Goal: Task Accomplishment & Management: Manage account settings

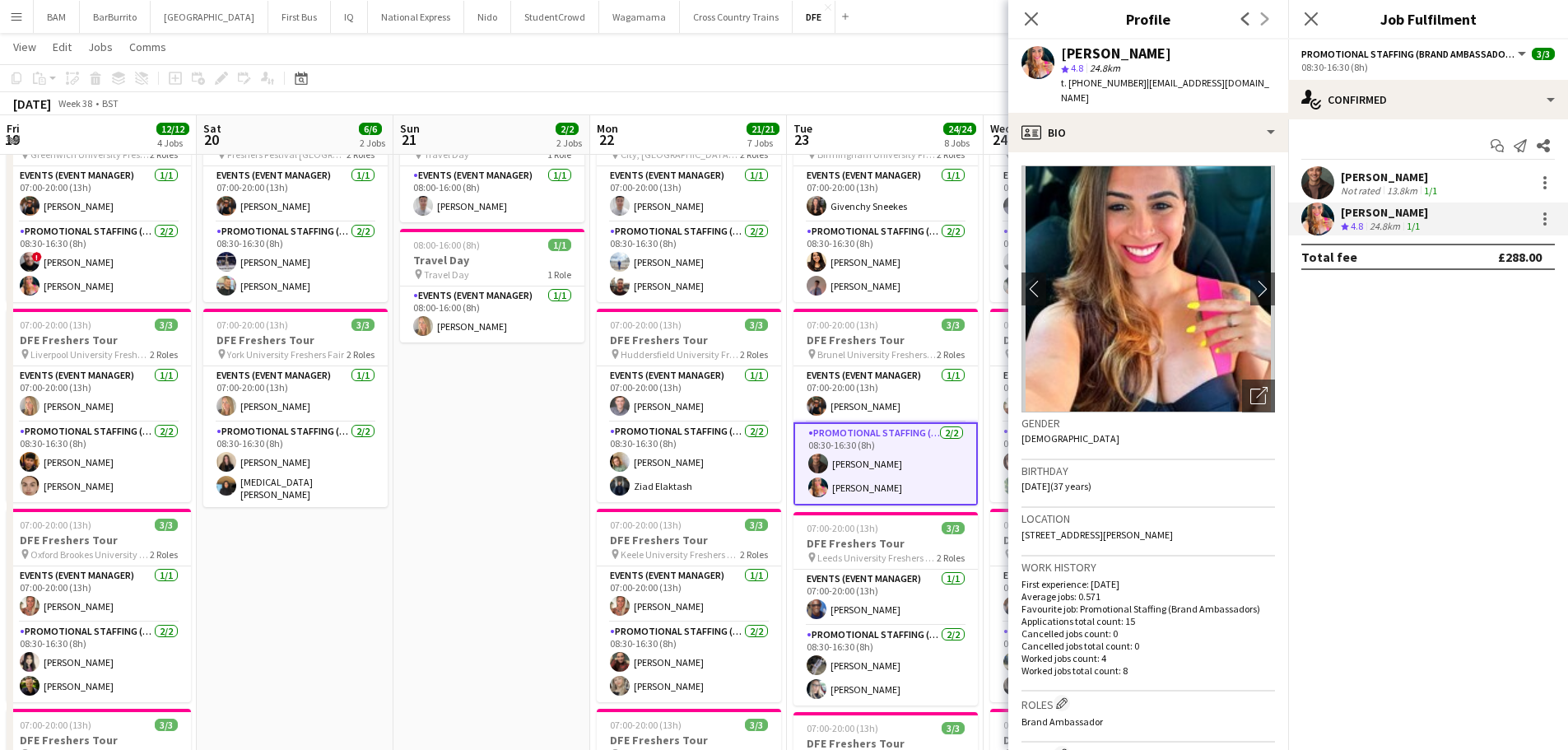
scroll to position [0, 465]
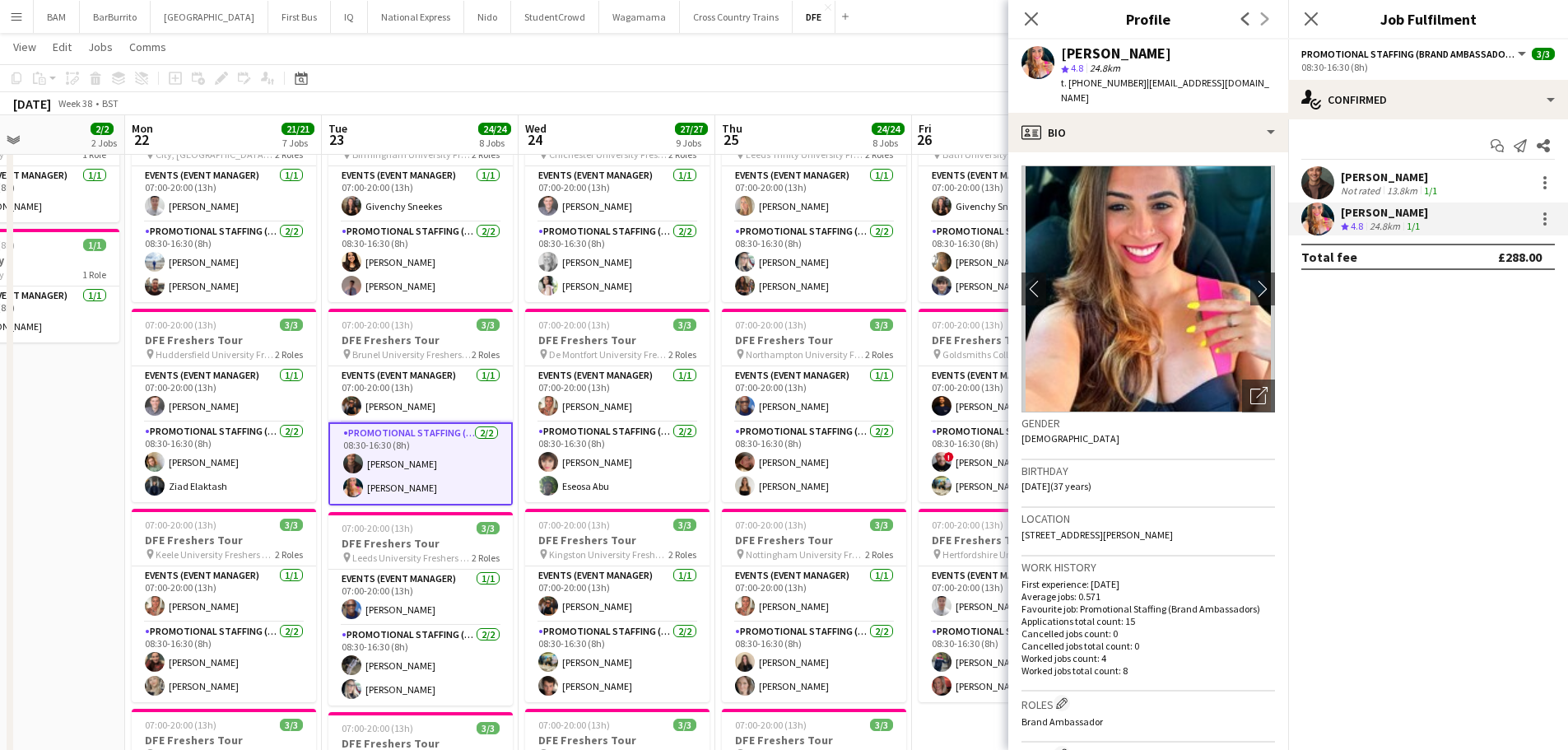
click at [335, 94] on div "[DATE] Week 38 • BST" at bounding box center [784, 103] width 1568 height 23
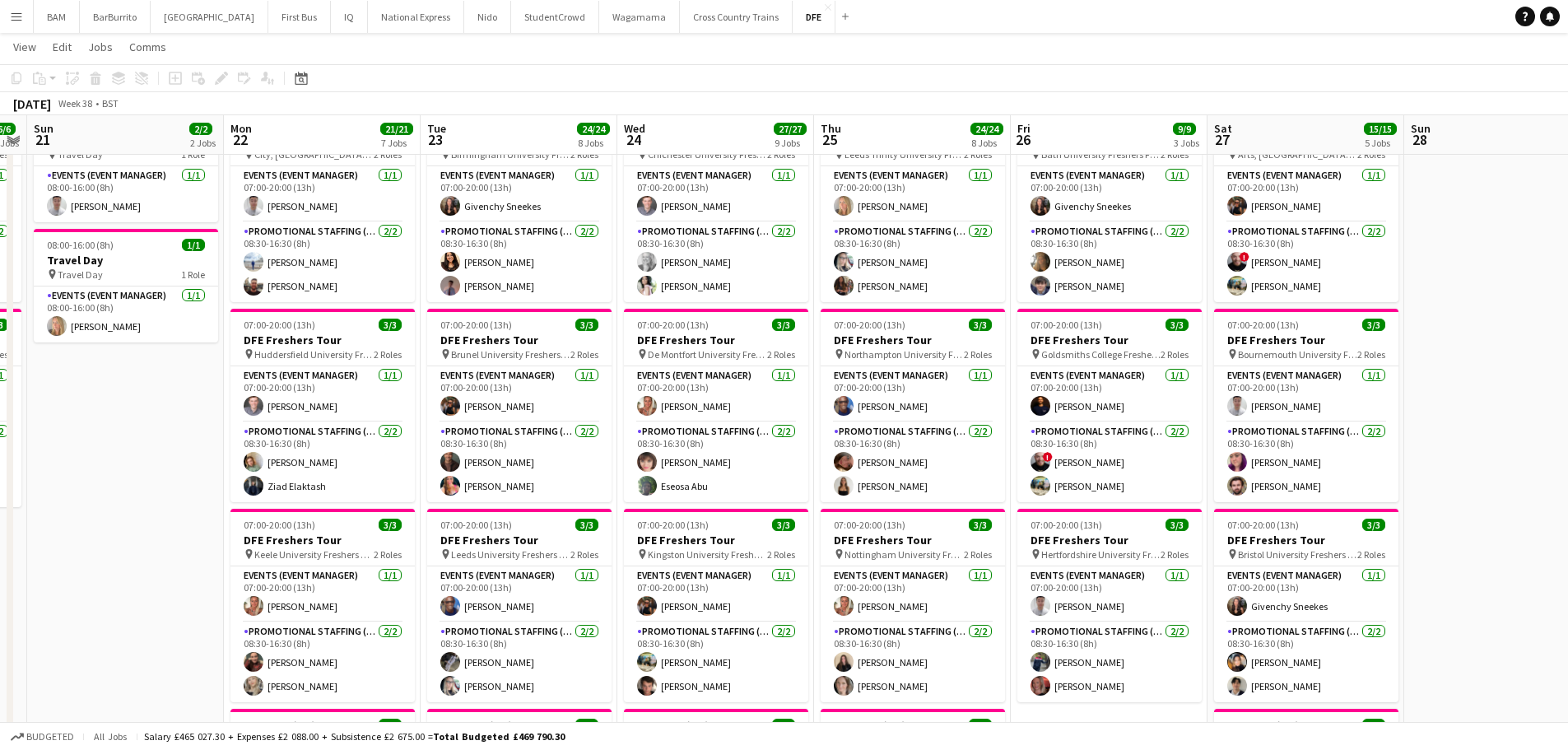
scroll to position [0, 364]
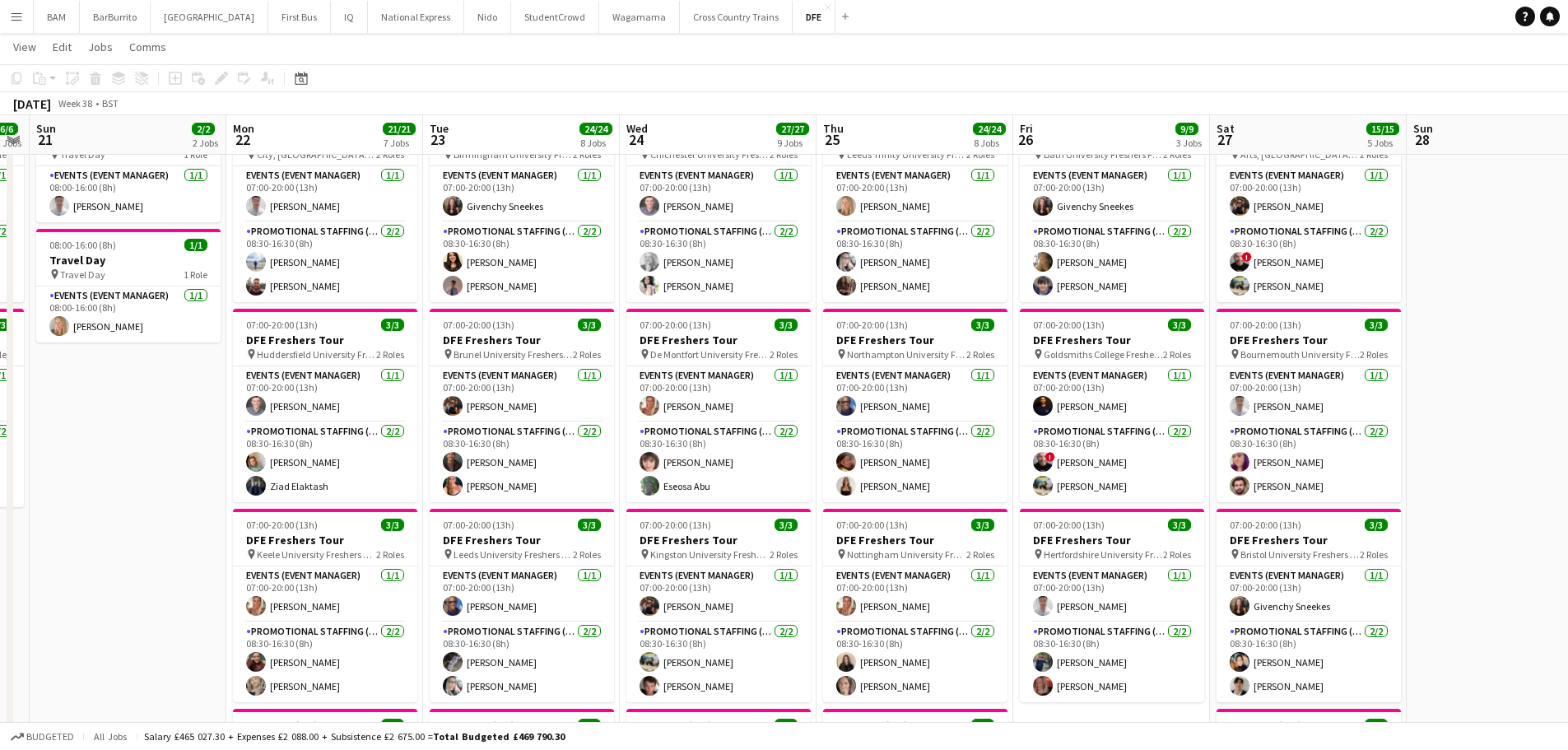
drag, startPoint x: 218, startPoint y: 201, endPoint x: 309, endPoint y: 206, distance: 91.1
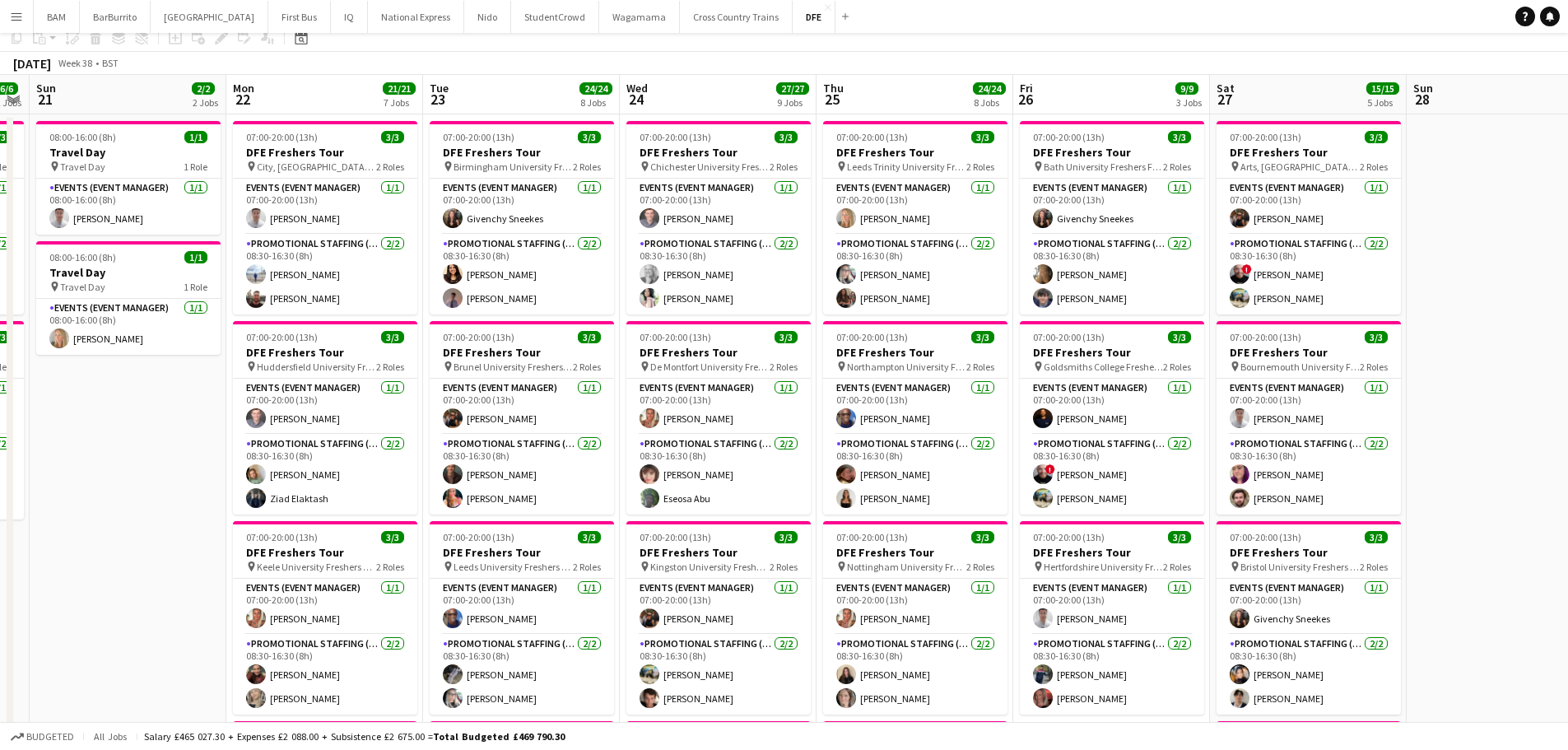
scroll to position [0, 0]
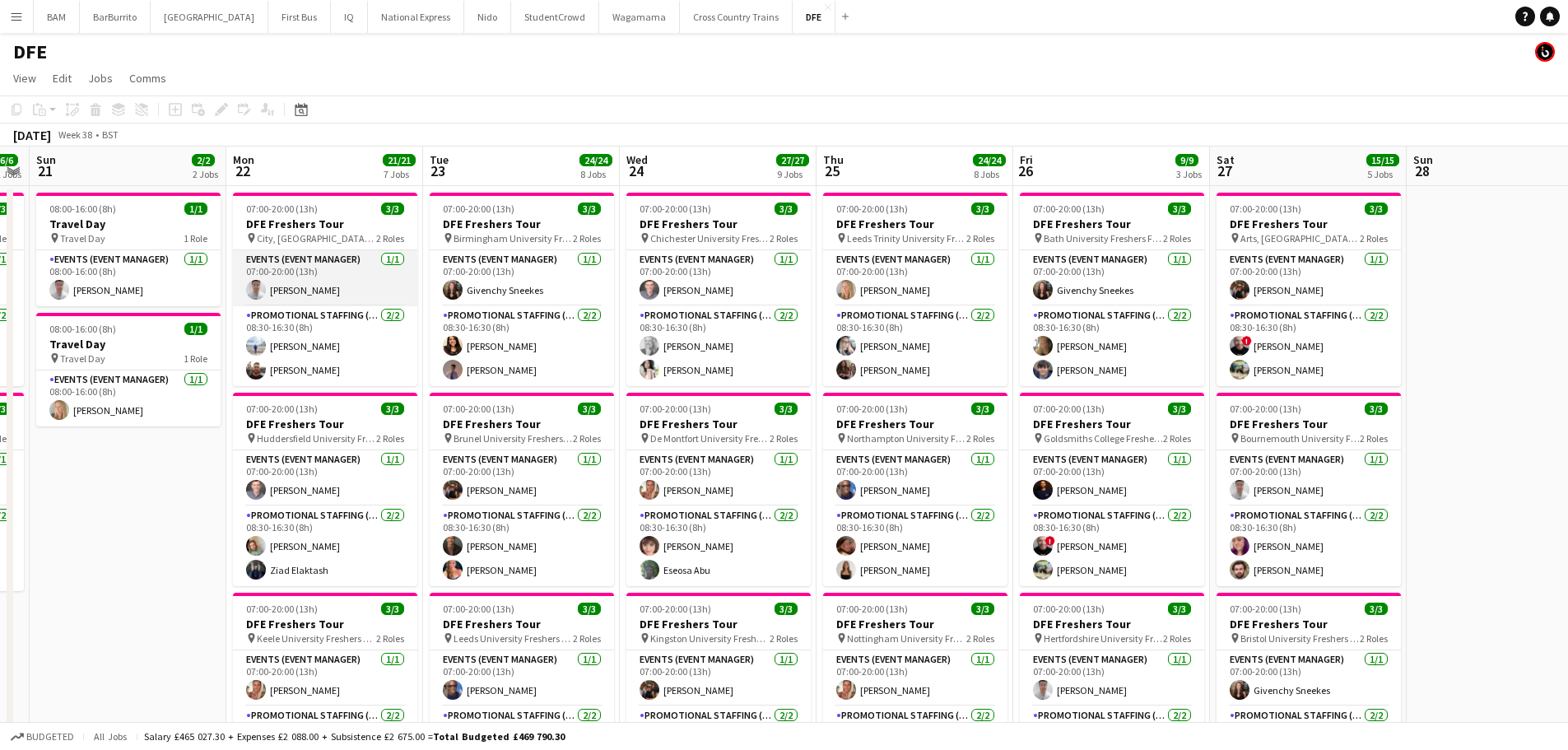
click at [265, 288] on app-user-avatar at bounding box center [256, 289] width 19 height 19
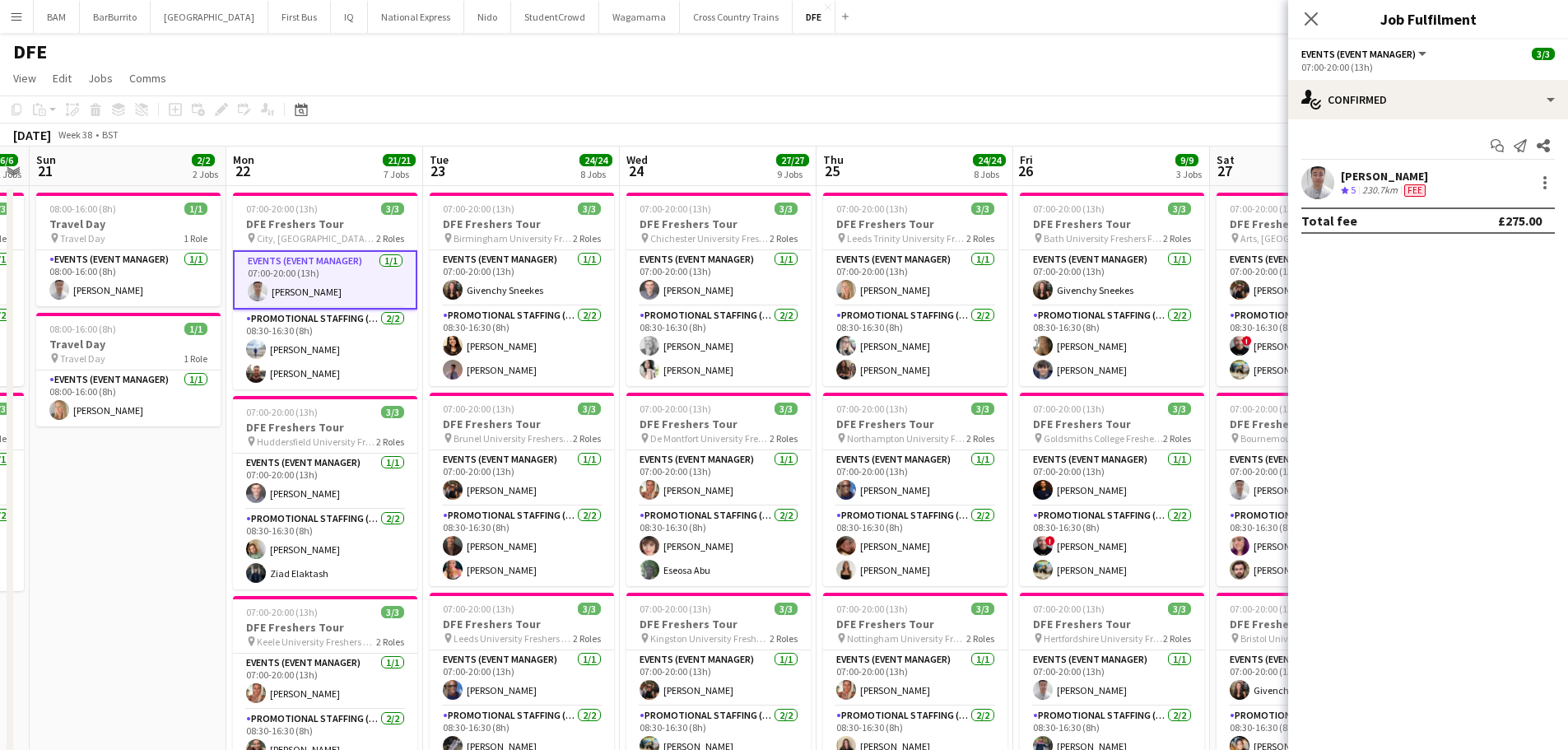
click at [1409, 179] on div "[PERSON_NAME]" at bounding box center [1385, 177] width 88 height 15
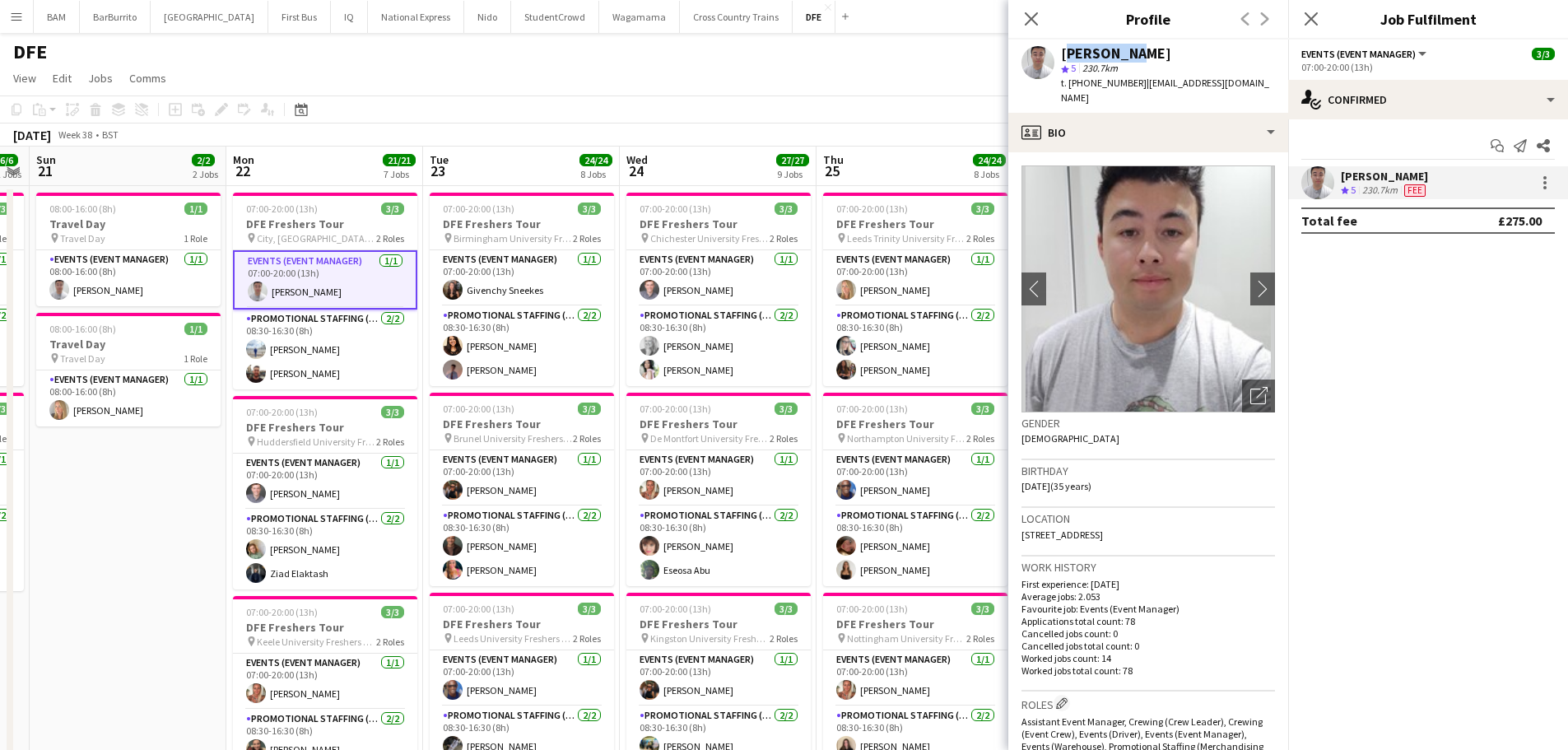
drag, startPoint x: 1062, startPoint y: 54, endPoint x: 1132, endPoint y: 54, distance: 70.0
click at [1132, 54] on div "[PERSON_NAME]" at bounding box center [1168, 54] width 214 height 15
copy div "[PERSON_NAME]"
drag, startPoint x: 1083, startPoint y: 82, endPoint x: 1131, endPoint y: 87, distance: 48.3
click at [1131, 87] on span "t. [PHONE_NUMBER]" at bounding box center [1104, 82] width 86 height 13
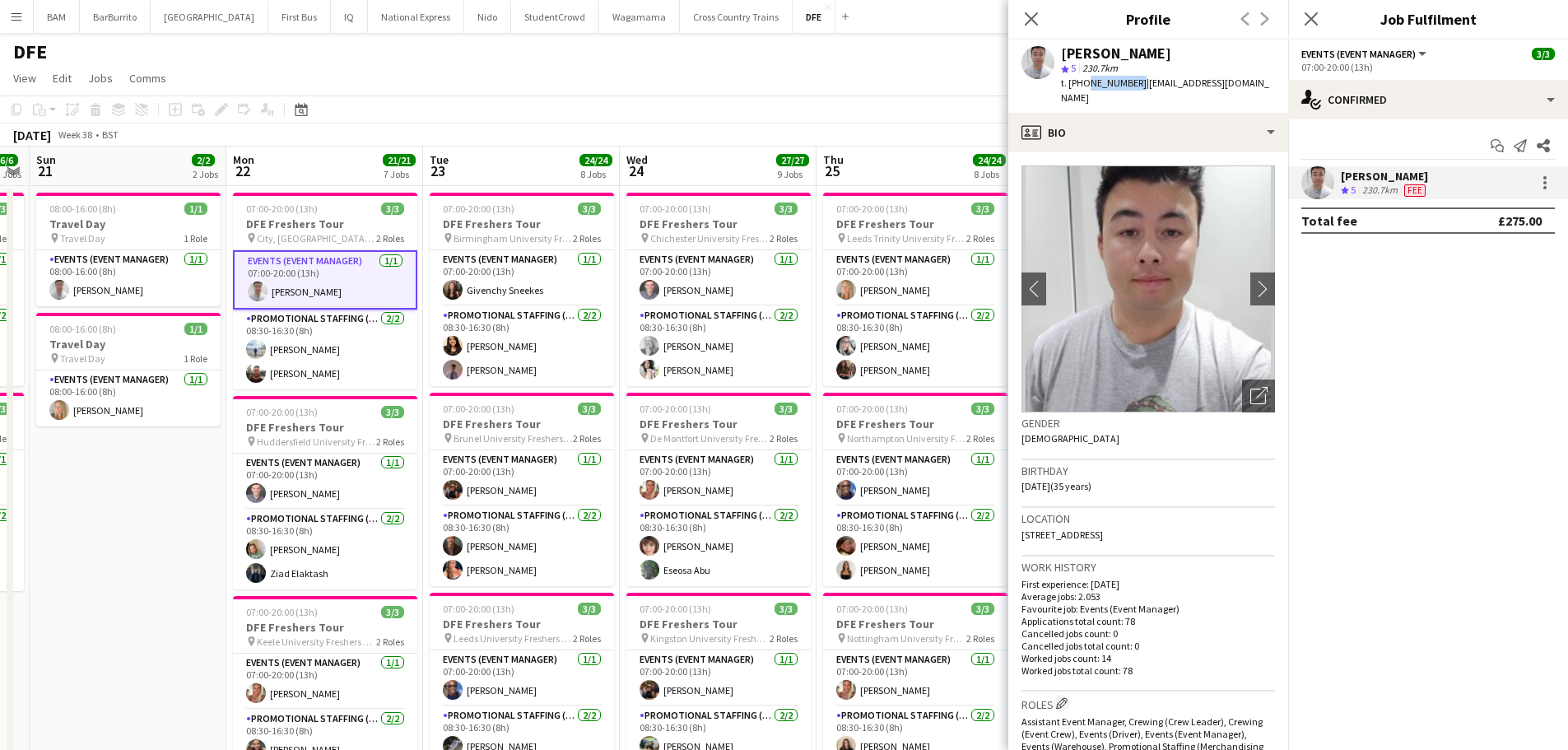
copy span "7798610674"
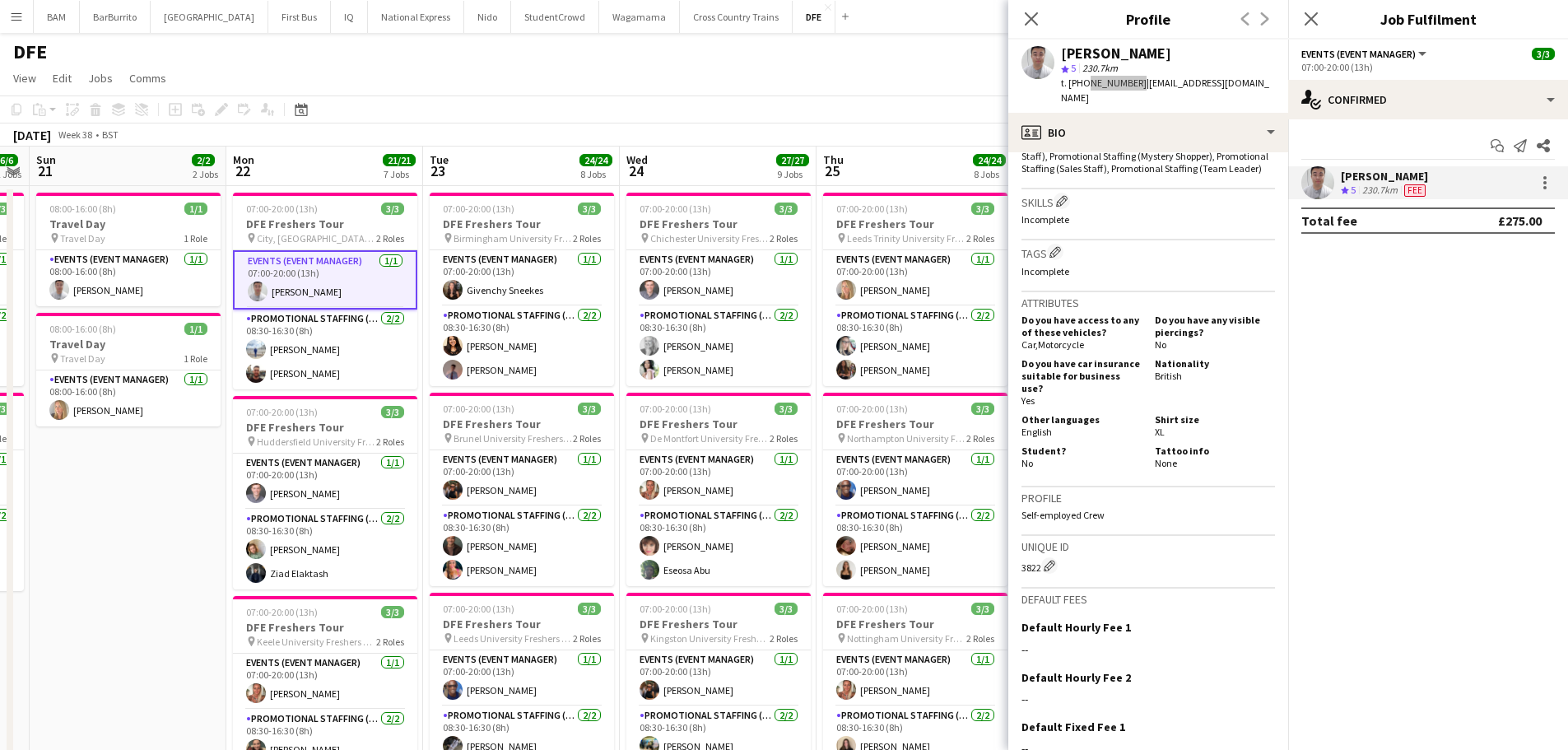
scroll to position [716, 0]
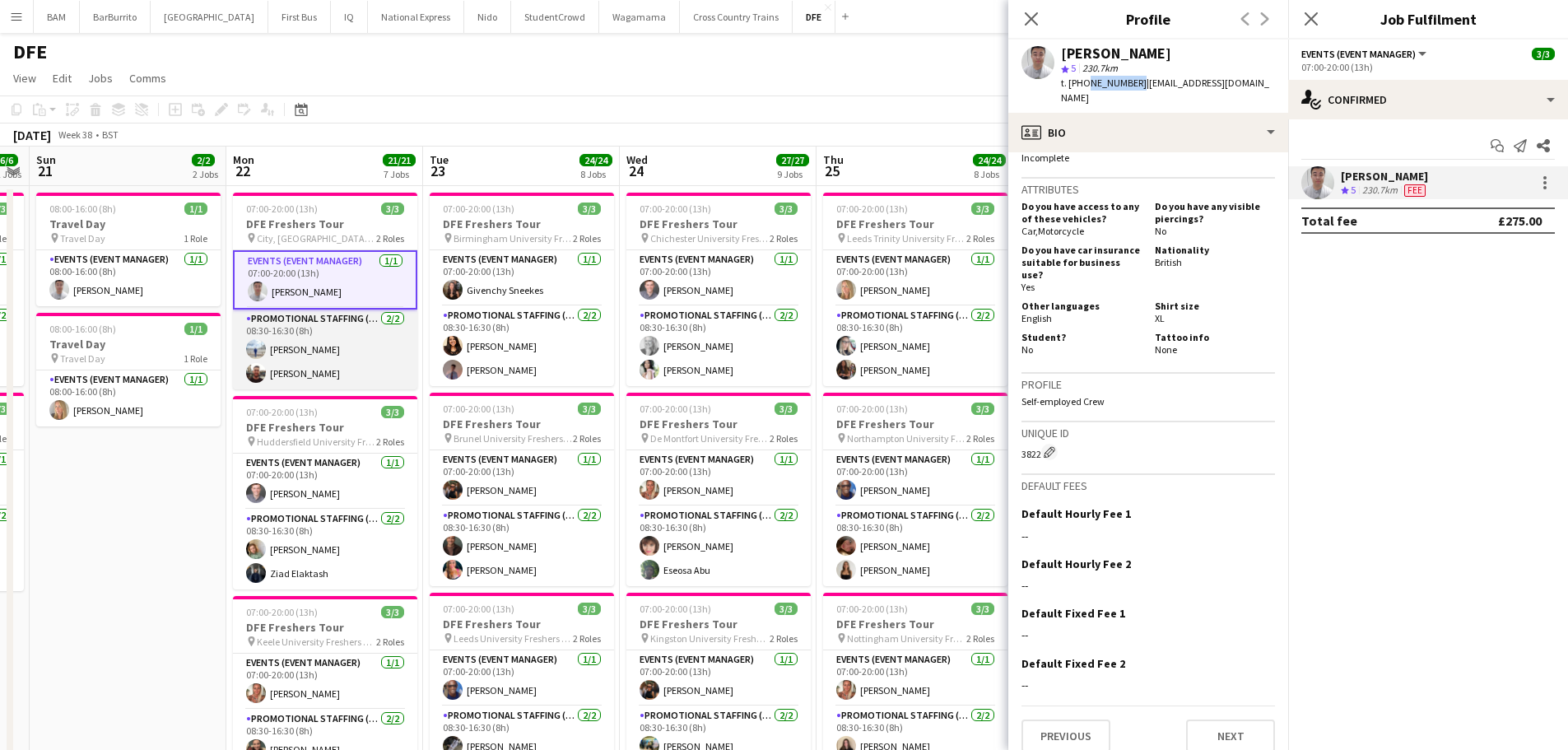
click at [350, 370] on app-card-role "Promotional Staffing (Brand Ambassadors) [DATE] 08:30-16:30 (8h) [PERSON_NAME] …" at bounding box center [325, 349] width 184 height 80
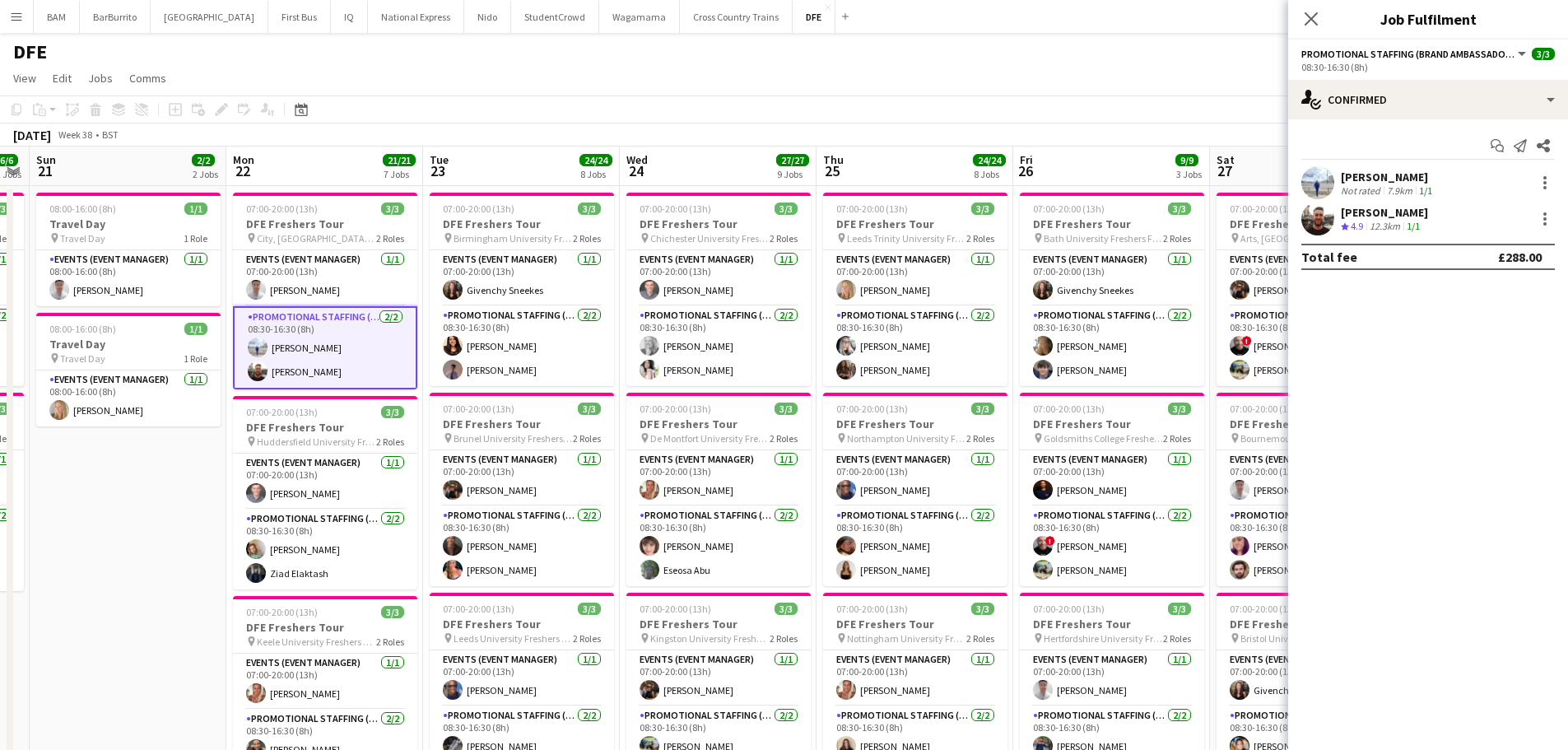
click at [1403, 175] on div "[PERSON_NAME]" at bounding box center [1388, 177] width 95 height 15
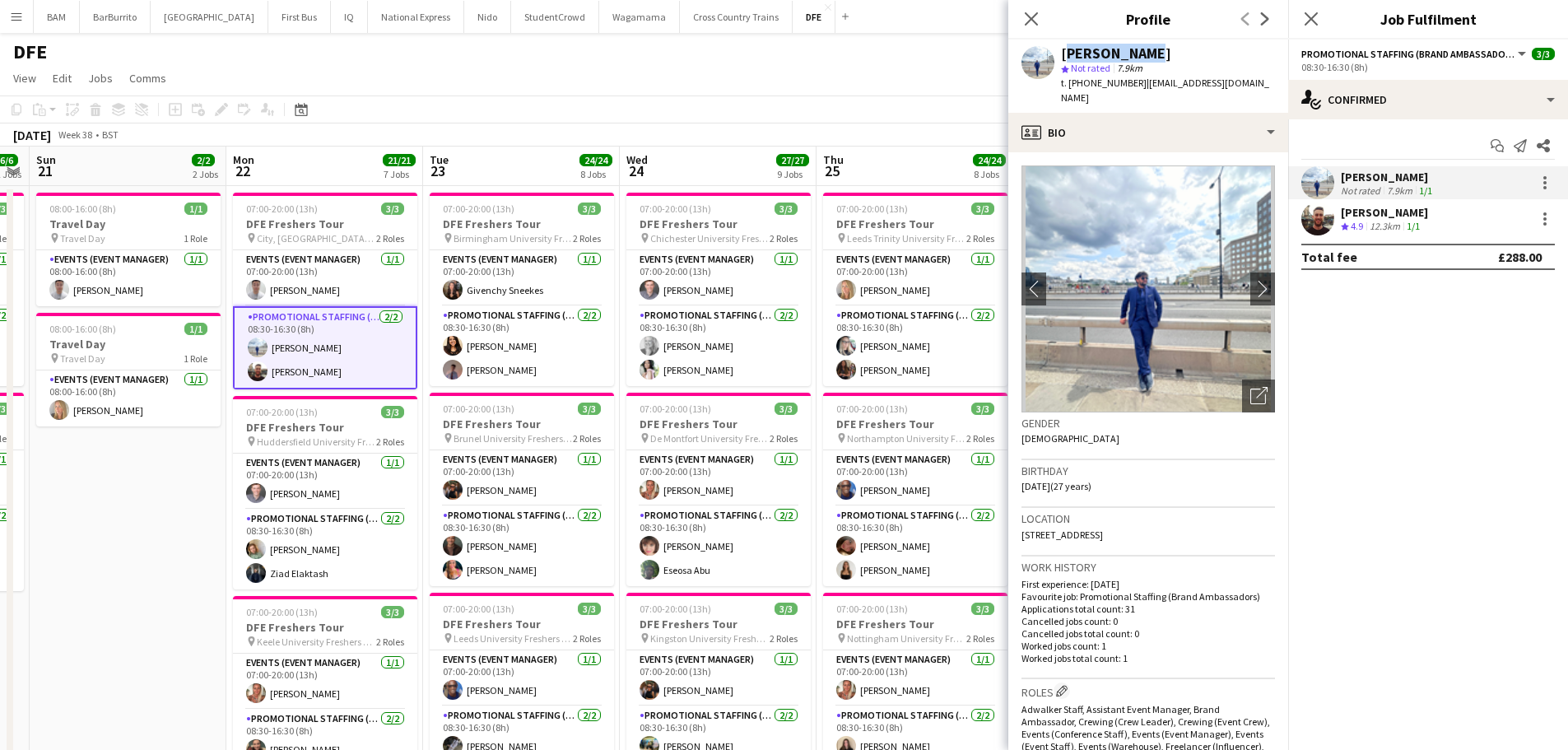
drag, startPoint x: 1058, startPoint y: 49, endPoint x: 1132, endPoint y: 54, distance: 74.2
click at [1132, 54] on div "[PERSON_NAME] star Not rated 7.9km t. [PHONE_NUMBER] | [EMAIL_ADDRESS][DOMAIN_N…" at bounding box center [1148, 76] width 280 height 73
copy div "[PERSON_NAME]"
click at [1403, 232] on div "12.3km" at bounding box center [1385, 226] width 37 height 14
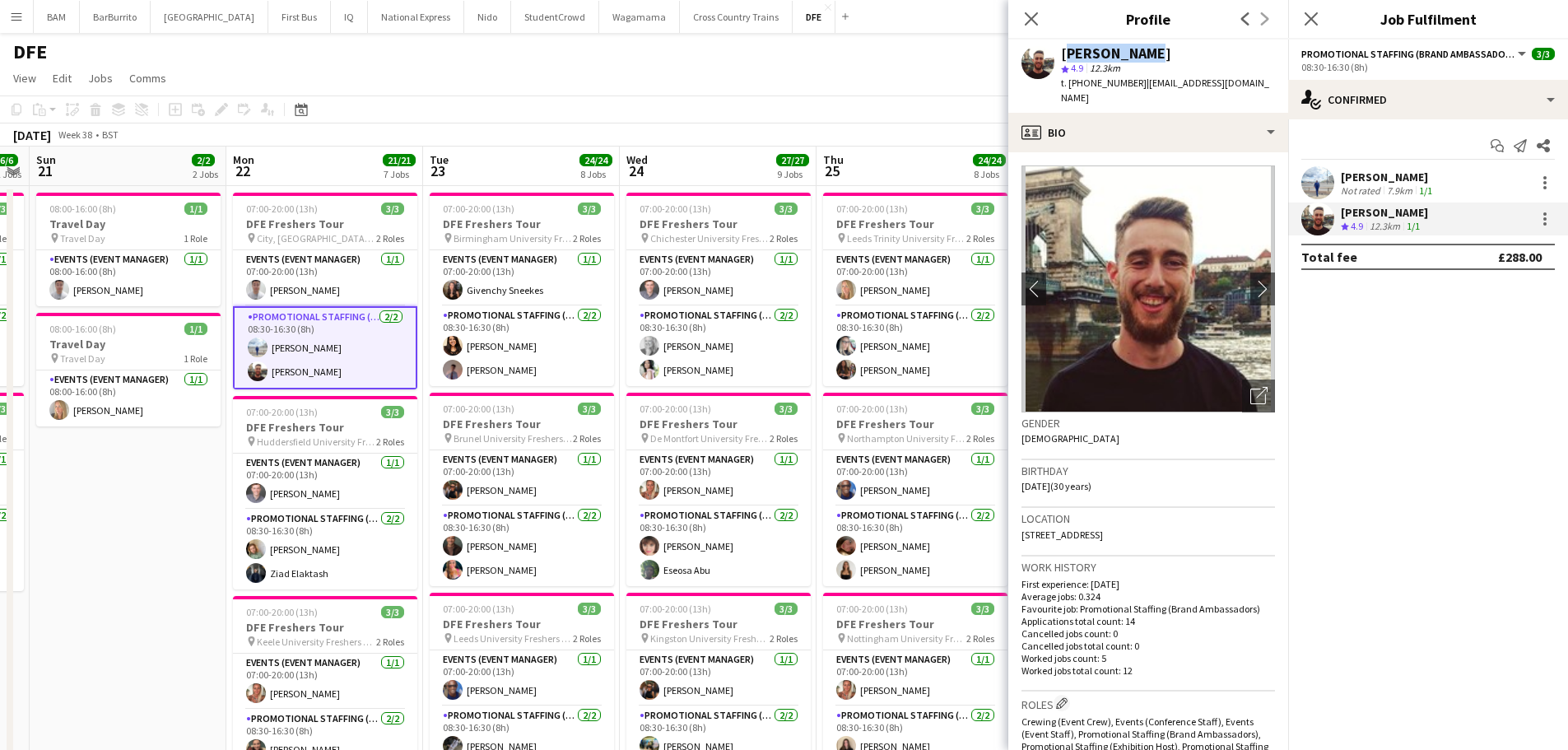
drag, startPoint x: 1064, startPoint y: 53, endPoint x: 1143, endPoint y: 53, distance: 79.0
click at [1143, 53] on div "[PERSON_NAME]" at bounding box center [1168, 54] width 214 height 15
copy div "[PERSON_NAME]"
click at [493, 128] on div "[DATE] Week 38 • BST" at bounding box center [784, 135] width 1568 height 23
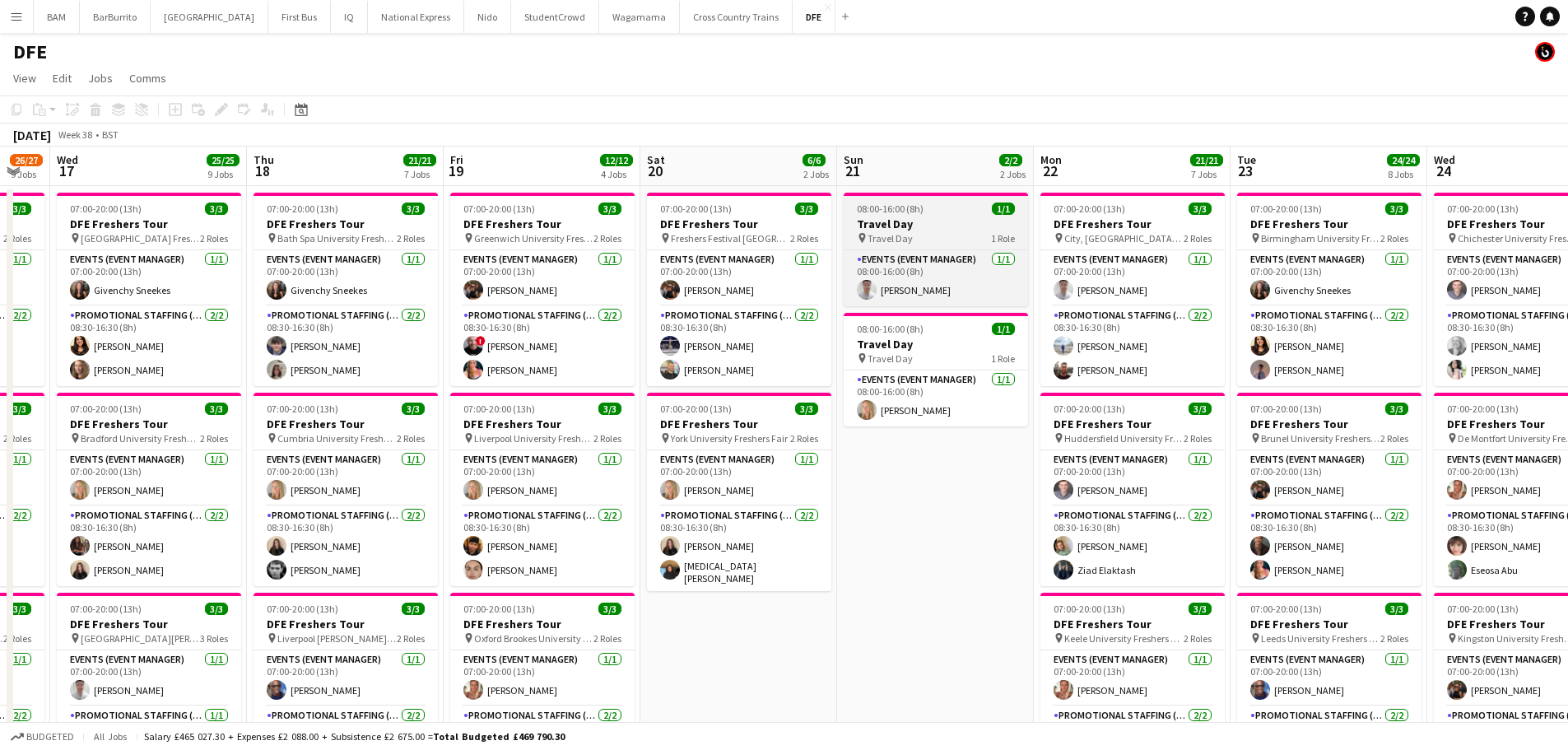
drag, startPoint x: 250, startPoint y: 189, endPoint x: 779, endPoint y: 240, distance: 531.5
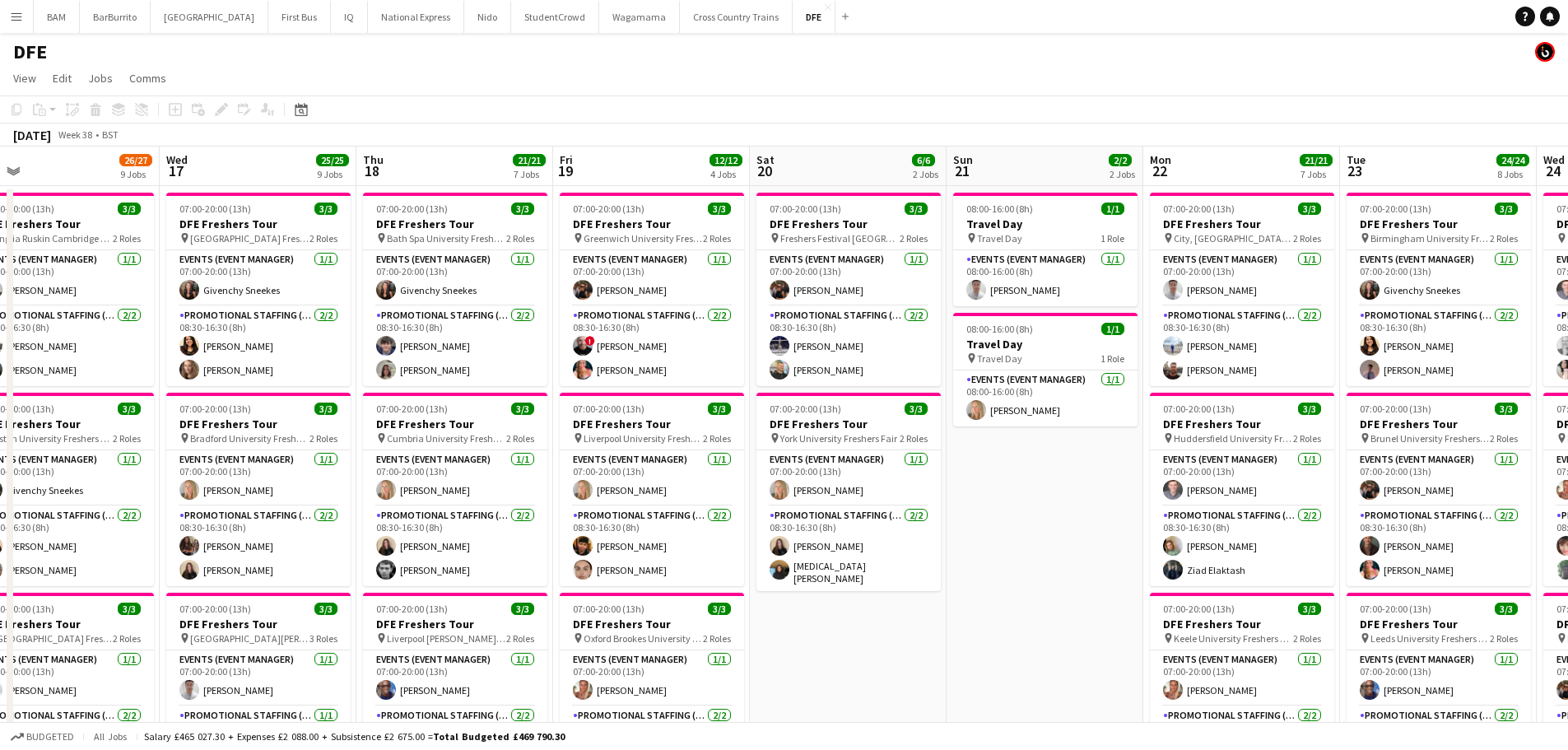
drag, startPoint x: 803, startPoint y: 256, endPoint x: 911, endPoint y: 271, distance: 109.0
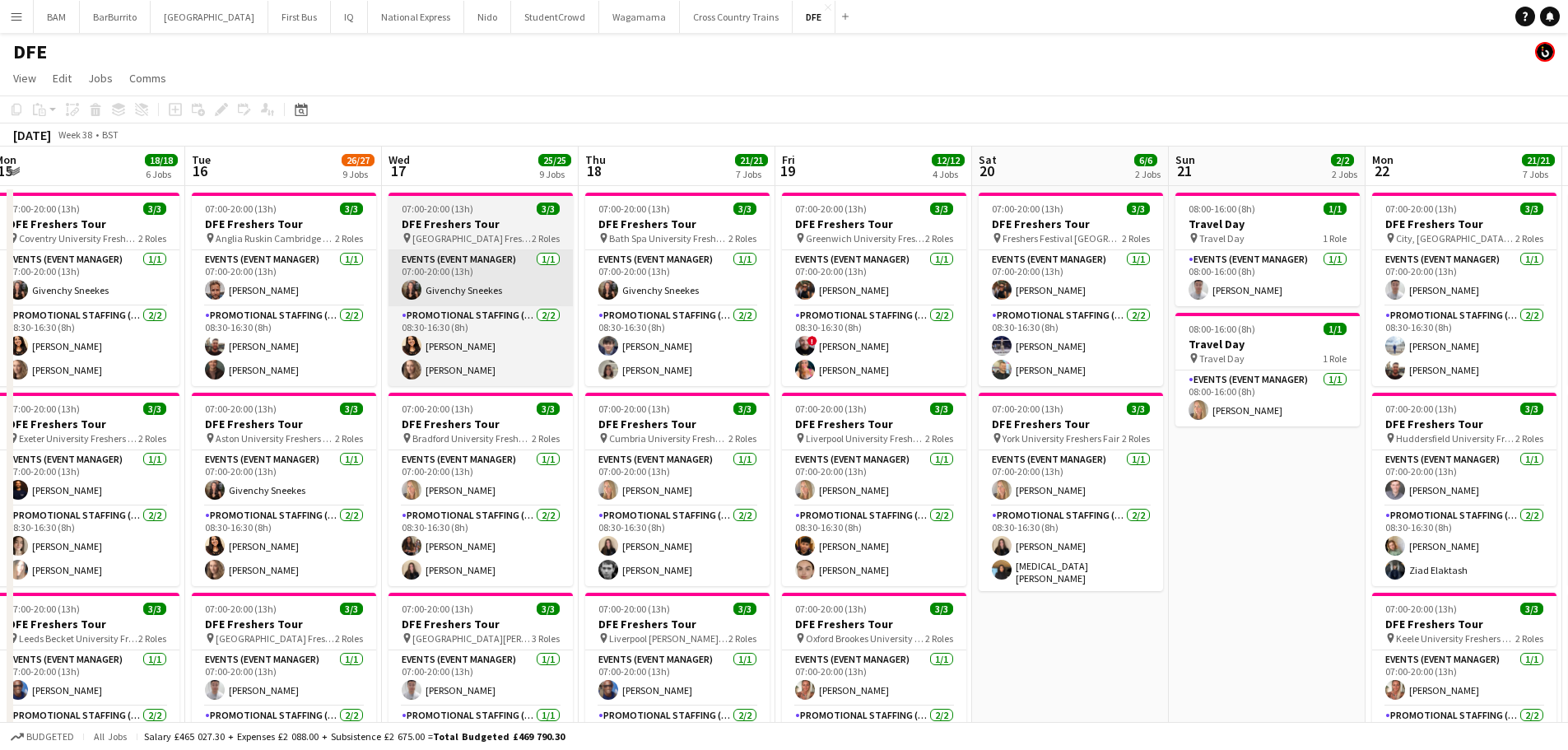
drag, startPoint x: 409, startPoint y: 300, endPoint x: 453, endPoint y: 298, distance: 44.0
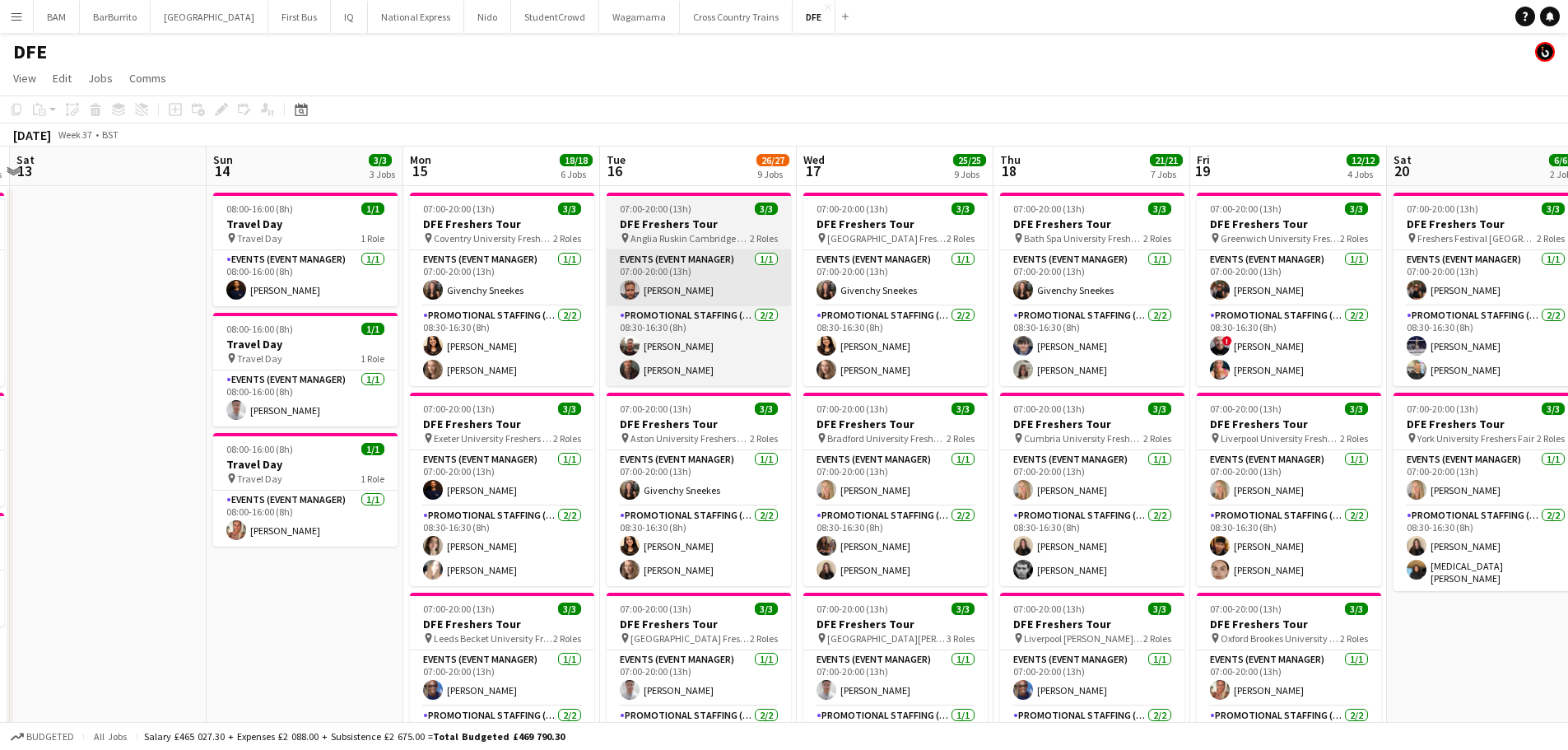
scroll to position [0, 479]
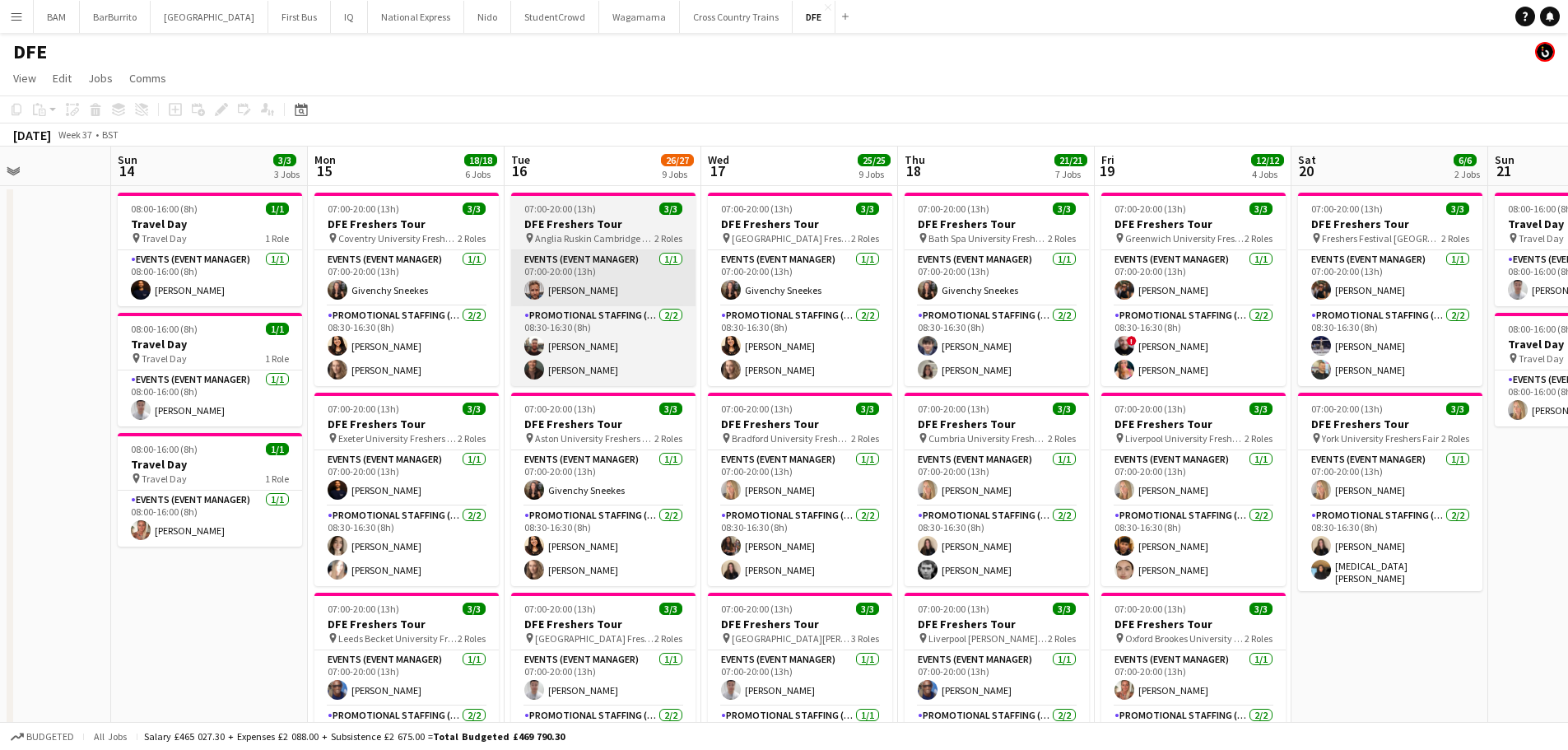
drag, startPoint x: 306, startPoint y: 255, endPoint x: 538, endPoint y: 288, distance: 234.3
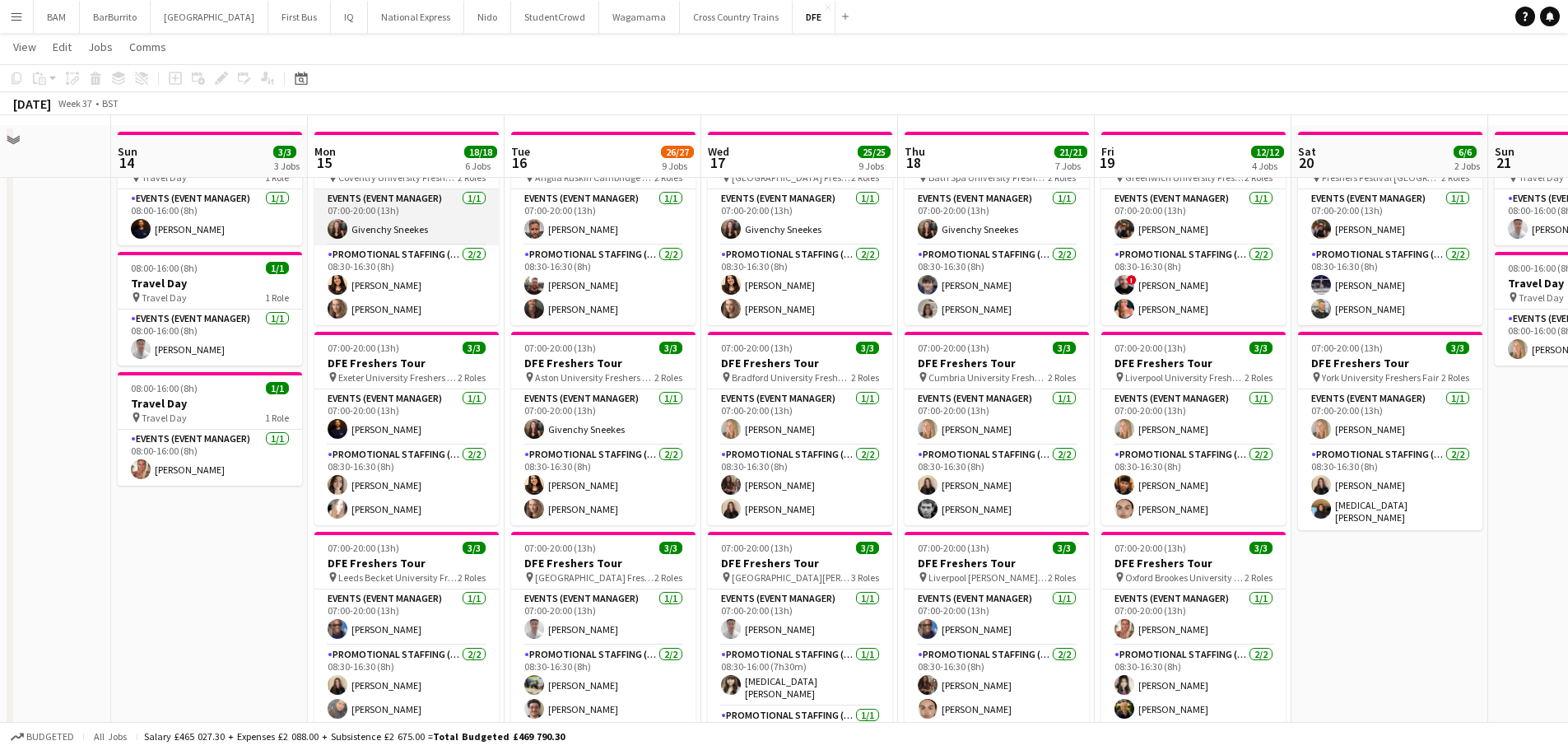
scroll to position [82, 0]
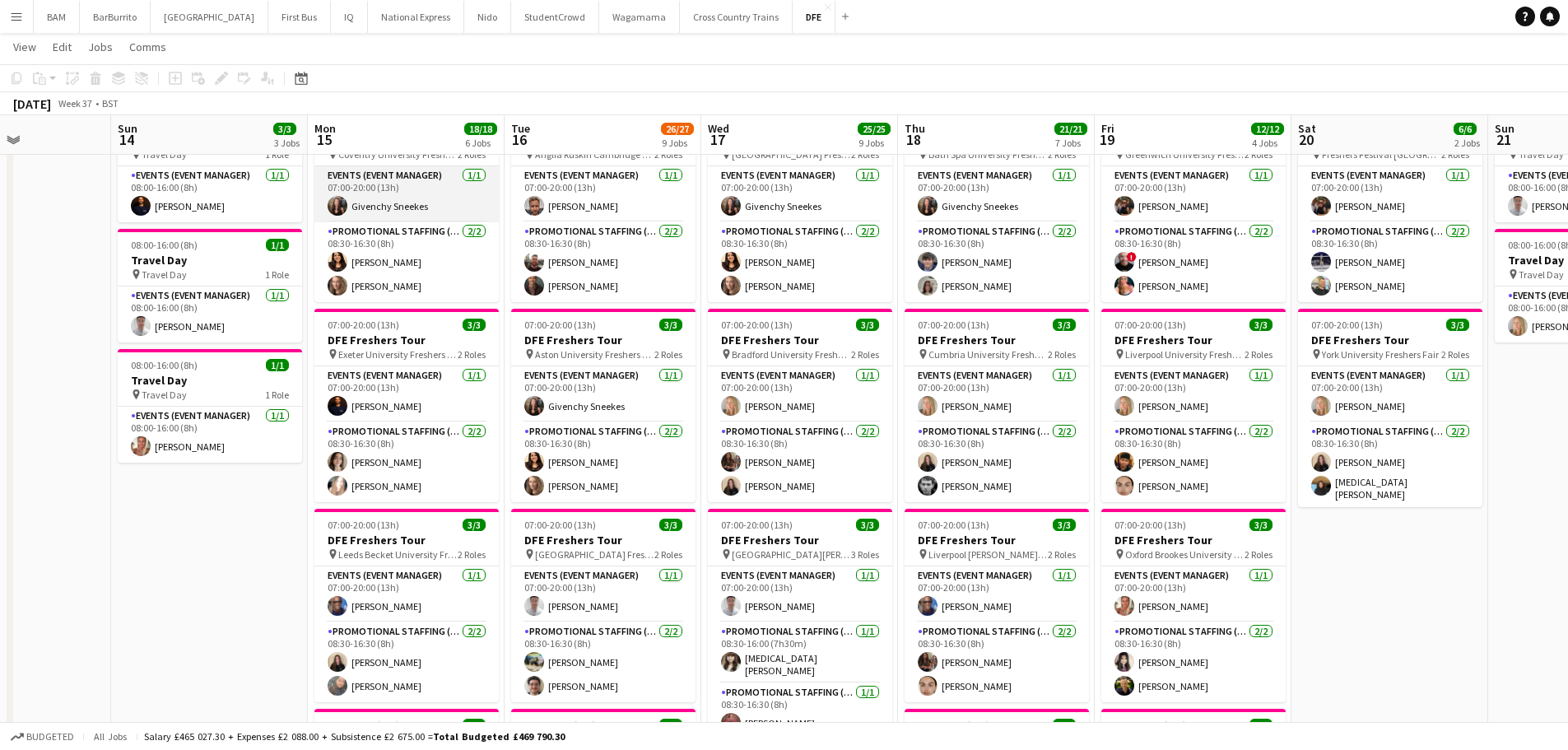
click at [414, 201] on app-card-role "Events (Event Manager) [DATE] 07:00-20:00 (13h) Givenchy Sneekes" at bounding box center [406, 194] width 184 height 56
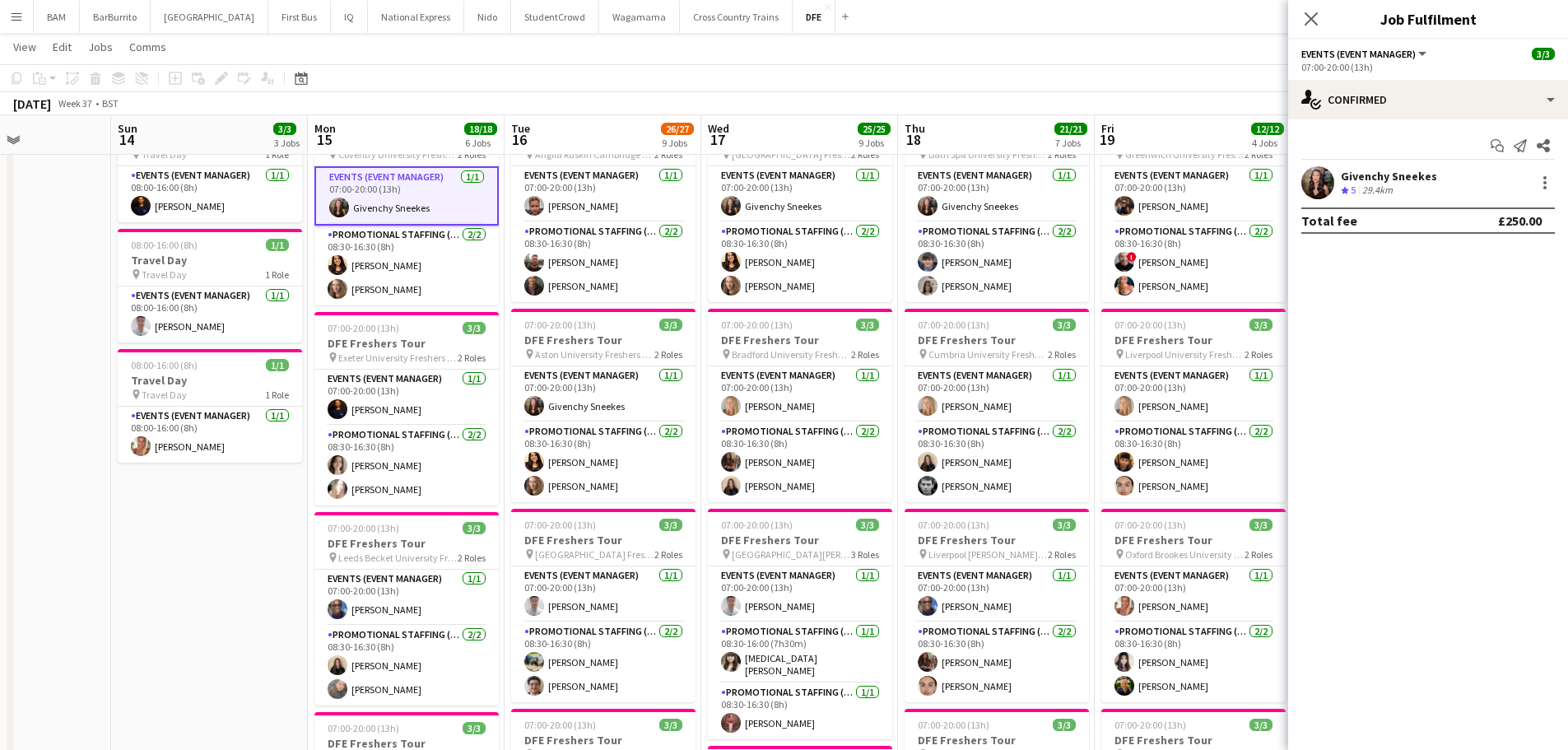
click at [1472, 186] on div "Givenchy Sneekes Crew rating 5 29.4km" at bounding box center [1428, 182] width 280 height 33
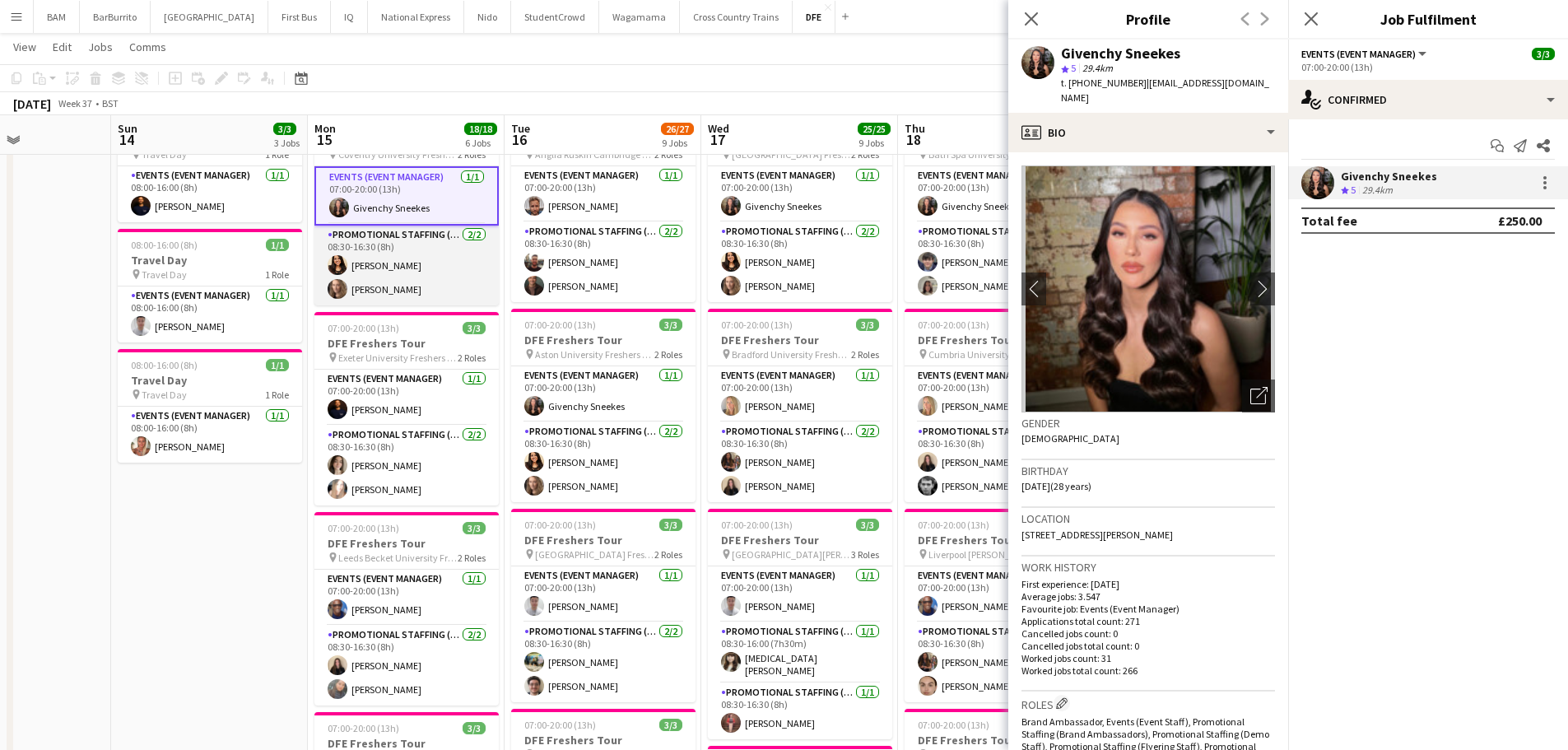
click at [426, 258] on app-card-role "Promotional Staffing (Brand Ambassadors) [DATE] 08:30-16:30 (8h) [PERSON_NAME] …" at bounding box center [406, 265] width 184 height 80
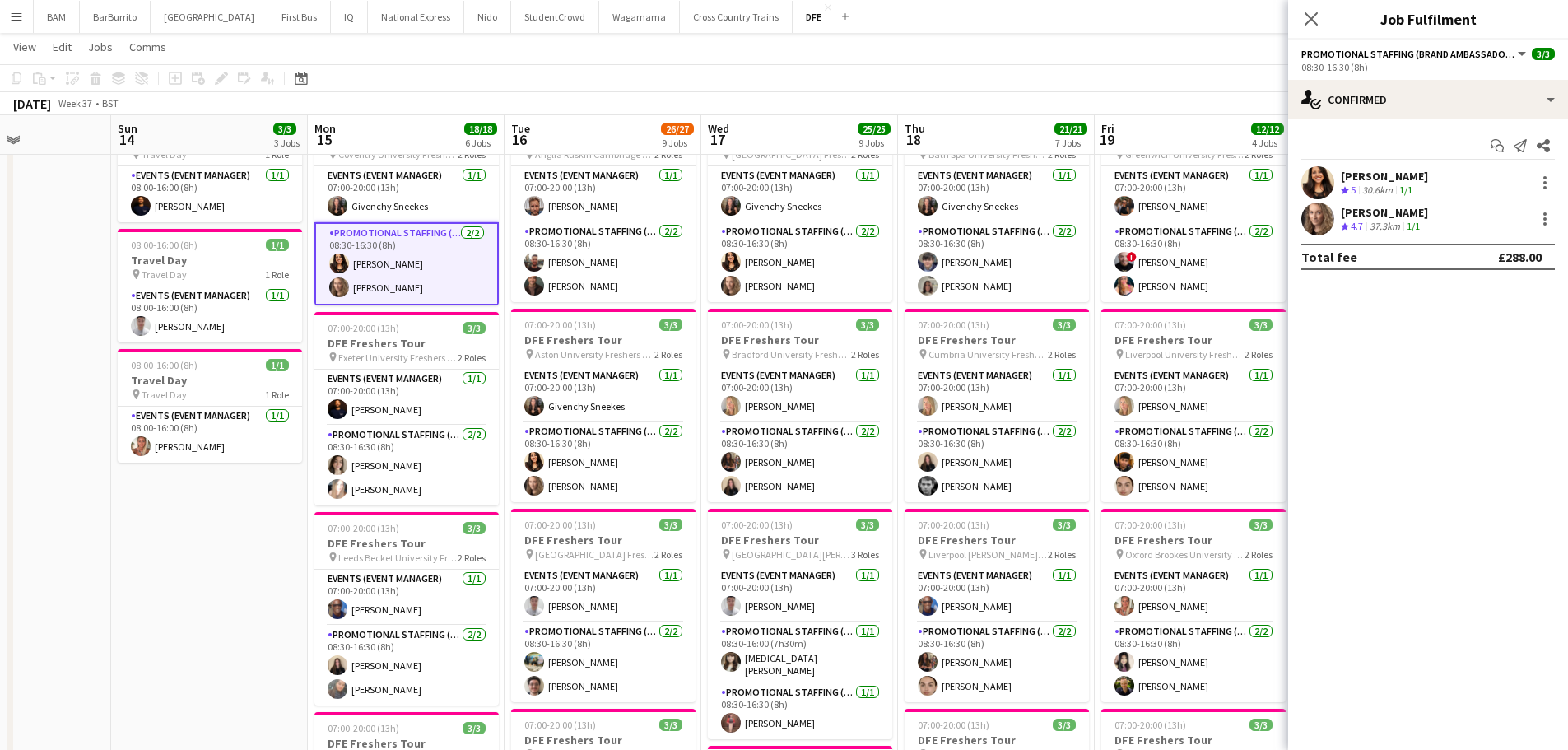
click at [1373, 173] on div "[PERSON_NAME]" at bounding box center [1385, 177] width 87 height 15
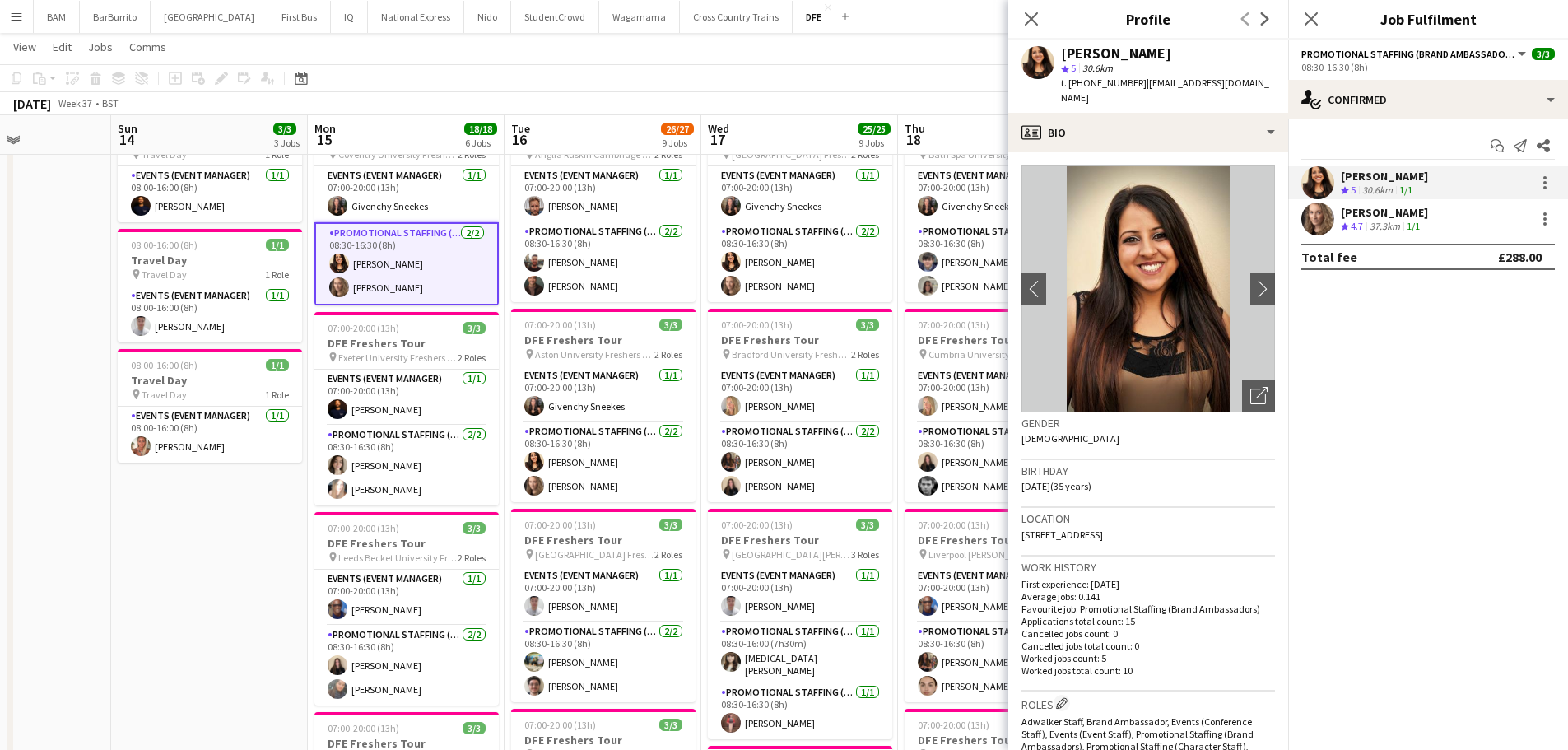
drag, startPoint x: 1061, startPoint y: 47, endPoint x: 1158, endPoint y: 61, distance: 98.0
click at [1175, 47] on div "[PERSON_NAME]" at bounding box center [1168, 54] width 214 height 15
copy div "[PERSON_NAME]"
click at [1356, 214] on div "[PERSON_NAME]" at bounding box center [1385, 213] width 87 height 15
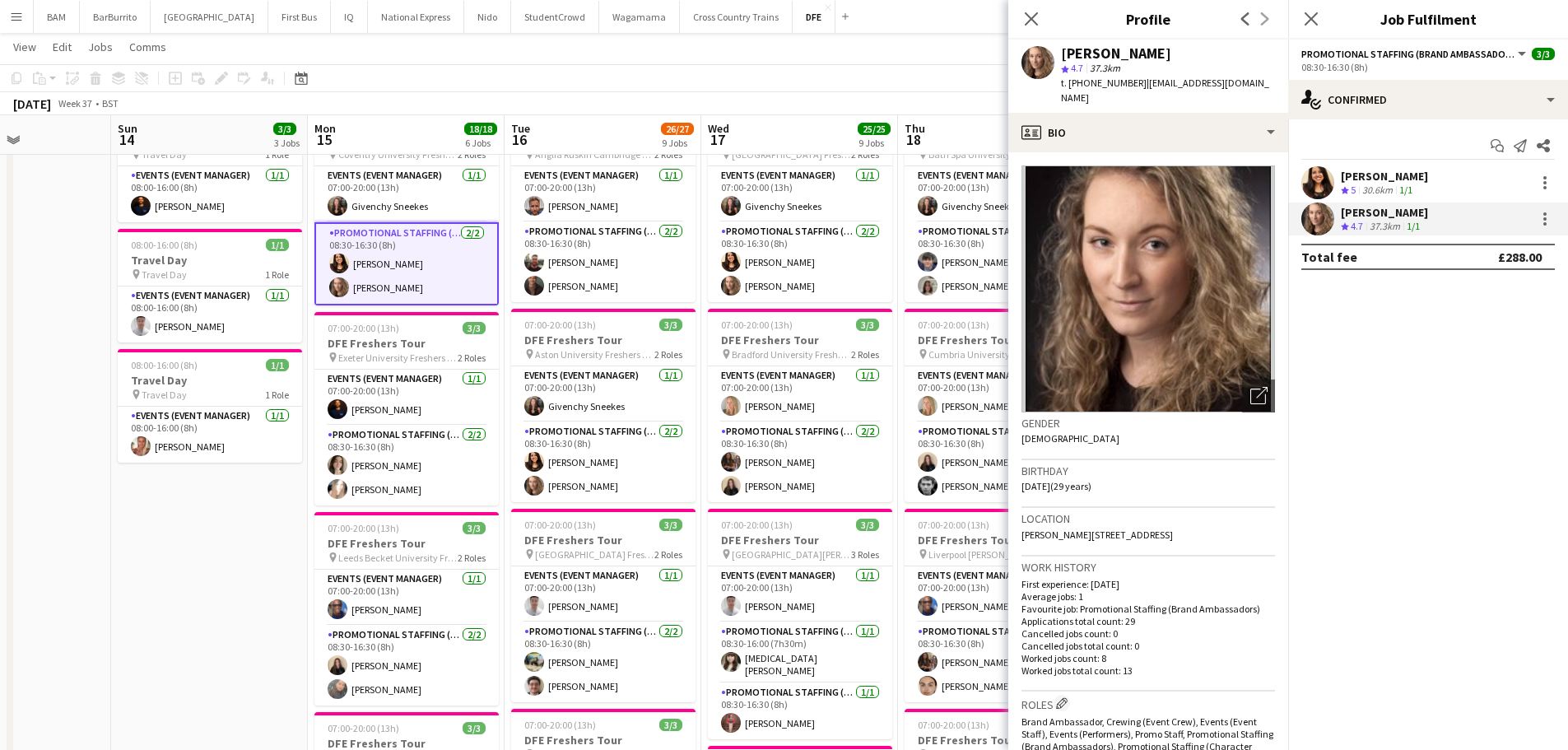
drag, startPoint x: 1064, startPoint y: 51, endPoint x: 1162, endPoint y: 53, distance: 98.0
click at [1162, 53] on div "[PERSON_NAME]" at bounding box center [1168, 54] width 214 height 15
copy div "[PERSON_NAME]"
click at [591, 75] on app-toolbar "Copy Paste Paste Ctrl+V Paste with crew Ctrl+Shift+V Paste linked Job [GEOGRAPH…" at bounding box center [784, 77] width 1568 height 28
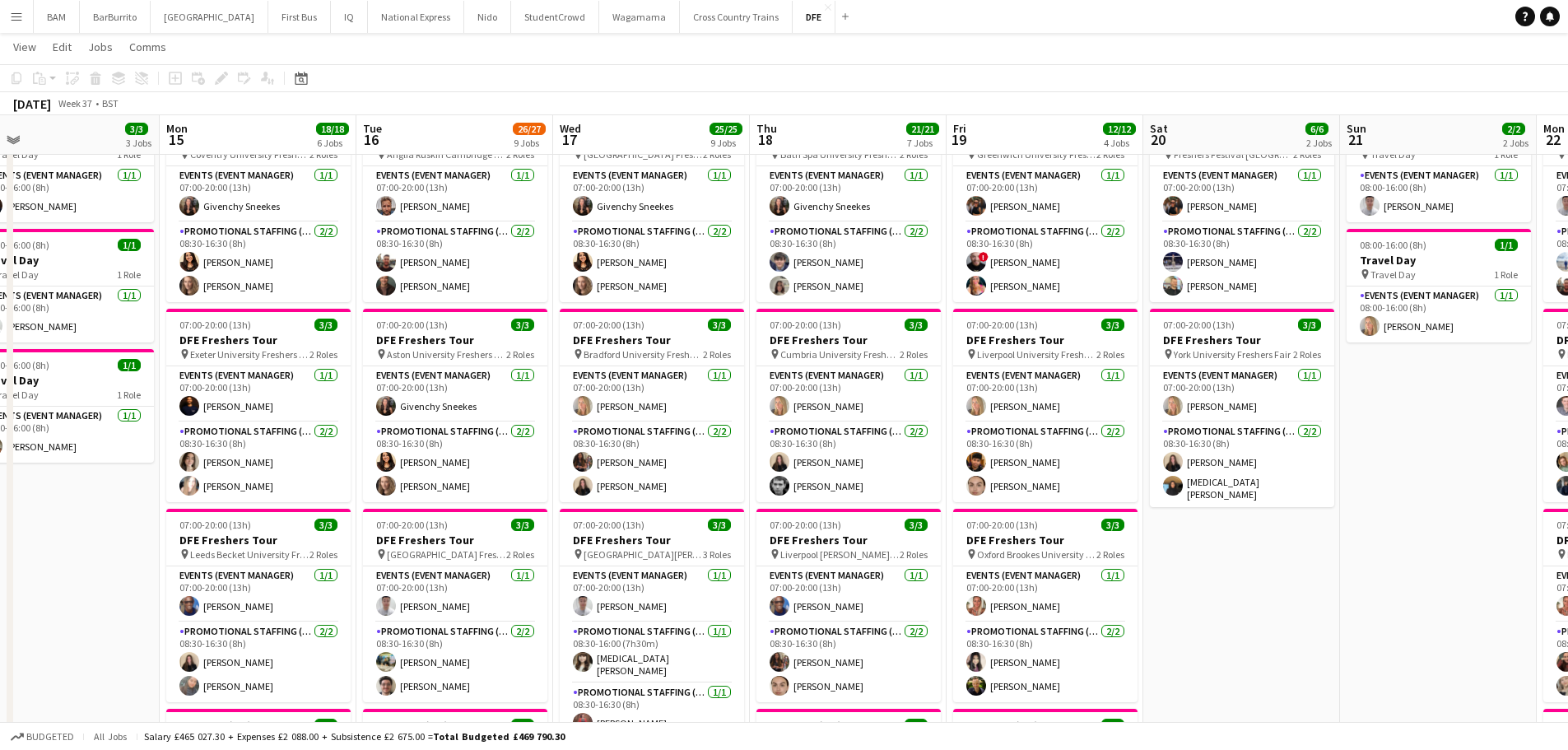
drag, startPoint x: 810, startPoint y: 413, endPoint x: 688, endPoint y: 406, distance: 122.2
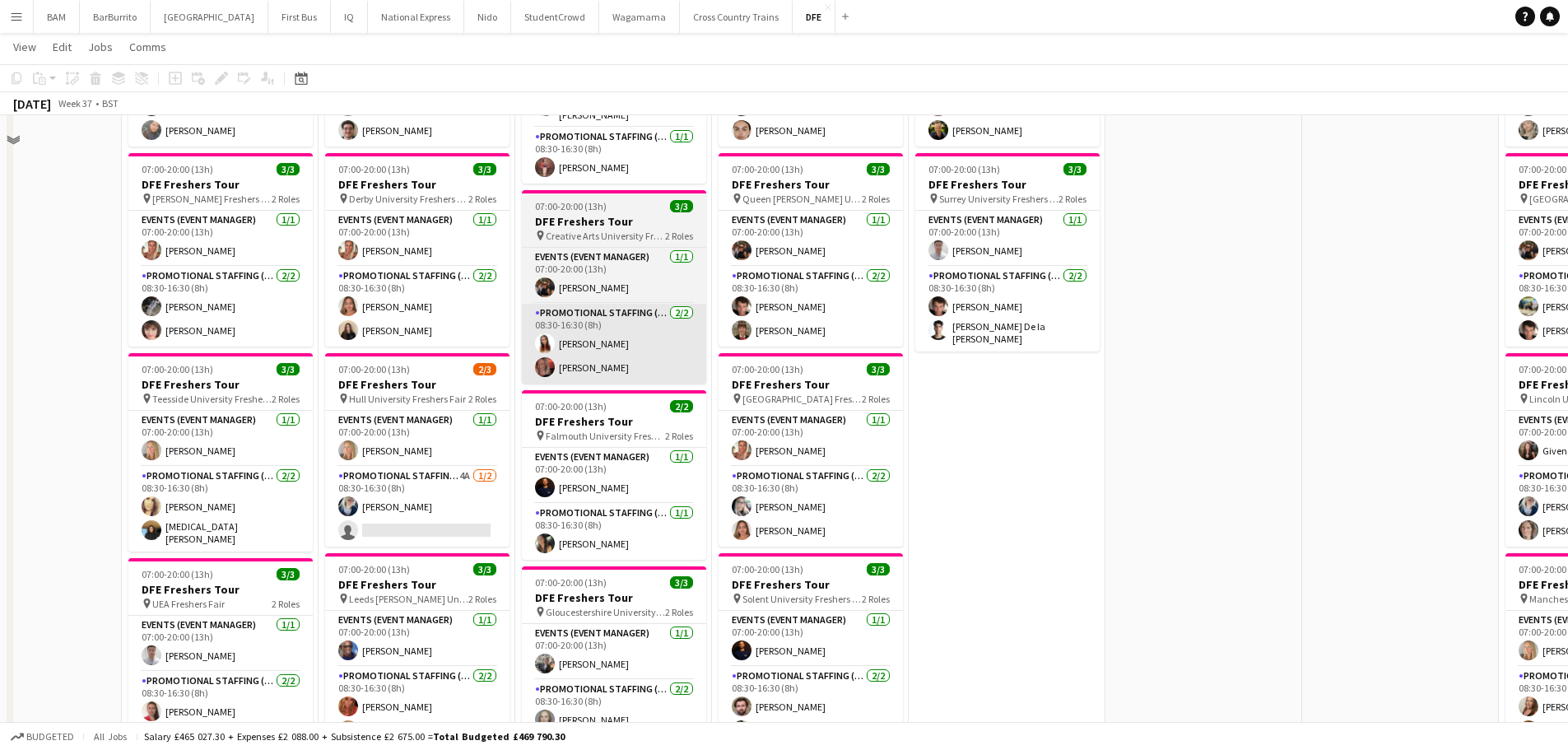
scroll to position [658, 0]
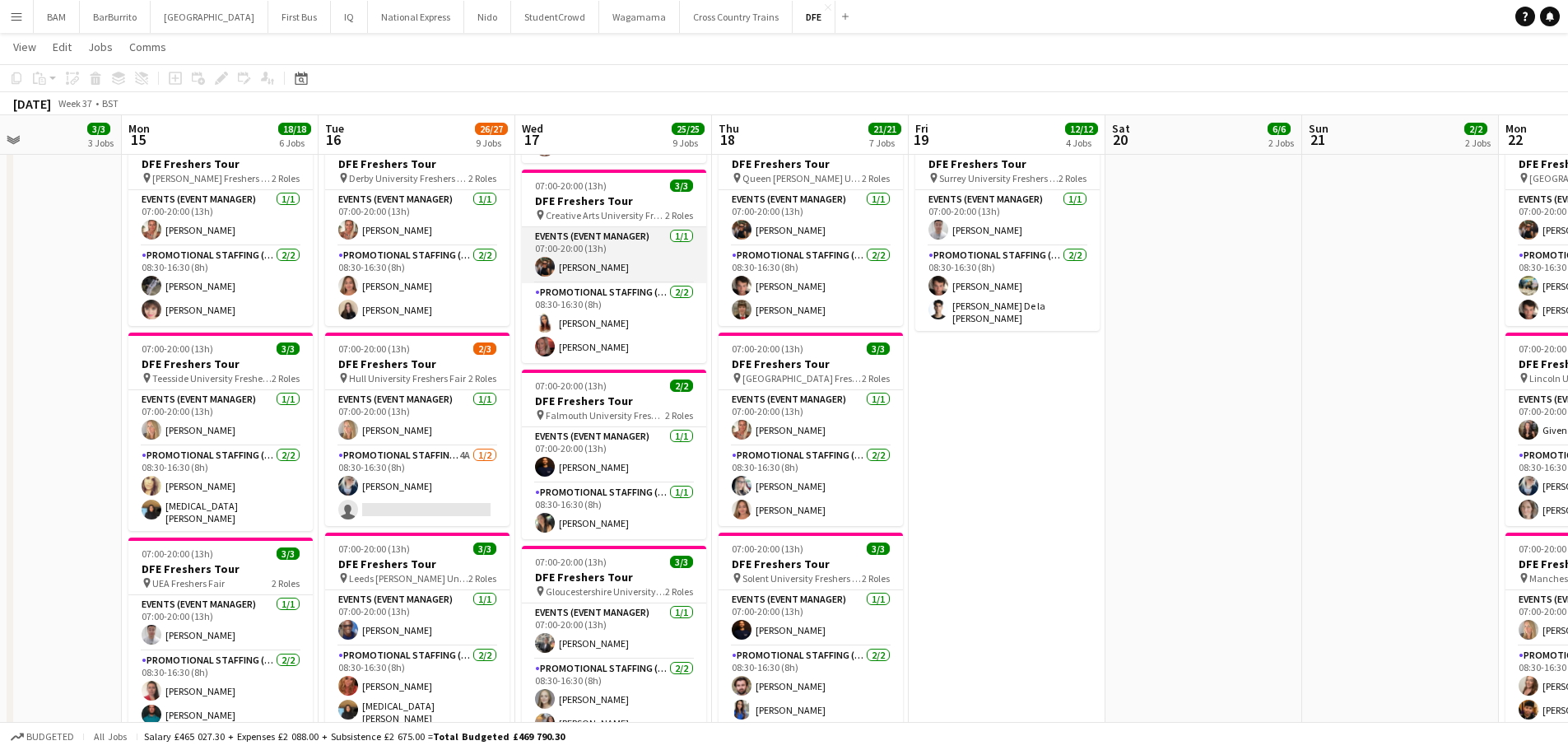
drag, startPoint x: 609, startPoint y: 235, endPoint x: 620, endPoint y: 235, distance: 11.0
click at [609, 235] on app-card-role "Events (Event Manager) [DATE] 07:00-20:00 (13h) [PERSON_NAME]" at bounding box center [614, 255] width 184 height 56
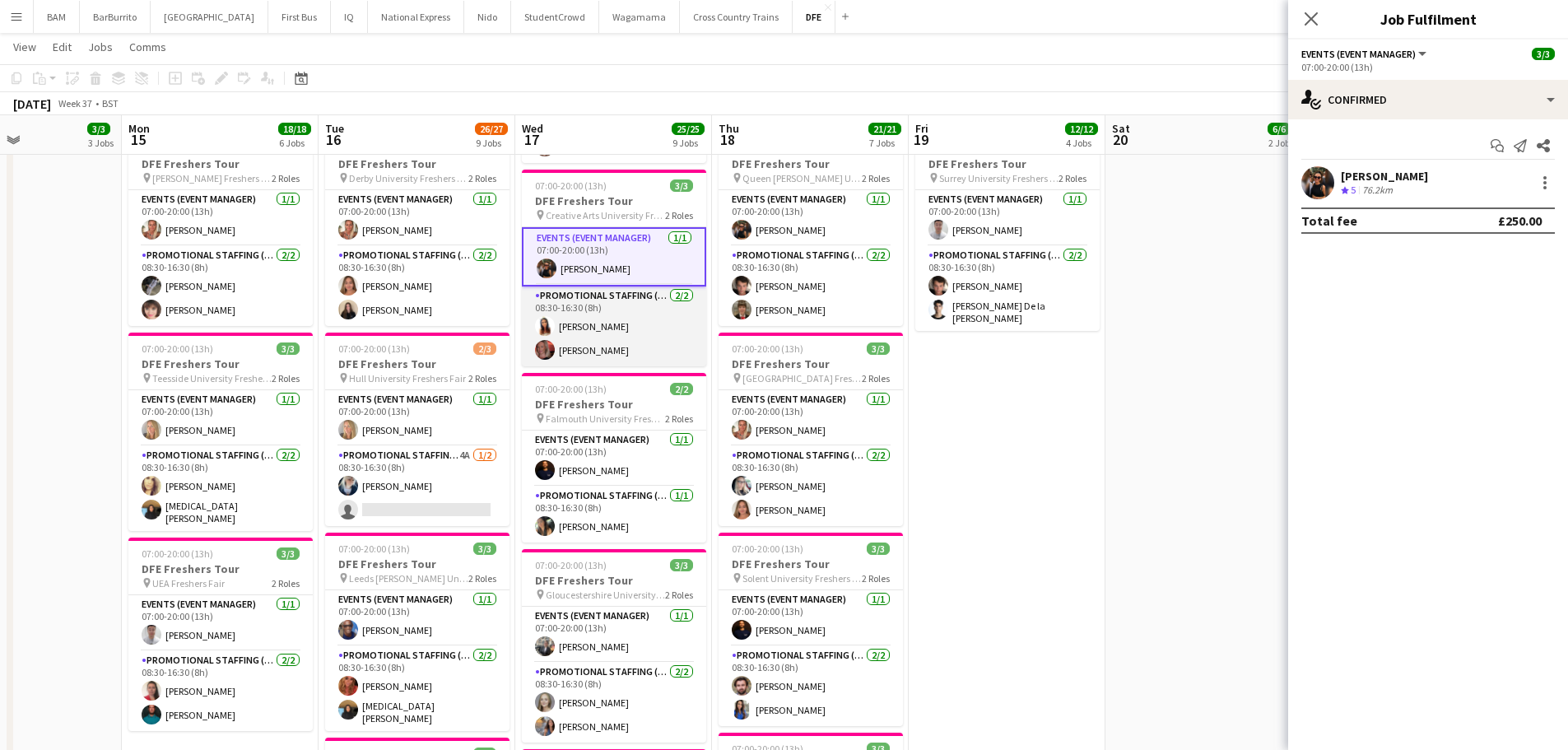
click at [578, 328] on app-card-role "Promotional Staffing (Brand Ambassadors) [DATE] 08:30-16:30 (8h) [PERSON_NAME] …" at bounding box center [614, 326] width 184 height 80
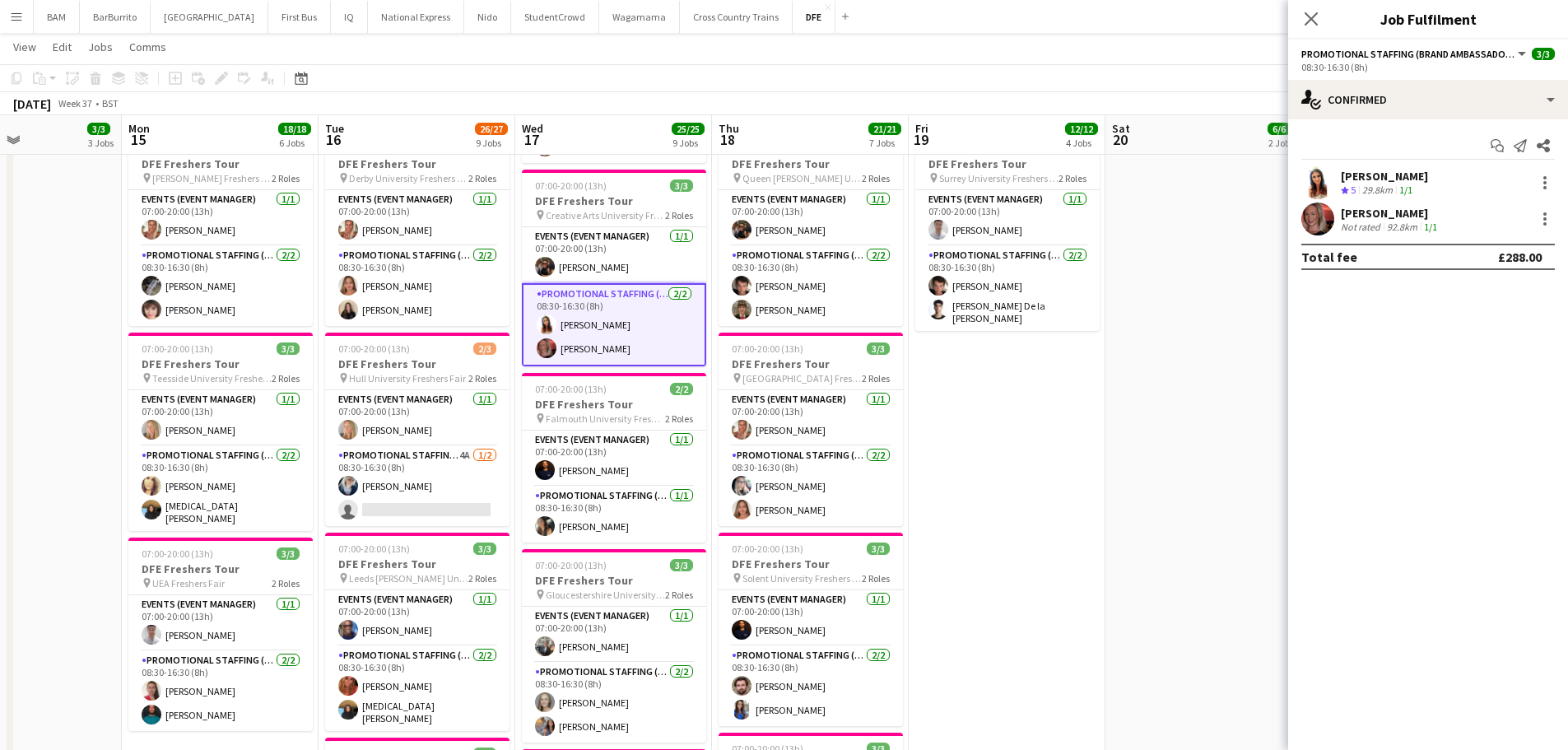
click at [1411, 186] on app-skills-label "1/1" at bounding box center [1406, 189] width 13 height 13
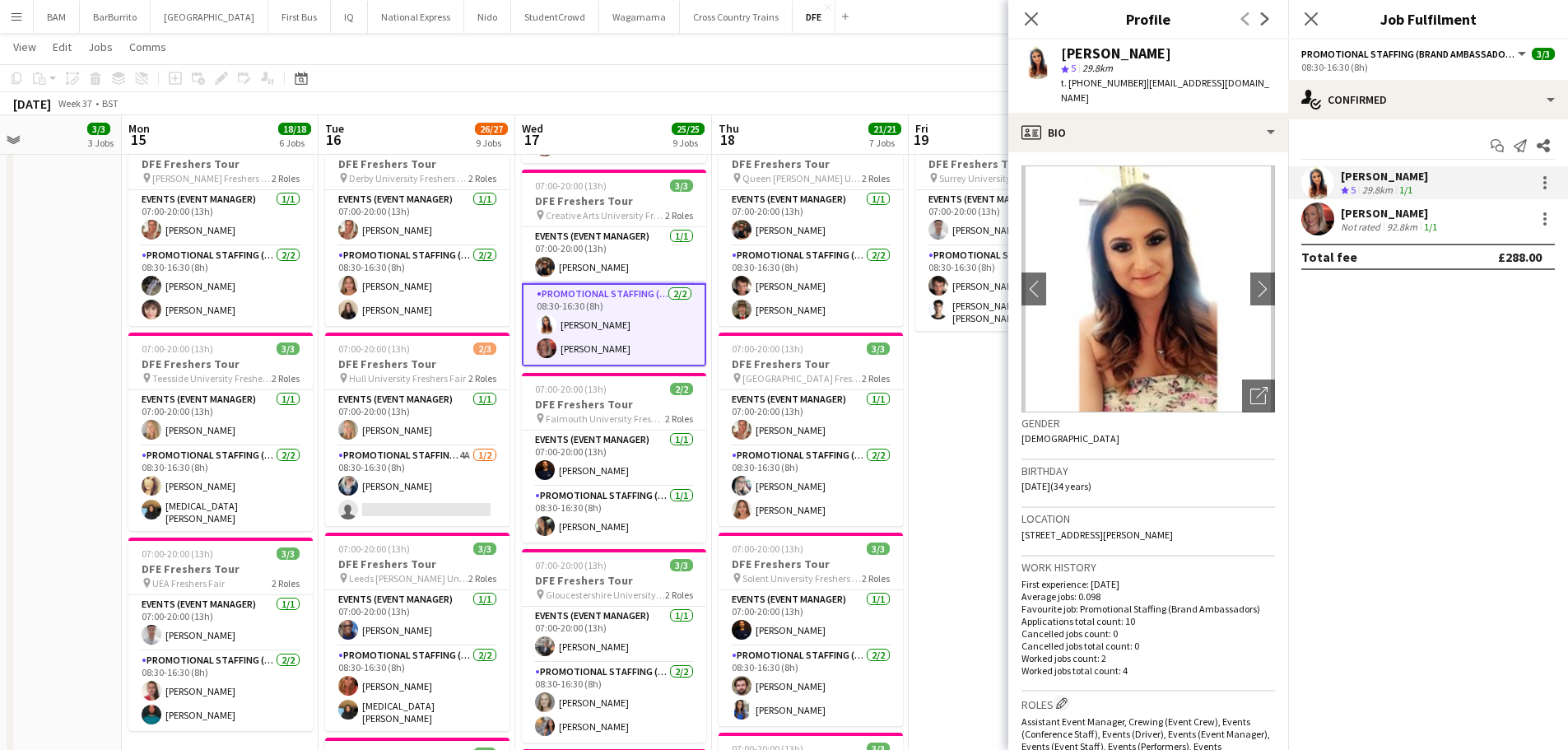
drag, startPoint x: 1057, startPoint y: 53, endPoint x: 1184, endPoint y: 56, distance: 127.0
click at [1184, 56] on div "[PERSON_NAME] star 5 29.8km t. [PHONE_NUMBER] | [EMAIL_ADDRESS][DOMAIN_NAME]" at bounding box center [1148, 76] width 280 height 73
copy div "[PERSON_NAME]"
click at [1383, 235] on div "[PERSON_NAME] Not rated 92.8km 1/1" at bounding box center [1428, 219] width 280 height 33
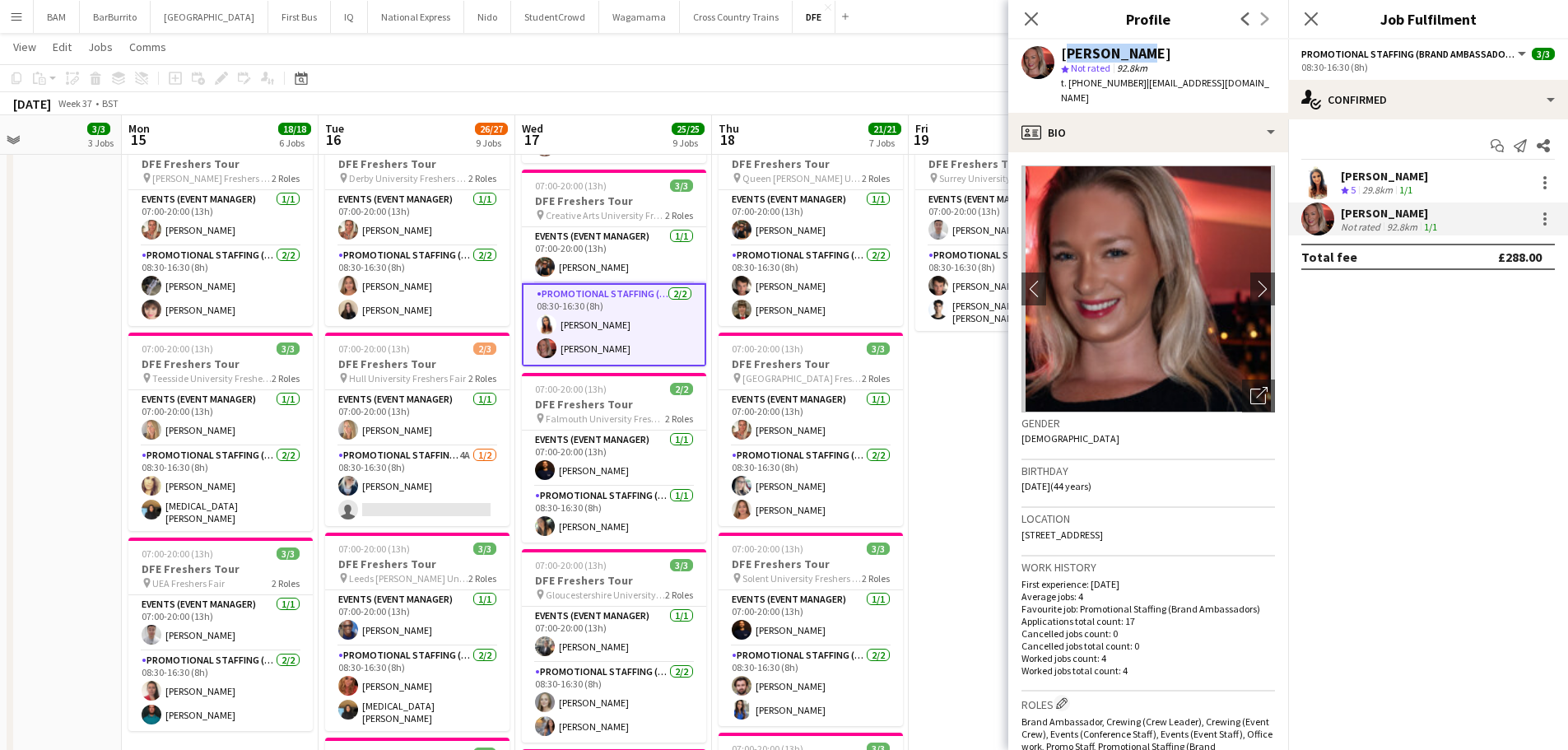
drag, startPoint x: 1060, startPoint y: 52, endPoint x: 1140, endPoint y: 55, distance: 80.1
click at [1140, 55] on div "[PERSON_NAME] star Not rated 92.8km t. [PHONE_NUMBER] | [EMAIL_ADDRESS][DOMAIN_…" at bounding box center [1148, 76] width 280 height 73
copy div "[PERSON_NAME]"
click at [1031, 20] on icon at bounding box center [1031, 18] width 16 height 16
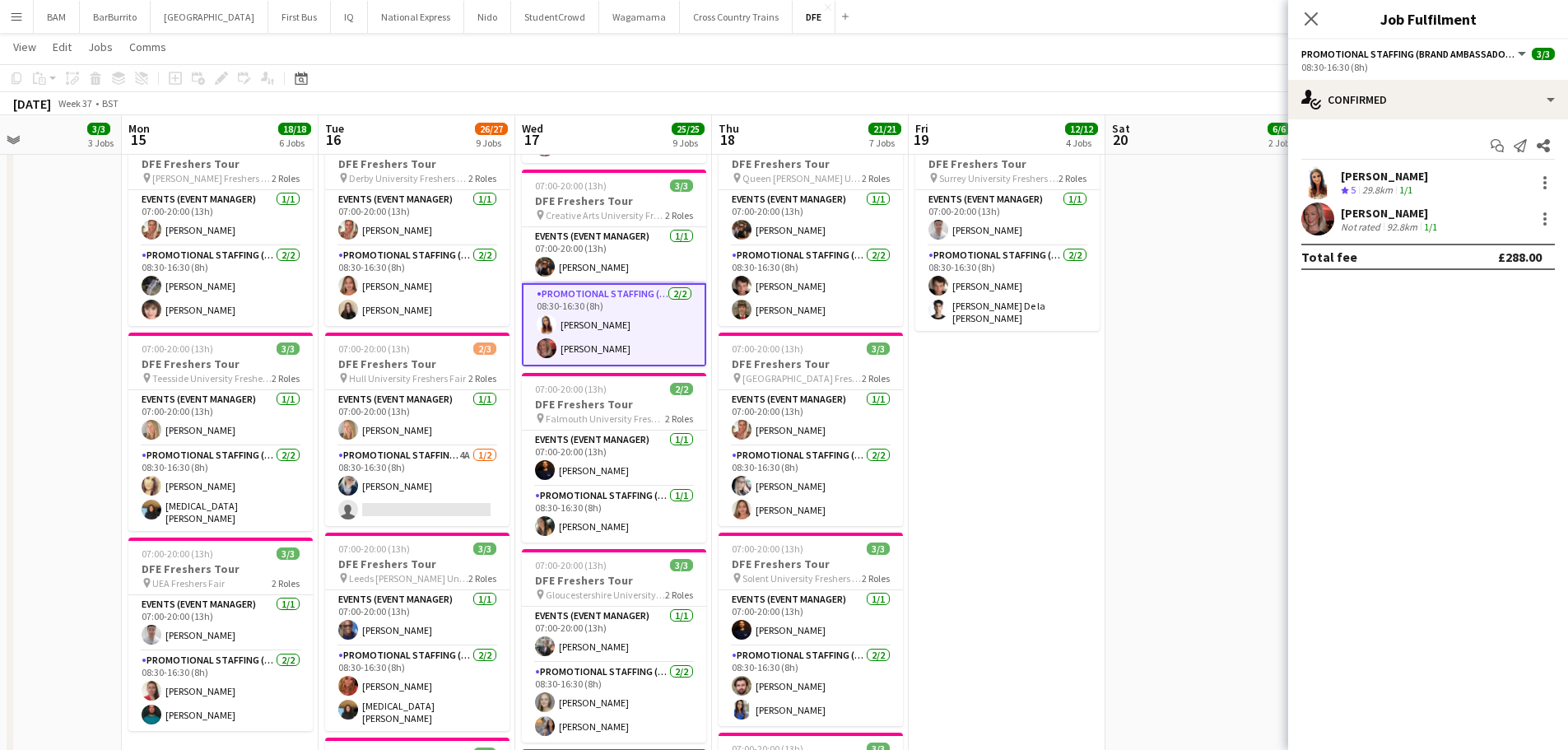
click at [1301, 22] on app-icon "Close pop-in" at bounding box center [1311, 18] width 19 height 19
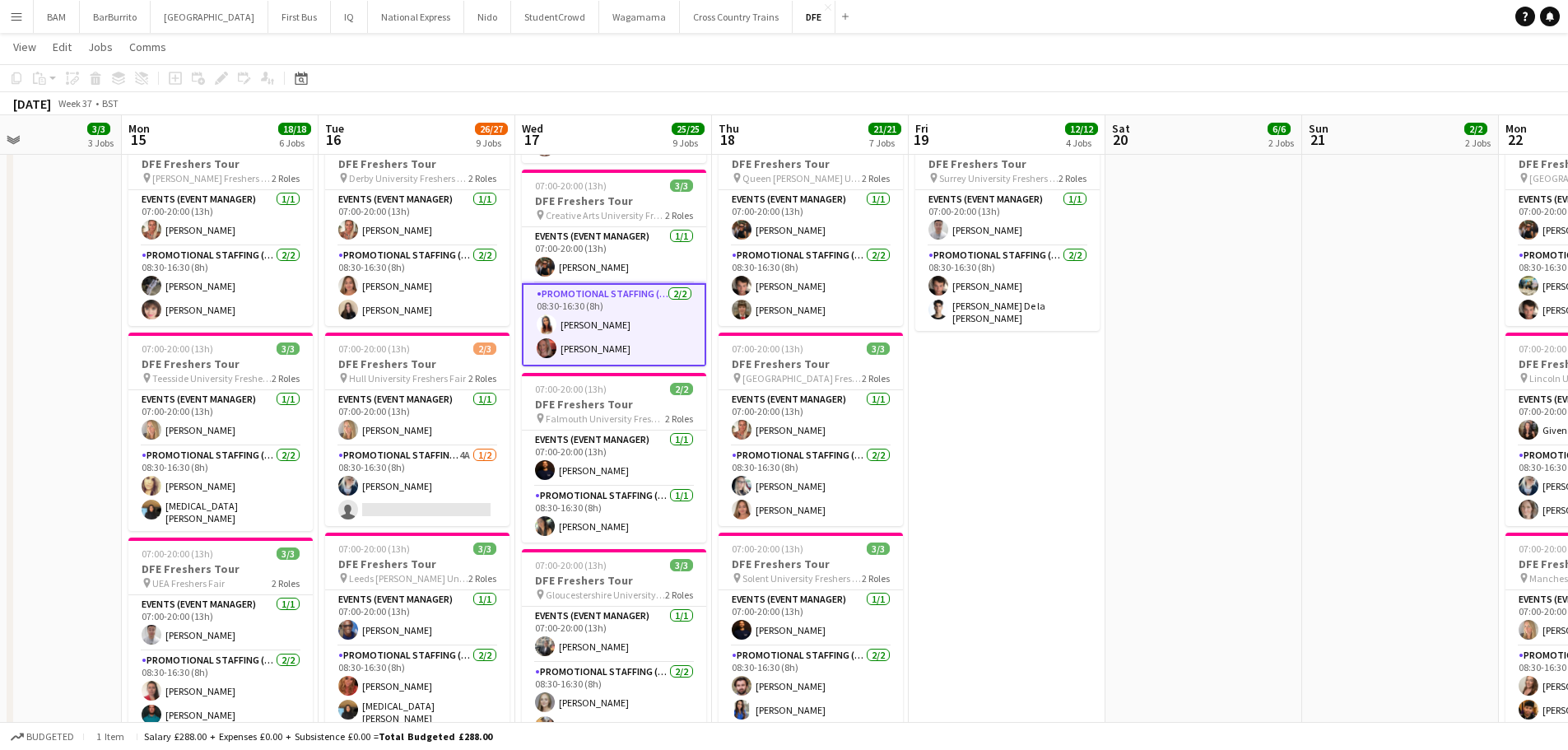
click at [1138, 385] on app-date-cell "07:00-20:00 (13h) 3/3 DFE Freshers Tour pin Freshers Festival London 2 Roles Ev…" at bounding box center [1204, 448] width 197 height 1845
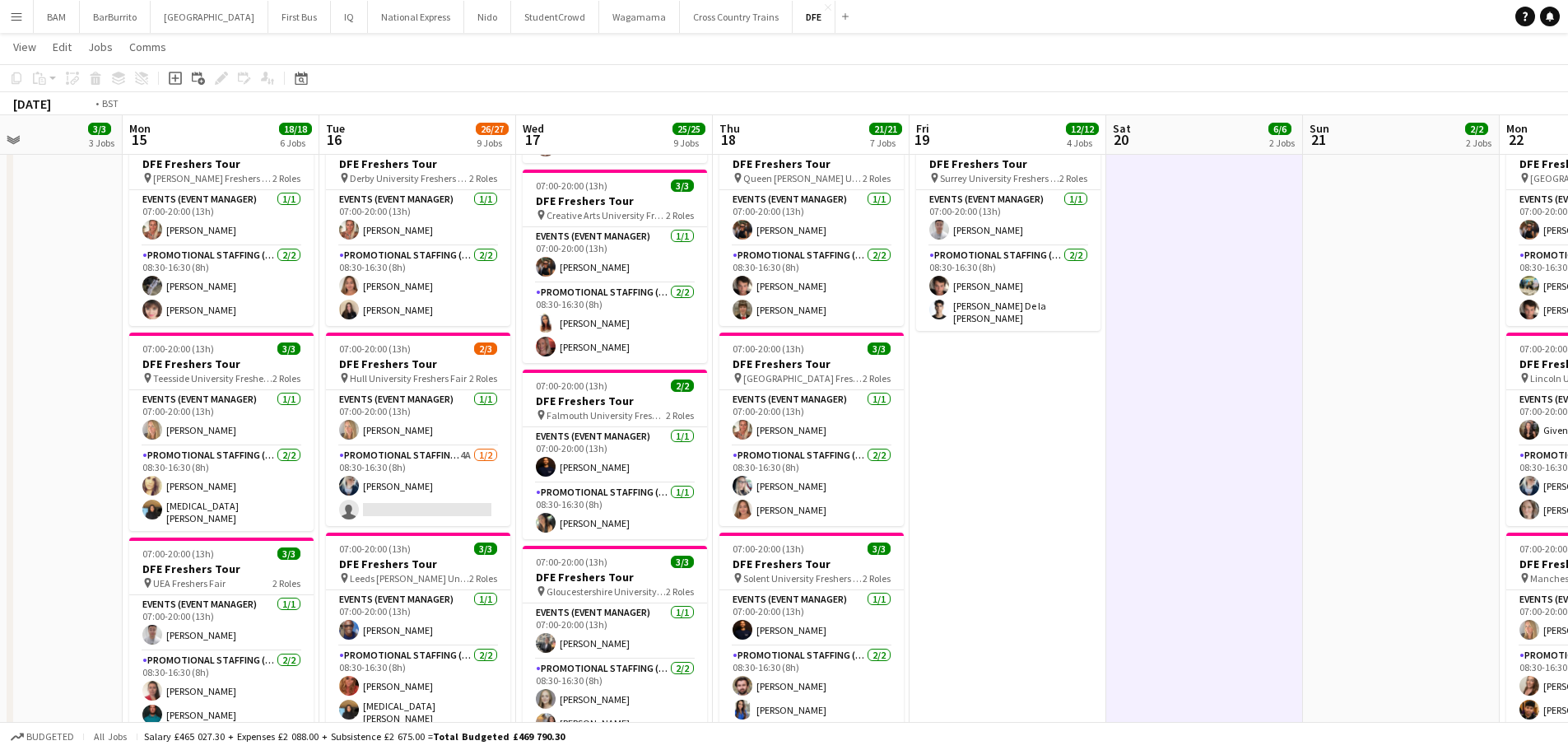
drag, startPoint x: 954, startPoint y: 348, endPoint x: 313, endPoint y: 332, distance: 641.2
click at [321, 335] on app-calendar-viewport "Fri 12 5/5 3 Jobs Sat 13 Sun 14 3/3 3 Jobs Mon 15 18/18 6 Jobs Tue 16 26/27 9 J…" at bounding box center [784, 501] width 1568 height 2192
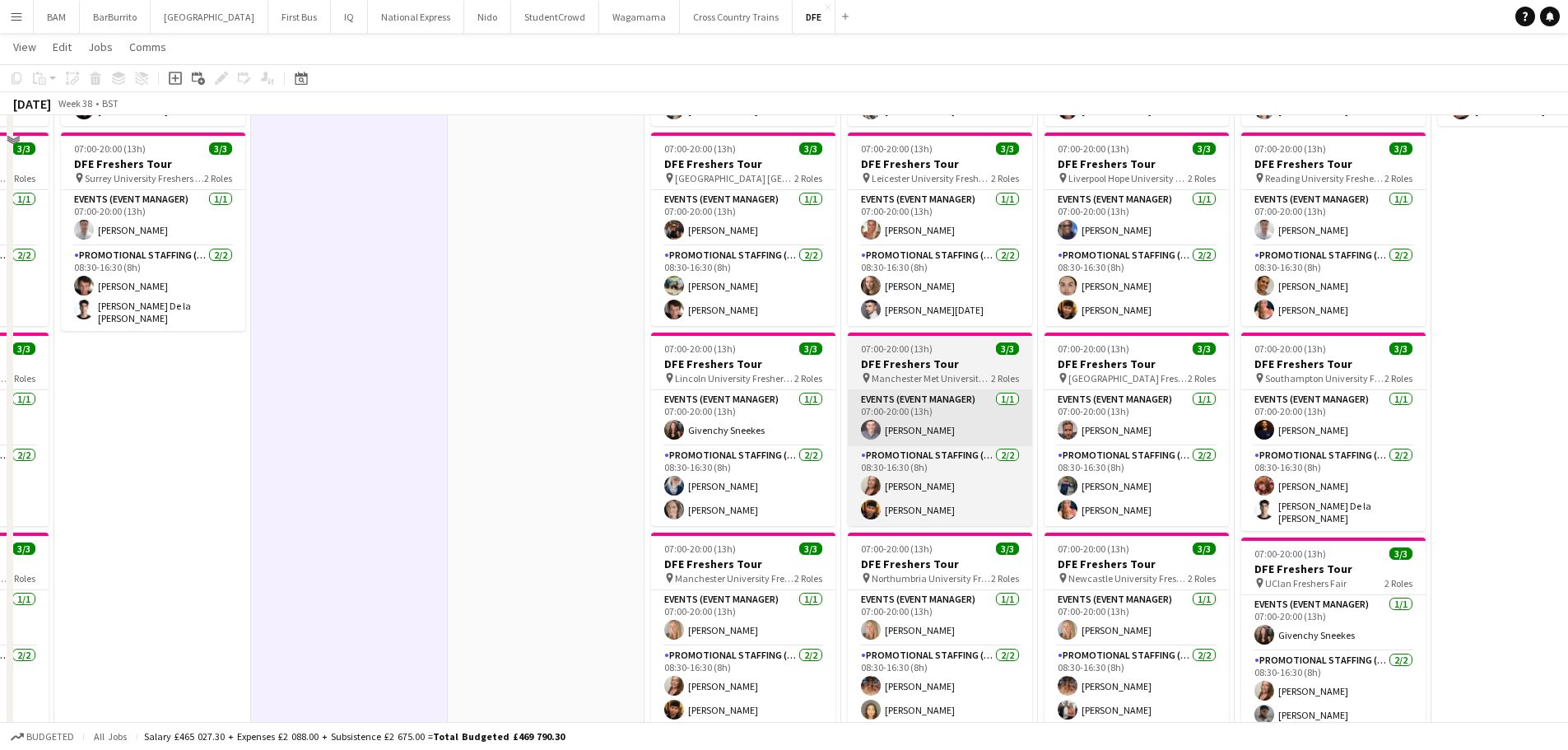
scroll to position [330, 0]
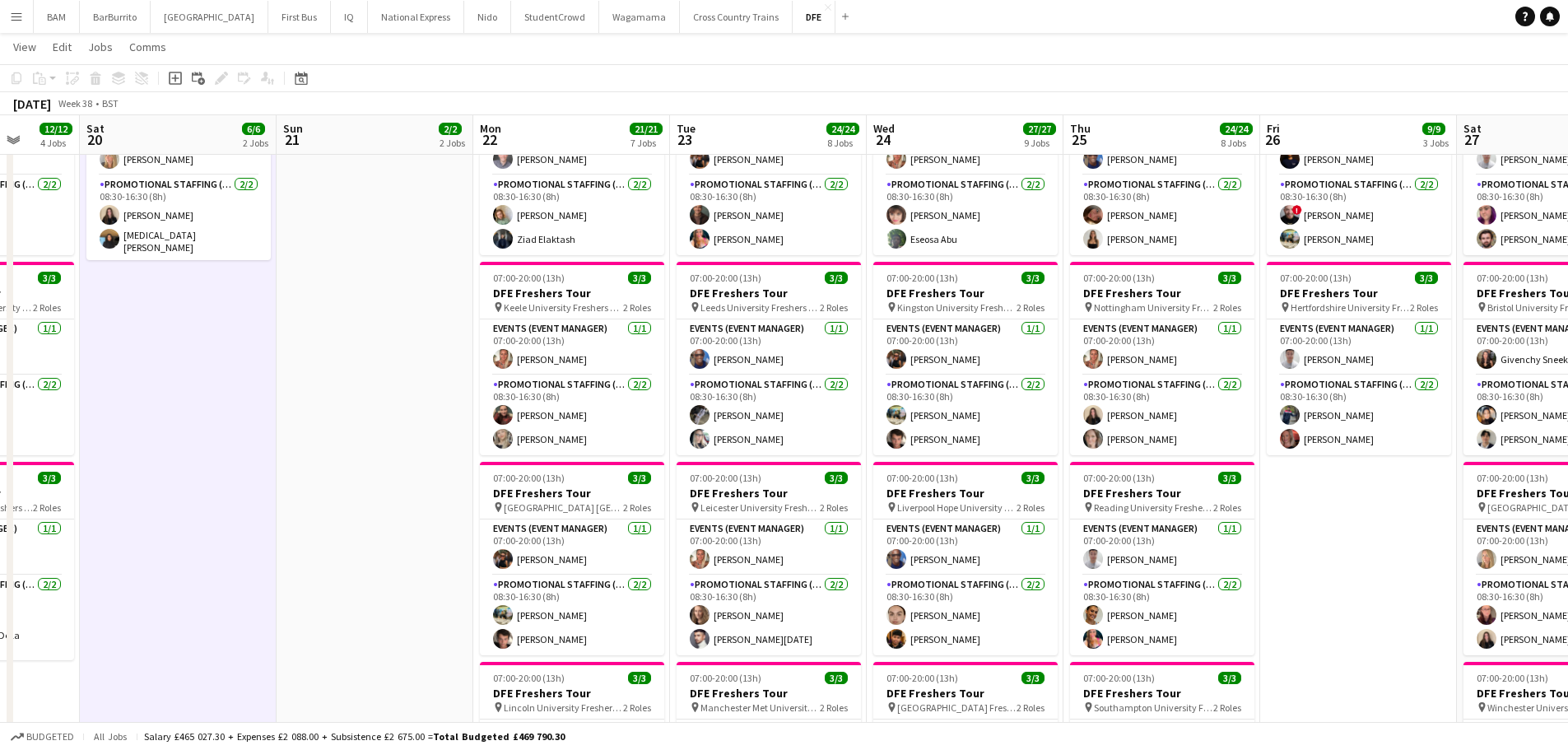
drag, startPoint x: 1150, startPoint y: 432, endPoint x: 545, endPoint y: 416, distance: 605.2
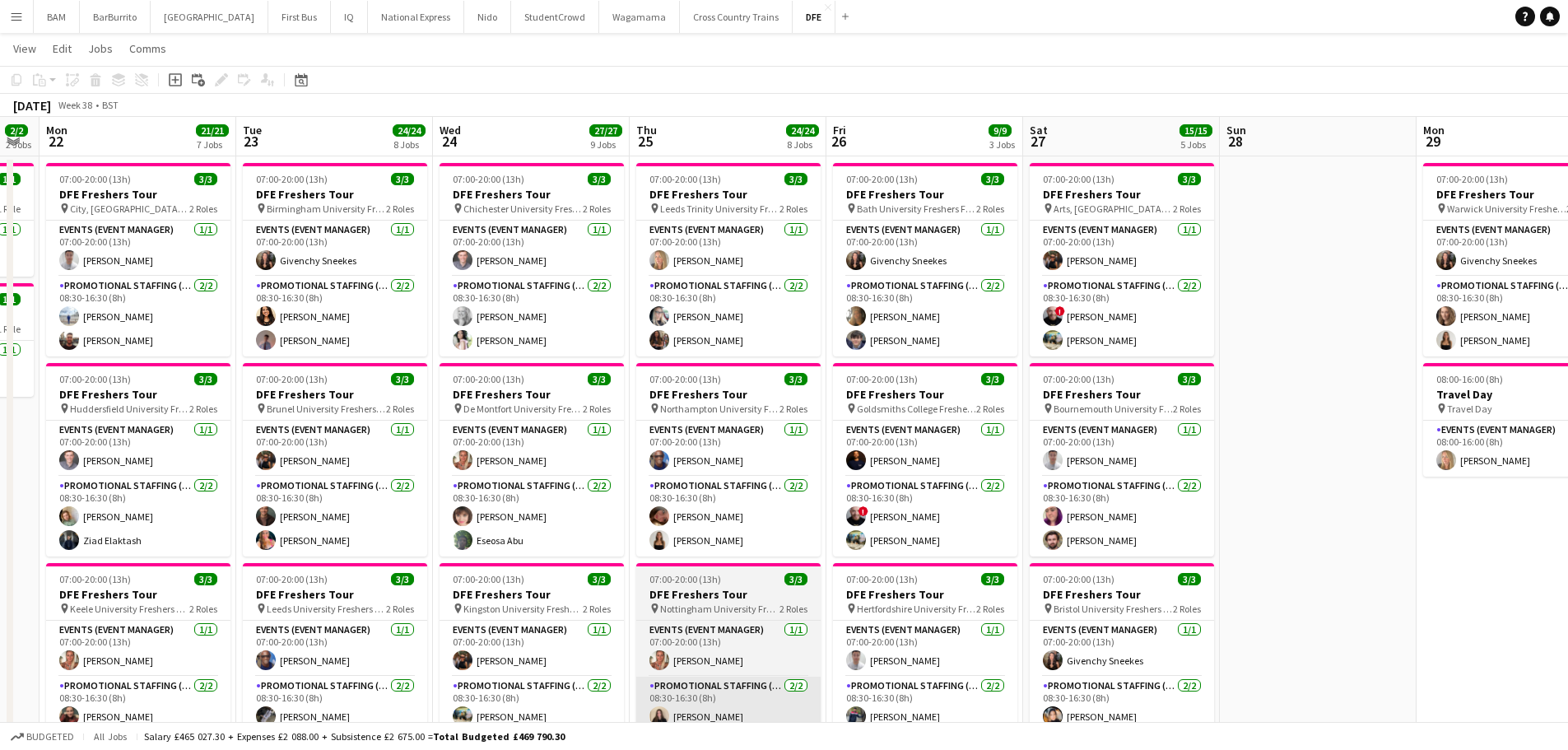
scroll to position [0, 0]
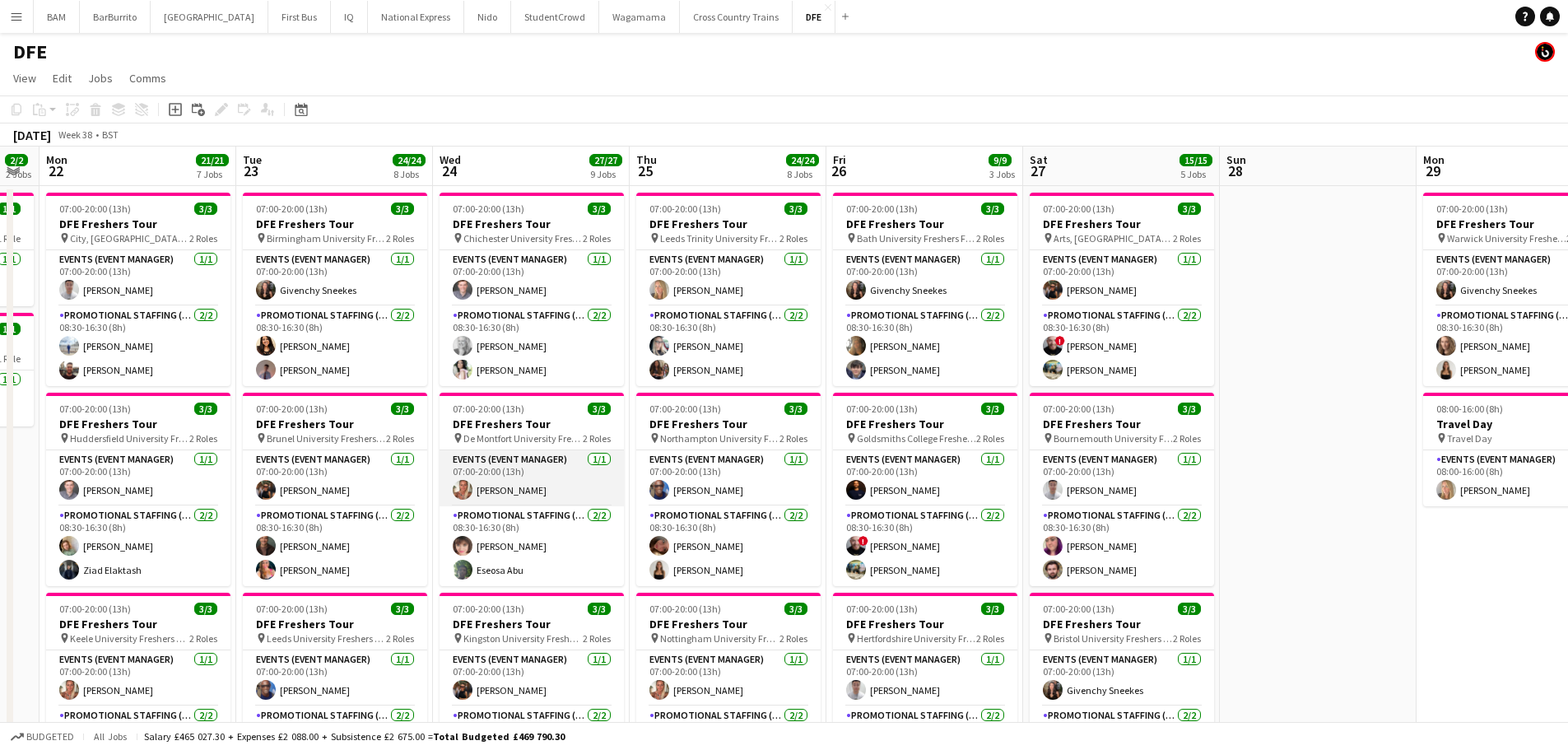
click at [536, 478] on app-card-role "Events (Event Manager) [DATE] 07:00-20:00 (13h) [PERSON_NAME]" at bounding box center [531, 478] width 184 height 56
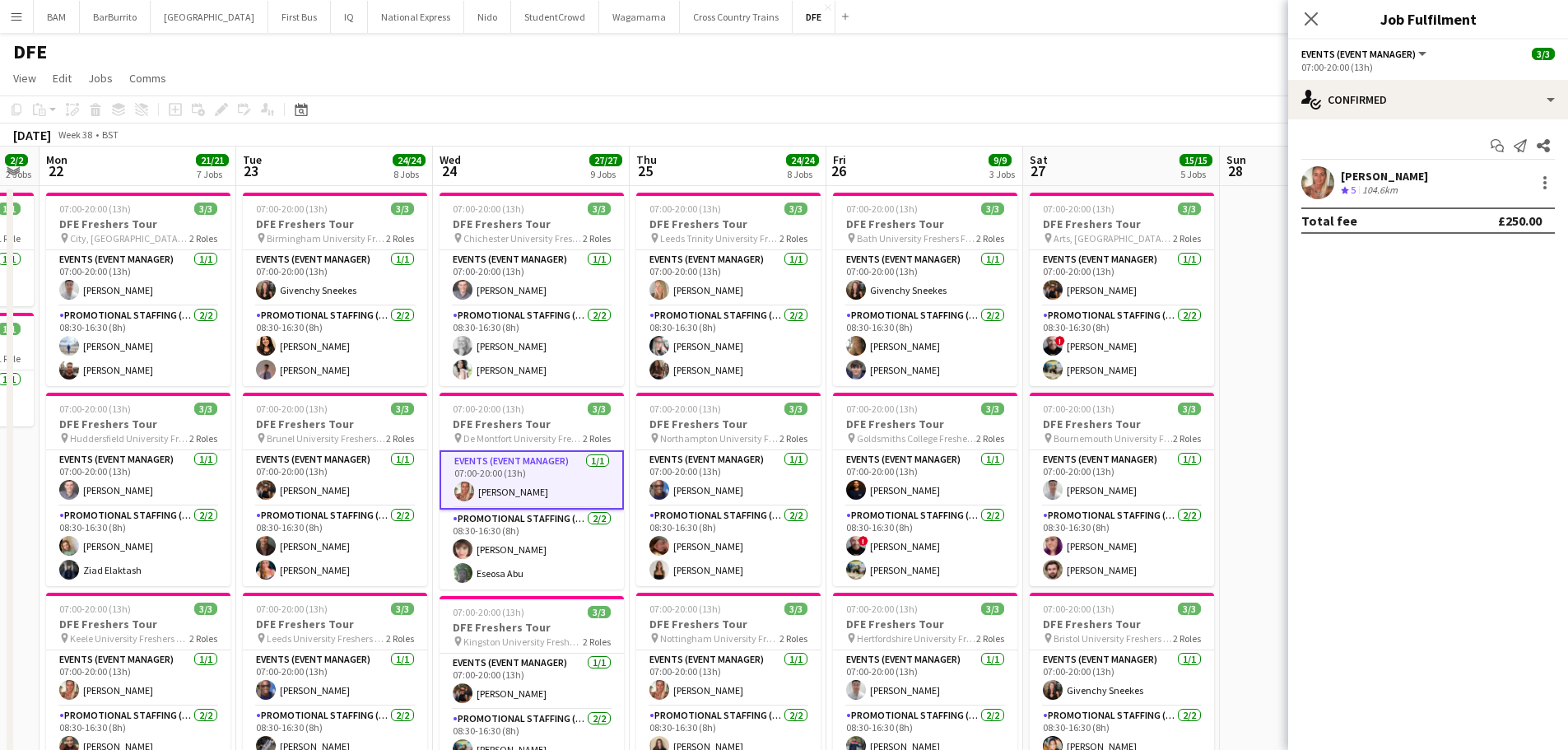
drag, startPoint x: 1451, startPoint y: 175, endPoint x: 1432, endPoint y: 182, distance: 20.2
click at [1428, 177] on div "[PERSON_NAME]" at bounding box center [1385, 177] width 87 height 15
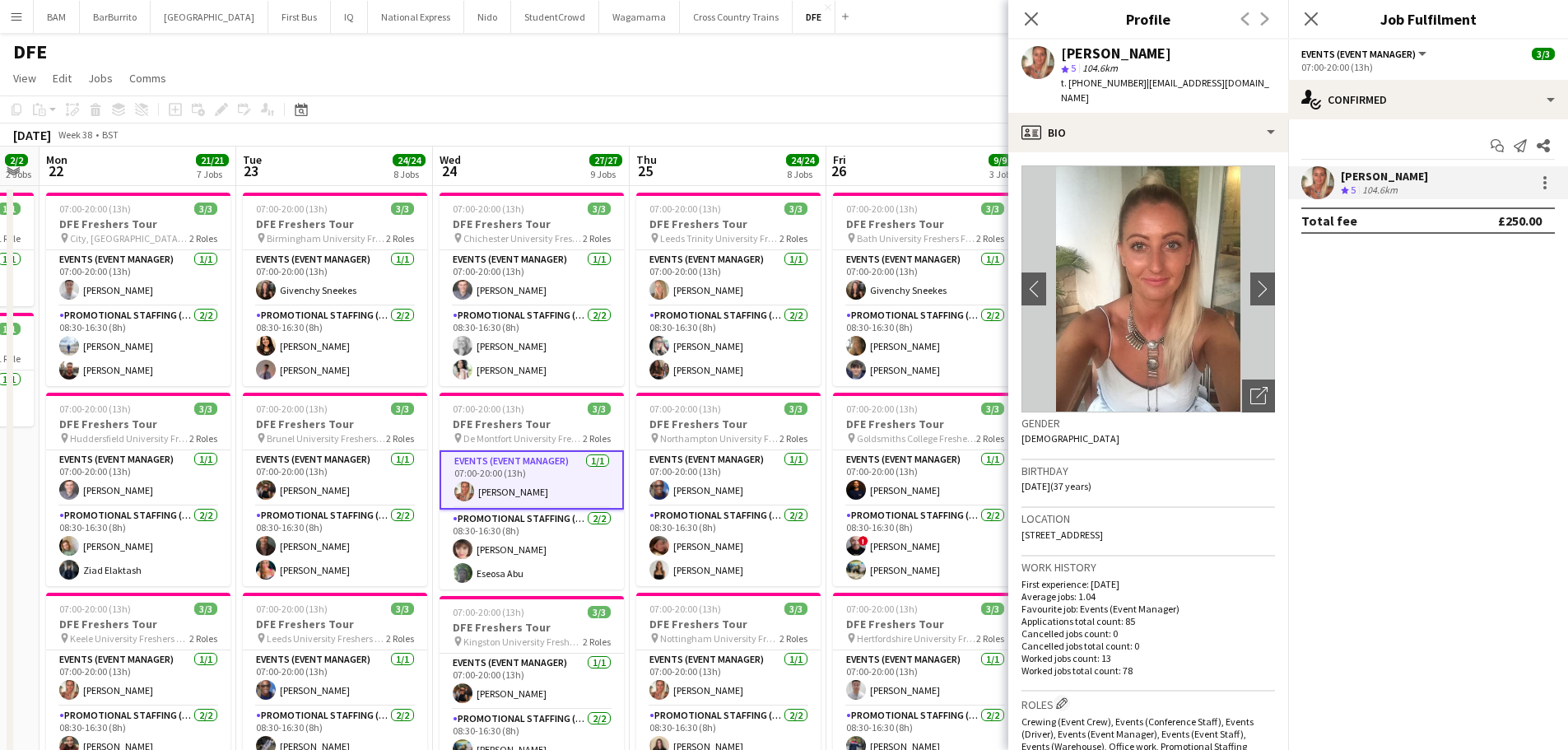
drag, startPoint x: 1060, startPoint y: 54, endPoint x: 1259, endPoint y: 50, distance: 199.0
click at [1259, 50] on div "[PERSON_NAME] star 5 104.6km t. [PHONE_NUMBER] | [EMAIL_ADDRESS][DOMAIN_NAME]" at bounding box center [1148, 76] width 280 height 73
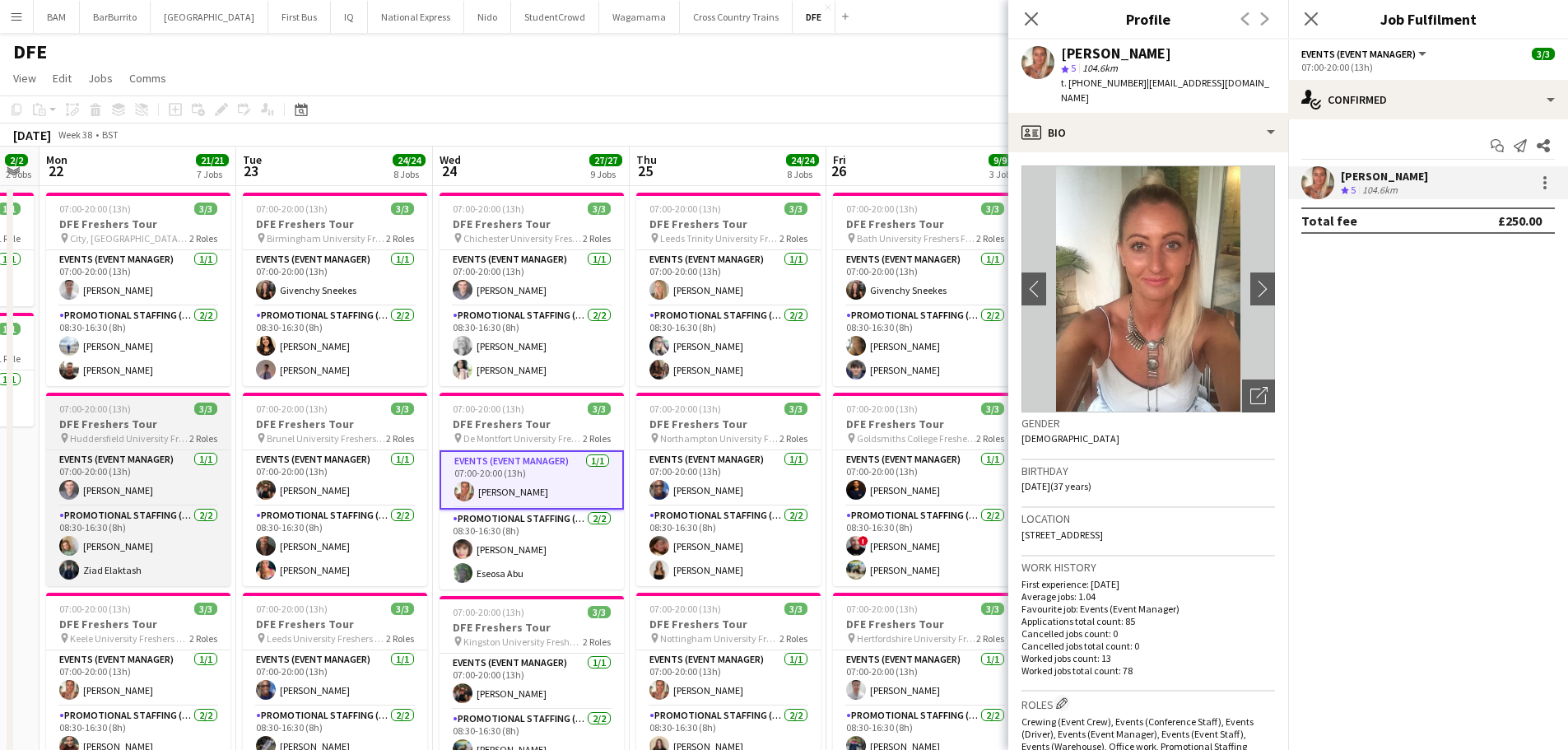
copy div "[PERSON_NAME]"
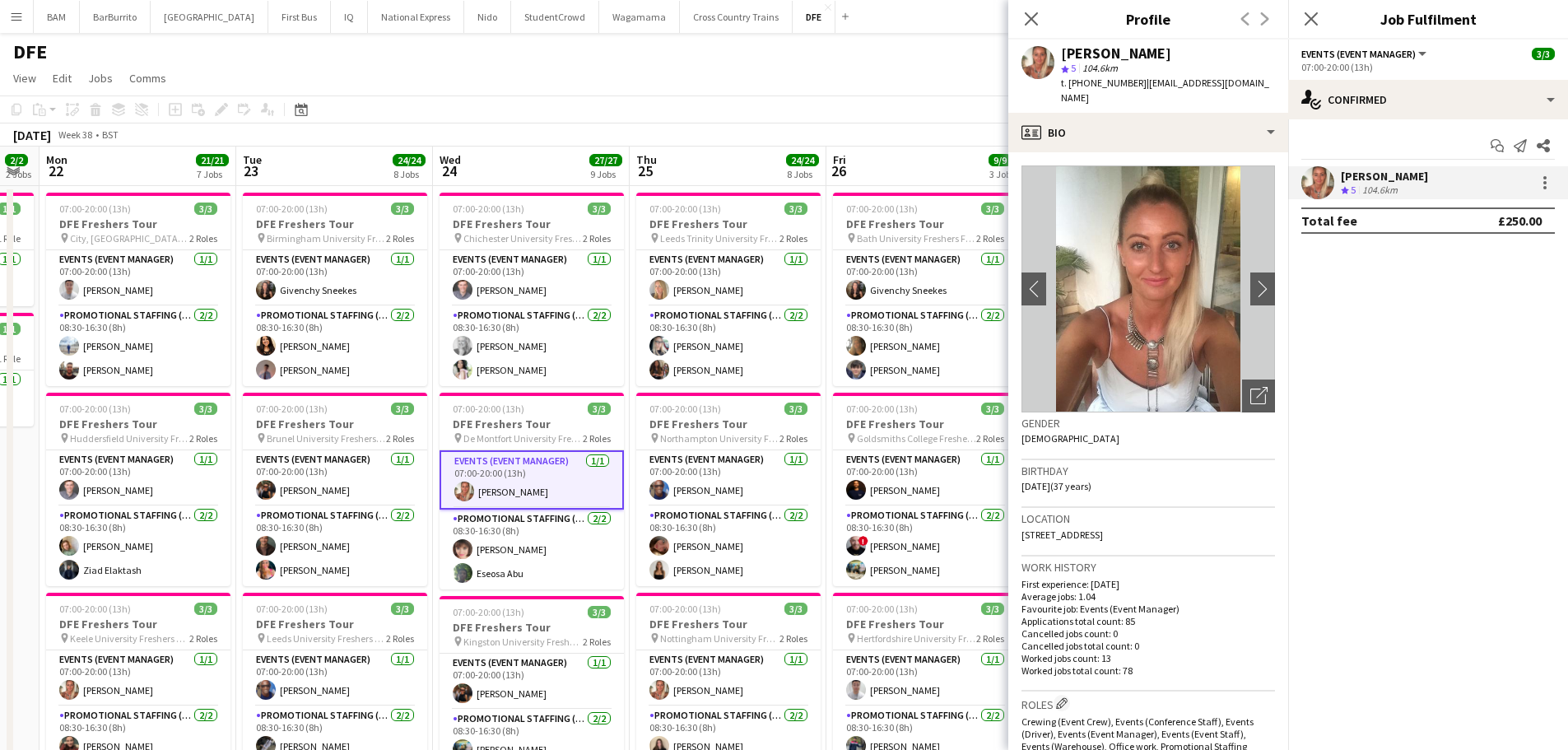
drag, startPoint x: 1083, startPoint y: 82, endPoint x: 1134, endPoint y: 85, distance: 51.1
click at [1134, 85] on div "t. [PHONE_NUMBER] | [EMAIL_ADDRESS][DOMAIN_NAME]" at bounding box center [1168, 90] width 214 height 29
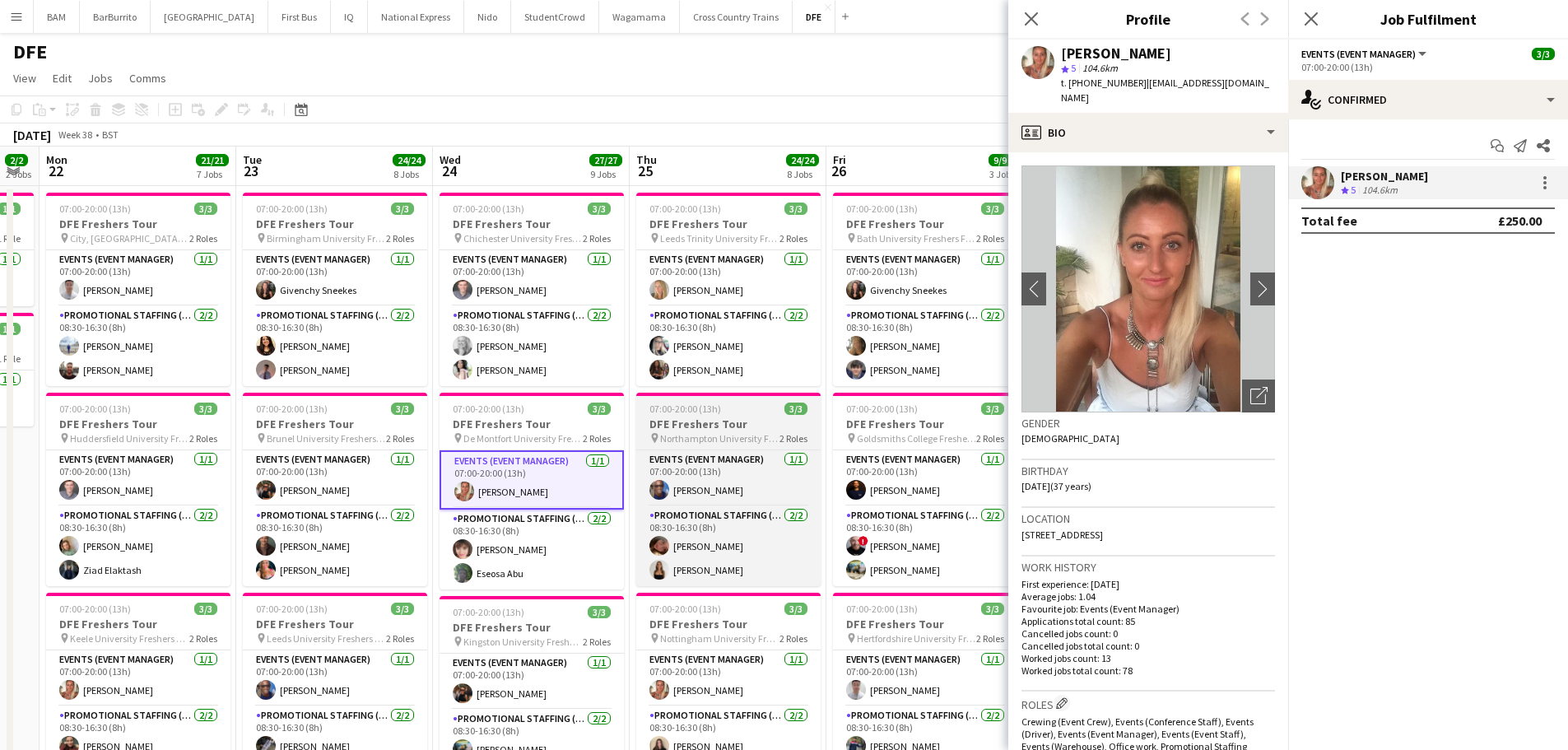
copy span "7988798358"
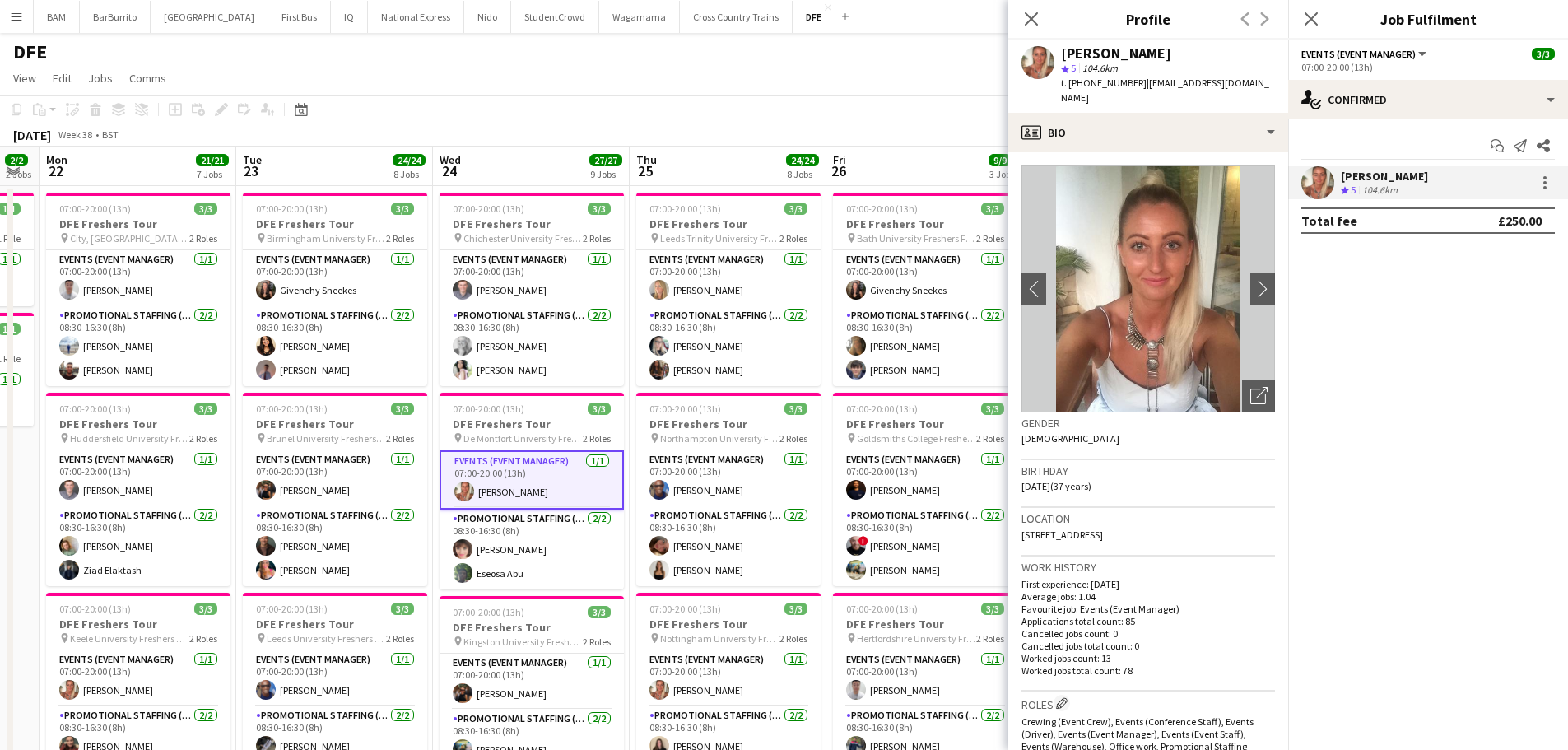
click at [1205, 105] on div "t. [PHONE_NUMBER] | [EMAIL_ADDRESS][DOMAIN_NAME]" at bounding box center [1168, 90] width 214 height 29
click at [536, 543] on app-card-role "Promotional Staffing (Brand Ambassadors) [DATE] 08:30-16:30 (8h) [PERSON_NAME]" at bounding box center [531, 549] width 184 height 80
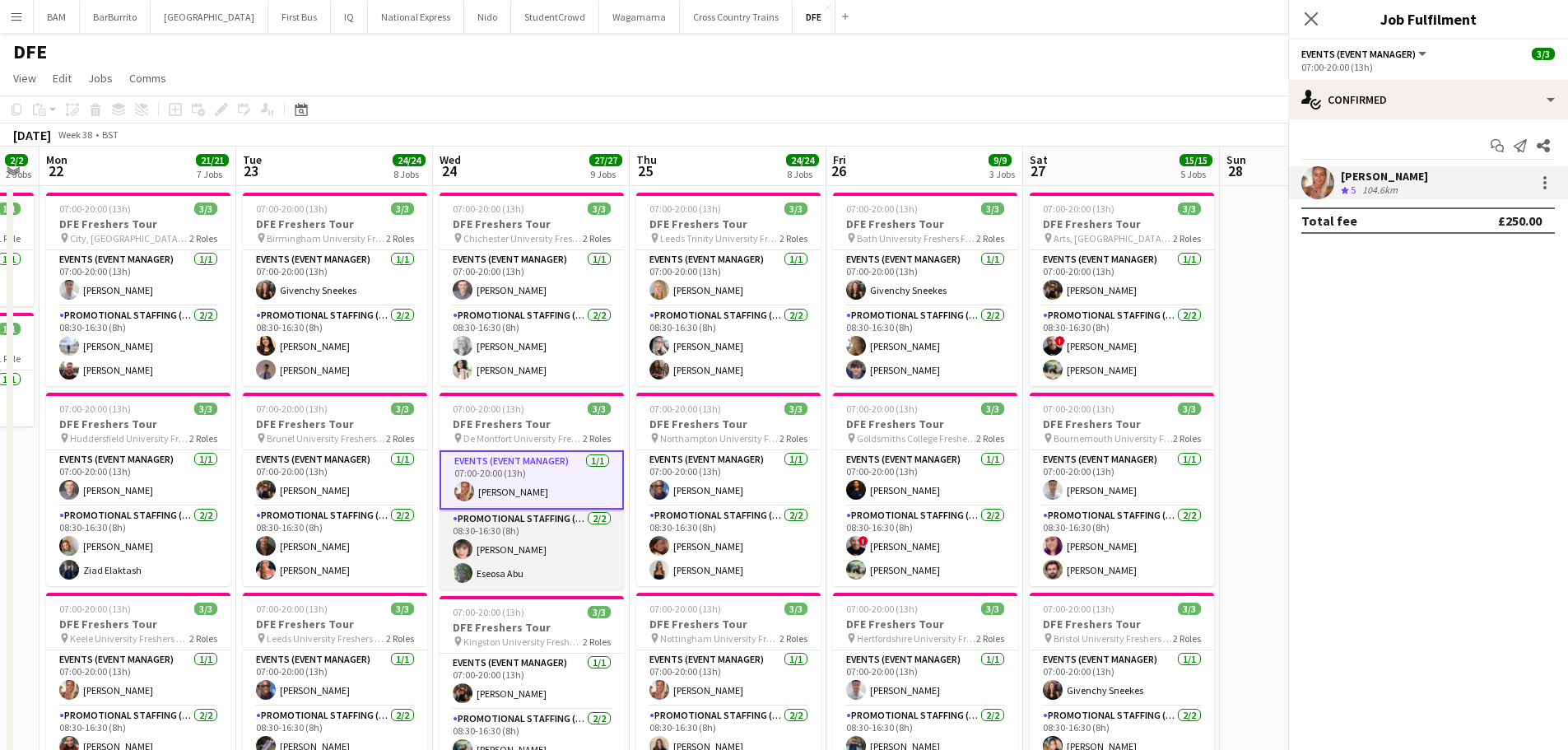
scroll to position [0, 548]
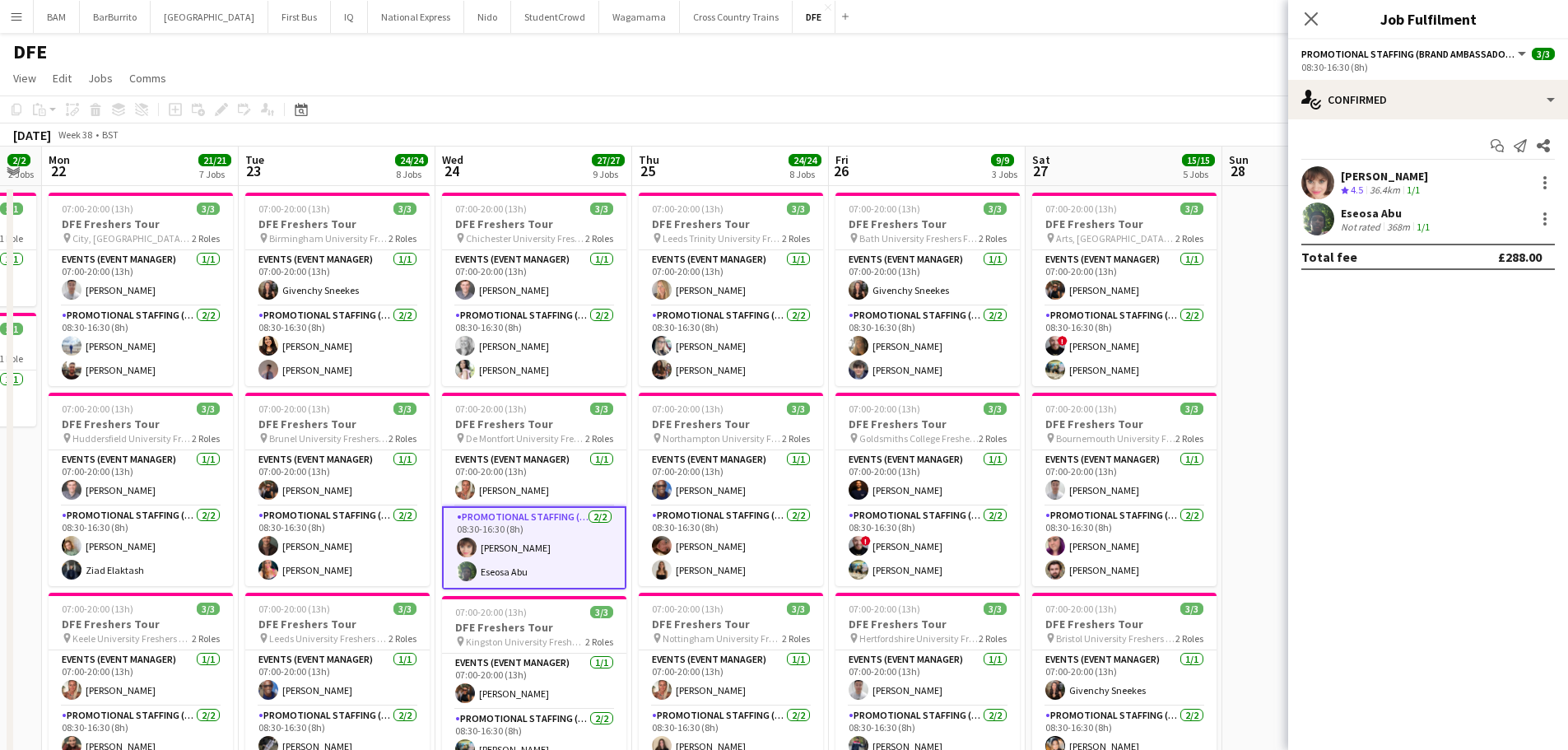
click at [1352, 198] on div "[PERSON_NAME] Crew rating 4.5 36.4km 1/1" at bounding box center [1428, 182] width 280 height 33
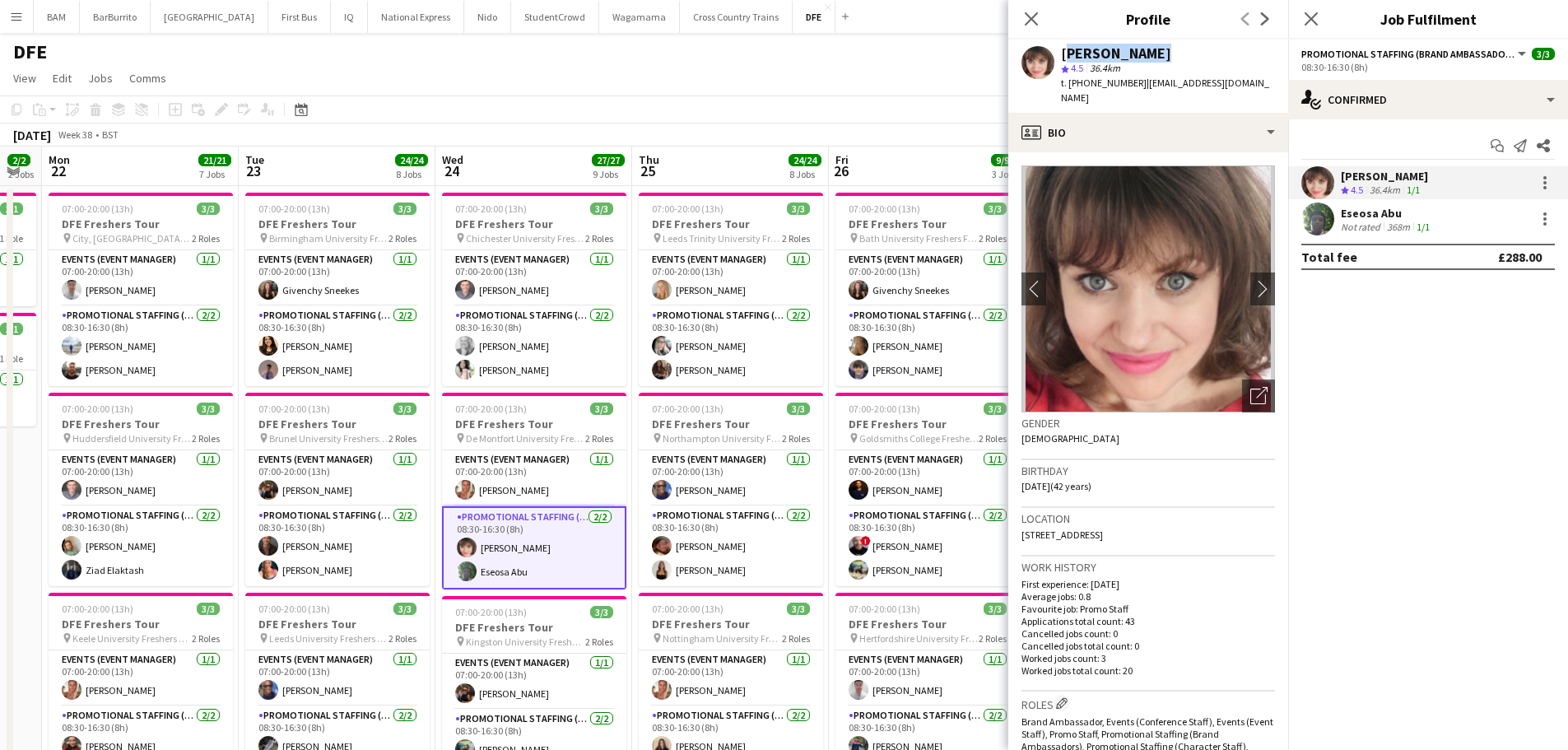
drag, startPoint x: 1062, startPoint y: 54, endPoint x: 1159, endPoint y: 50, distance: 97.1
click at [1159, 50] on div "[PERSON_NAME]" at bounding box center [1168, 54] width 214 height 15
click at [1470, 220] on div "Eseosa Abu Not rated 368m 1/1" at bounding box center [1428, 219] width 280 height 33
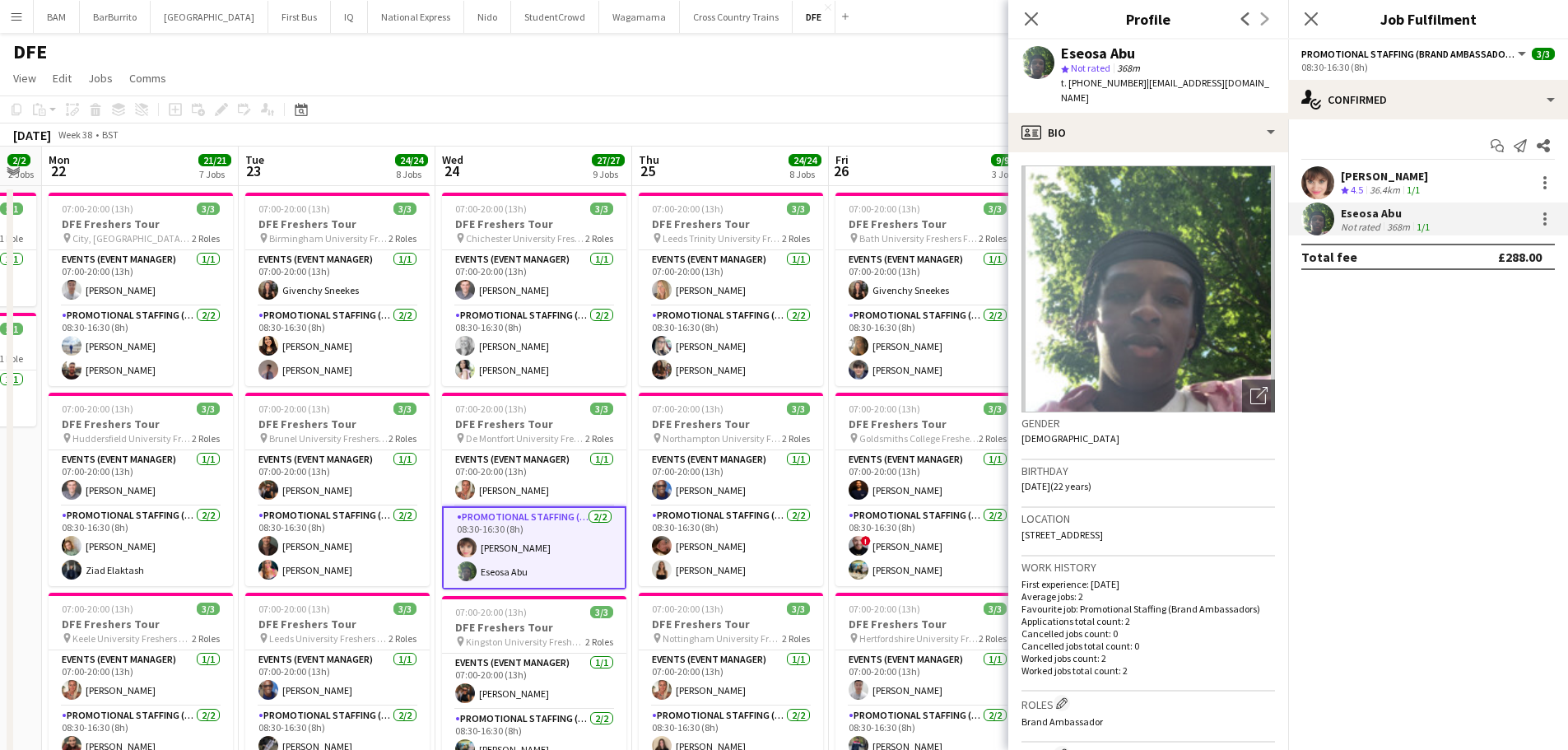
drag, startPoint x: 1062, startPoint y: 50, endPoint x: 1134, endPoint y: 48, distance: 72.0
click at [1134, 48] on div "Eseosa Abu" at bounding box center [1168, 54] width 214 height 15
click at [816, 46] on div "DFE" at bounding box center [784, 48] width 1568 height 31
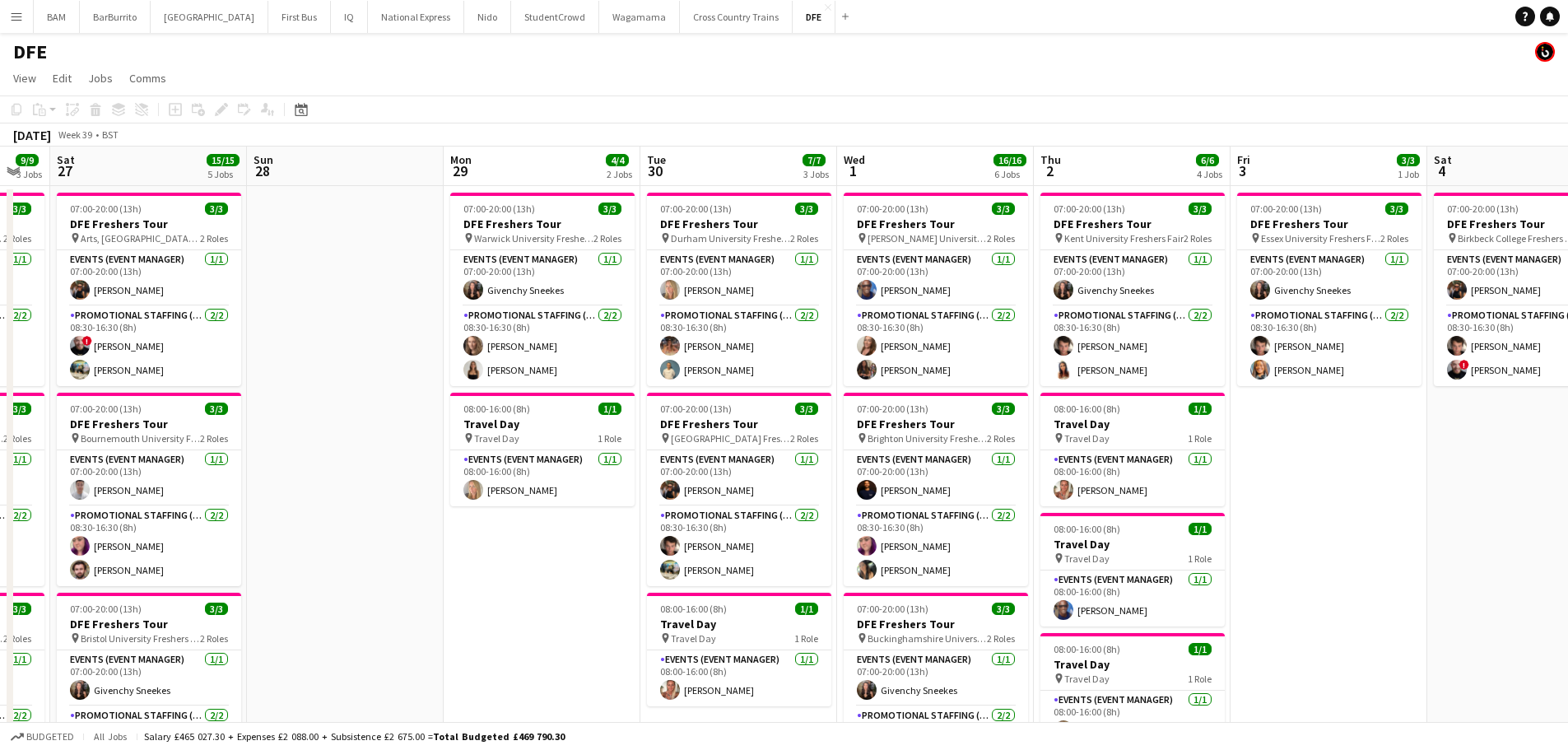
drag, startPoint x: 1223, startPoint y: 197, endPoint x: 684, endPoint y: 256, distance: 542.2
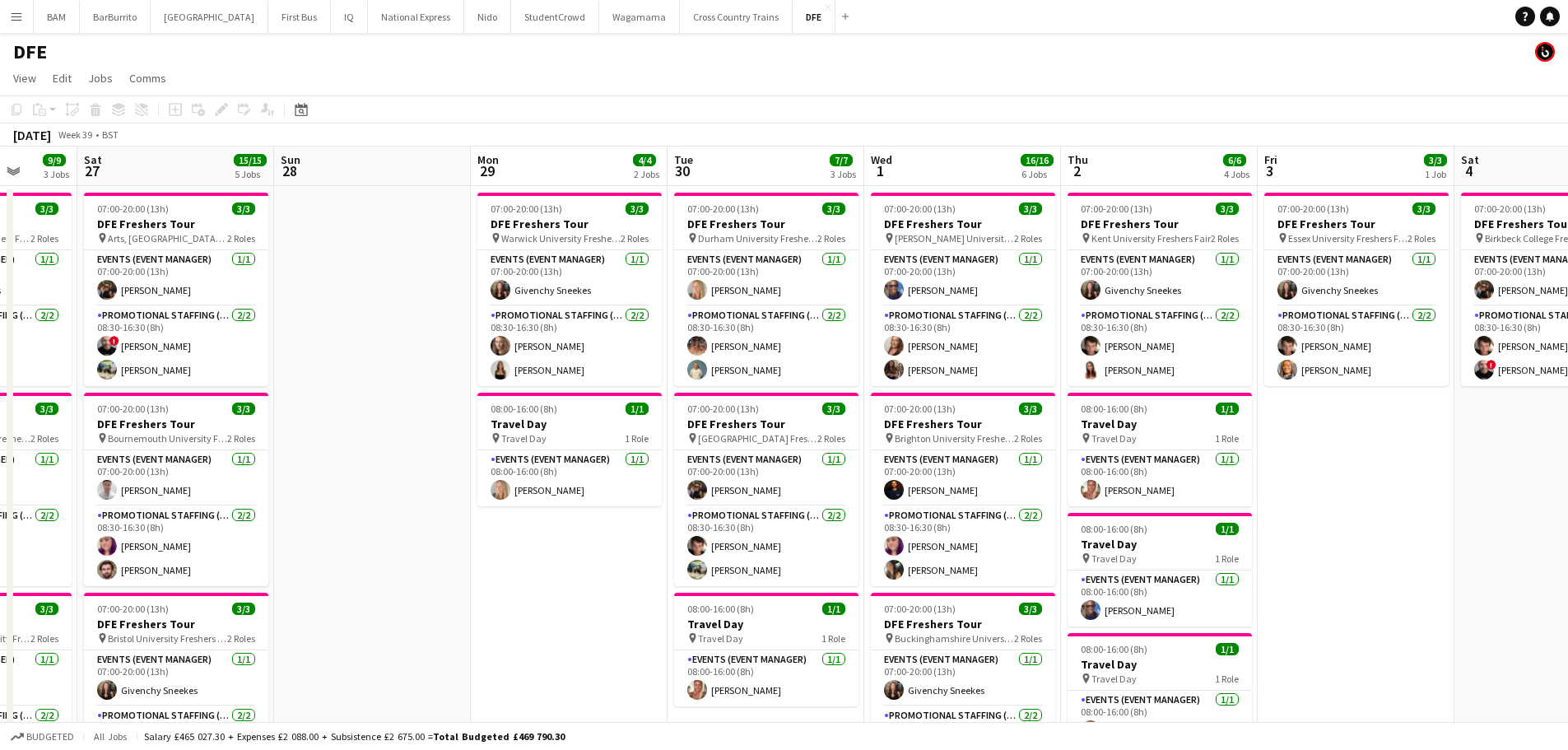
scroll to position [0, 609]
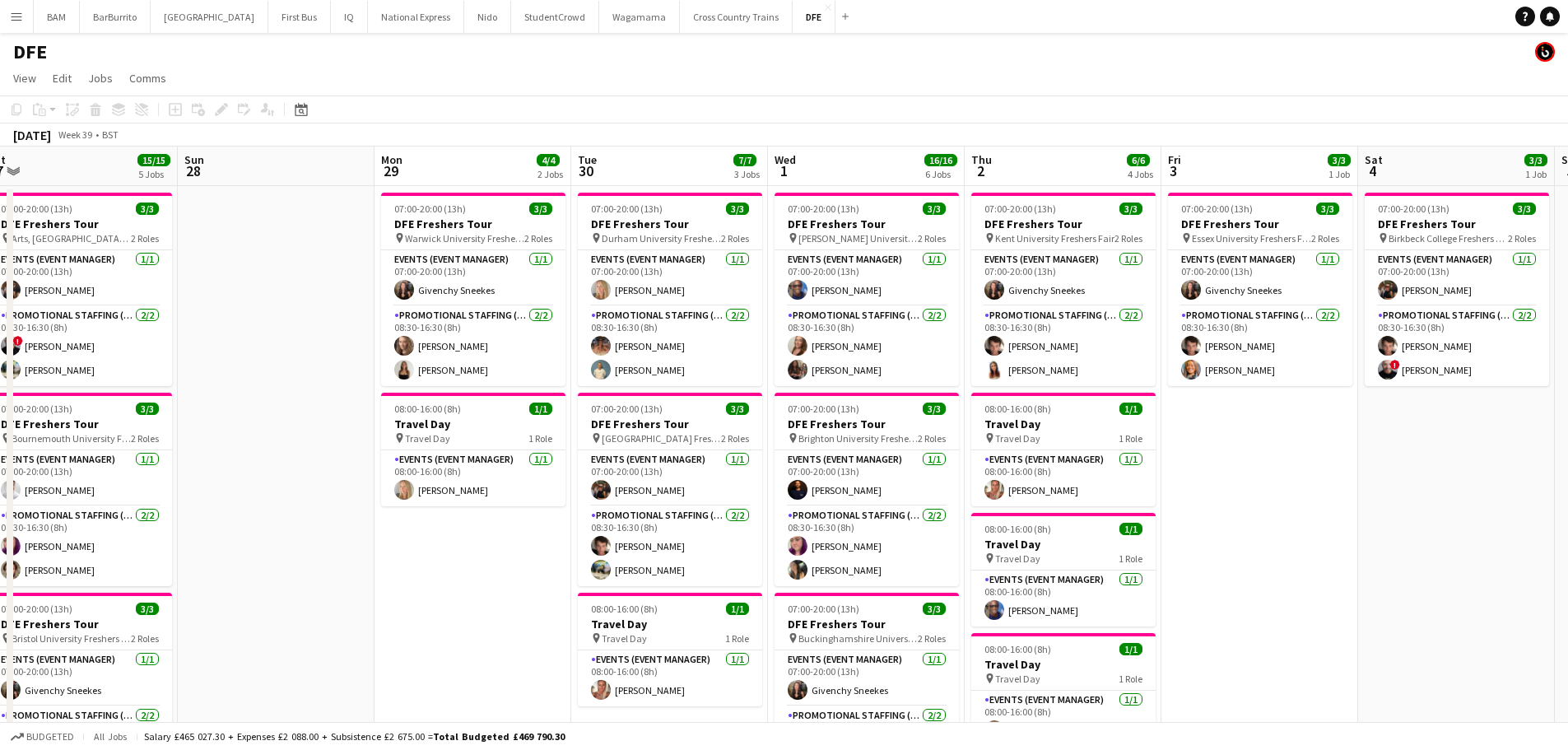
drag, startPoint x: 589, startPoint y: 303, endPoint x: 540, endPoint y: 303, distance: 49.0
click at [684, 294] on app-card-role "Events (Event Manager) [DATE] 07:00-20:00 (13h) [PERSON_NAME]" at bounding box center [669, 278] width 184 height 56
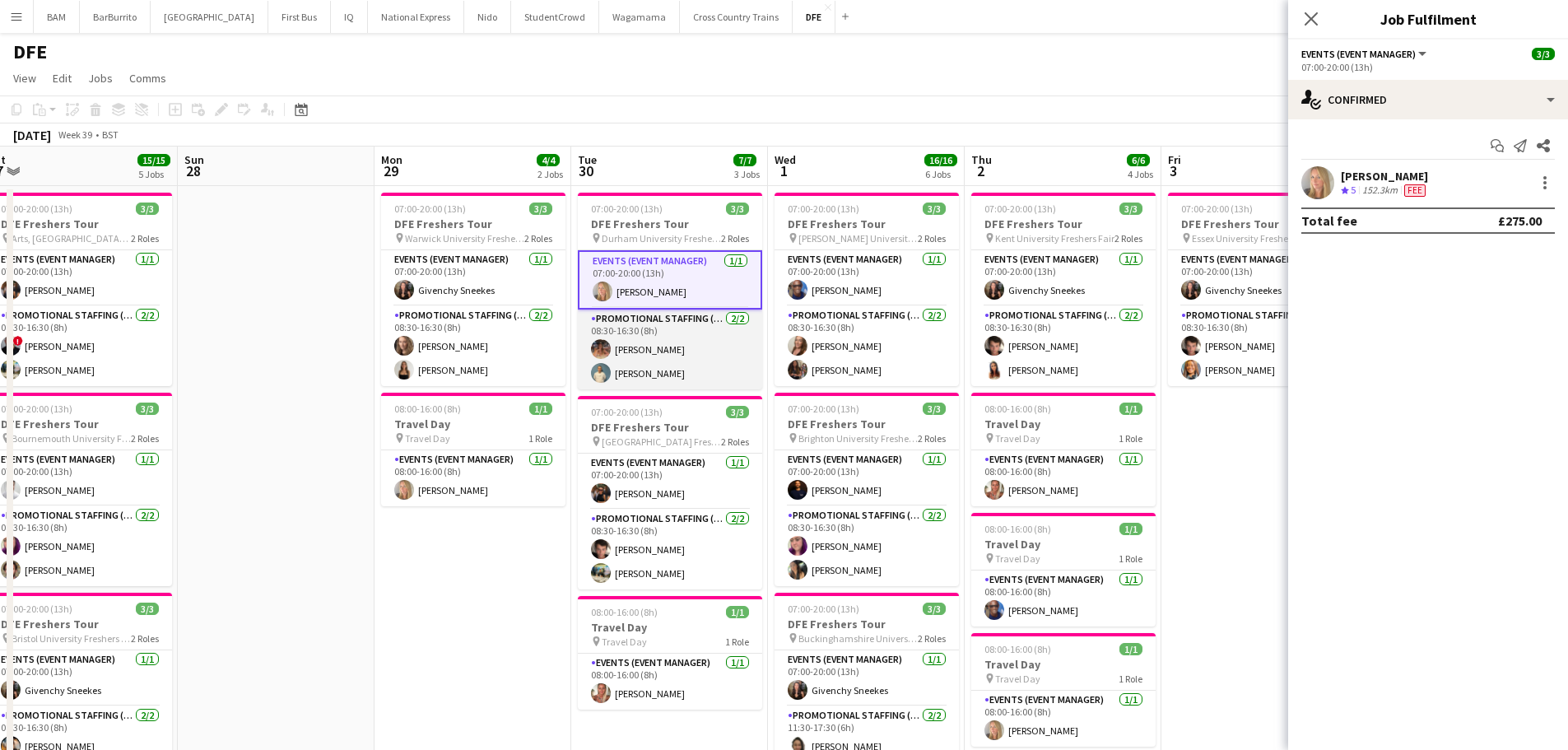
drag, startPoint x: 702, startPoint y: 339, endPoint x: 714, endPoint y: 338, distance: 12.0
click at [702, 339] on app-card-role "Promotional Staffing (Brand Ambassadors) [DATE] 08:30-16:30 (8h) [PERSON_NAME] …" at bounding box center [669, 349] width 184 height 80
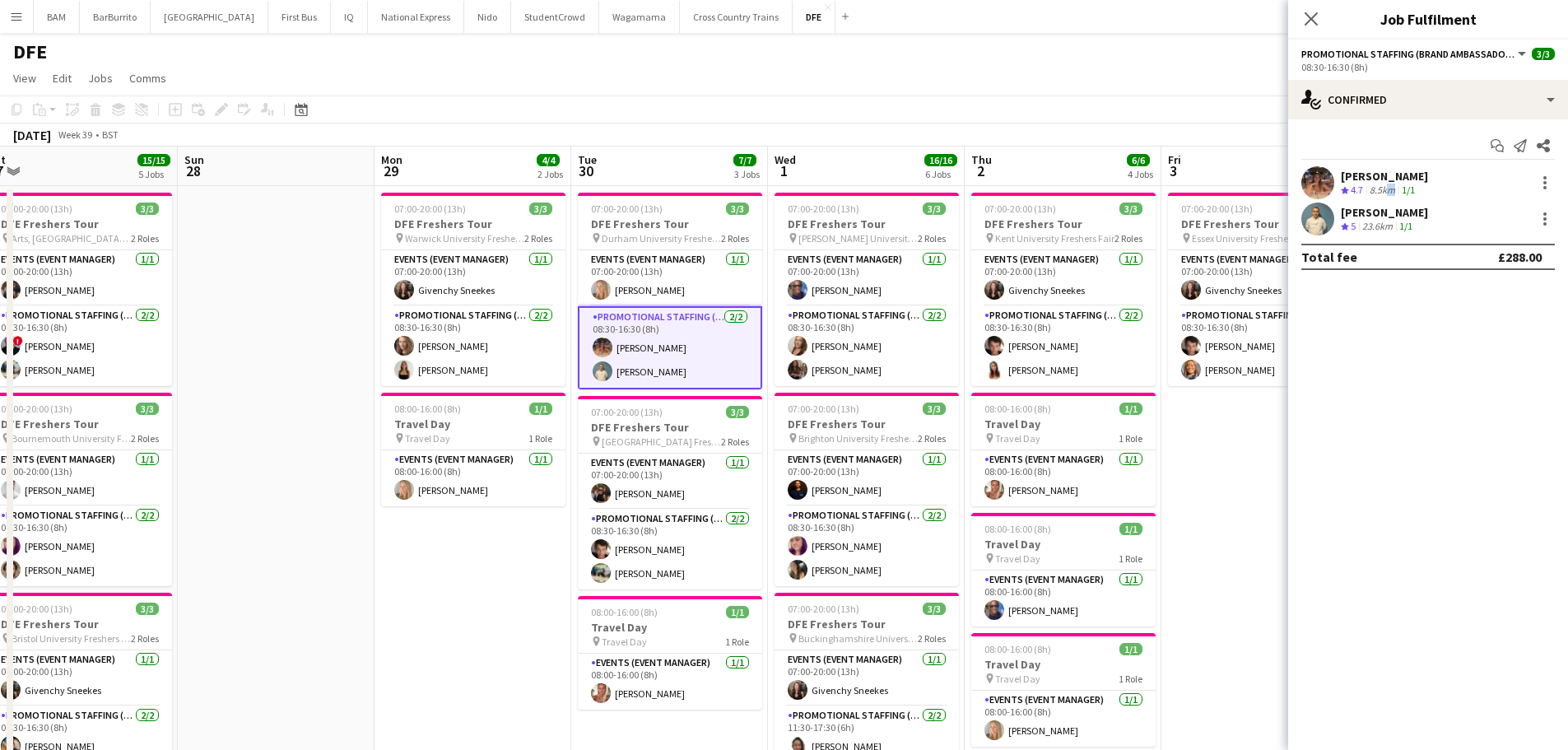
click at [1387, 198] on div "[PERSON_NAME] Crew rating 4.7 8.5km 1/1" at bounding box center [1428, 182] width 280 height 33
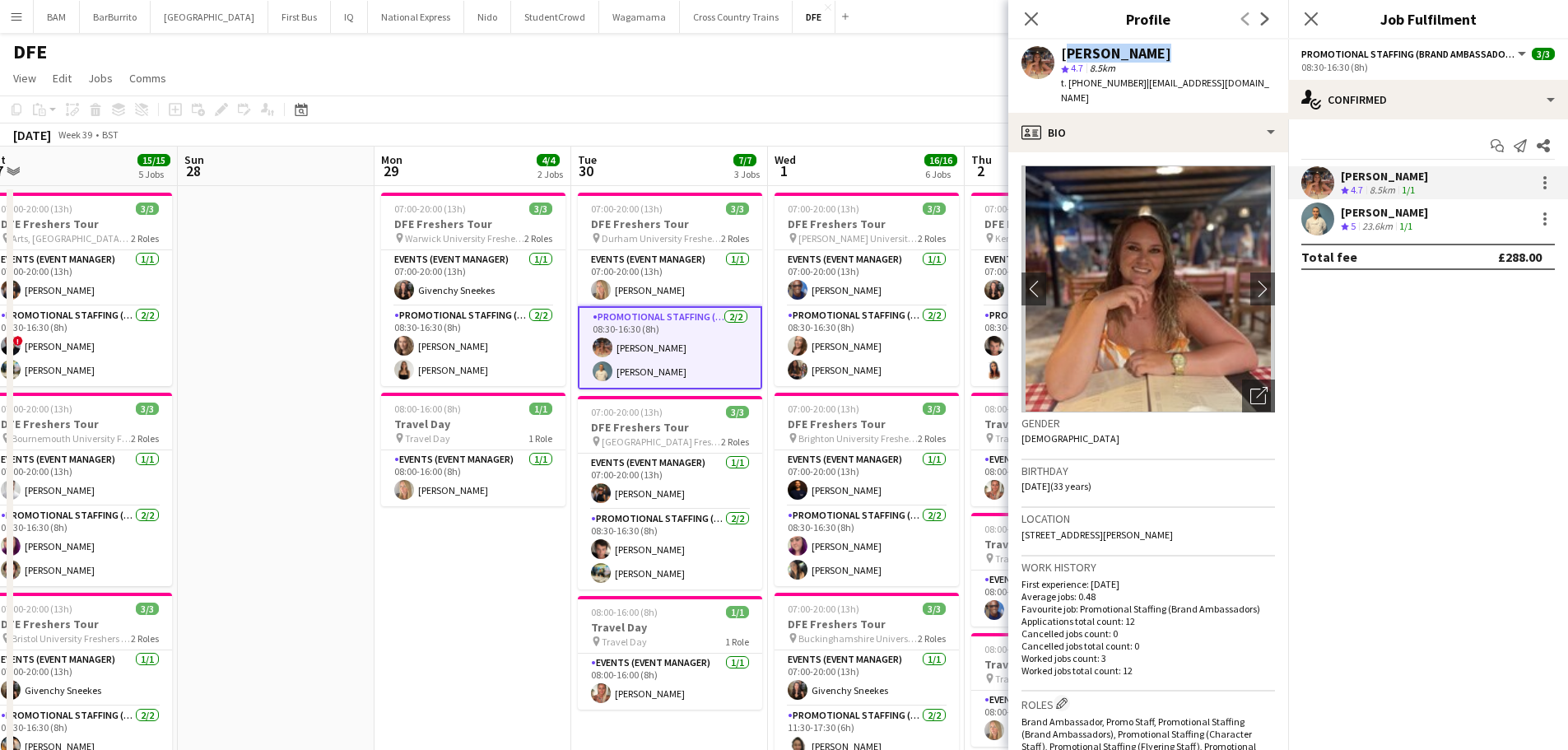
drag, startPoint x: 1061, startPoint y: 55, endPoint x: 1182, endPoint y: 57, distance: 121.0
click at [1182, 57] on div "[PERSON_NAME]" at bounding box center [1168, 54] width 214 height 15
click at [455, 101] on app-toolbar "Copy Paste Paste Ctrl+V Paste with crew Ctrl+Shift+V Paste linked Job [GEOGRAPH…" at bounding box center [784, 109] width 1568 height 28
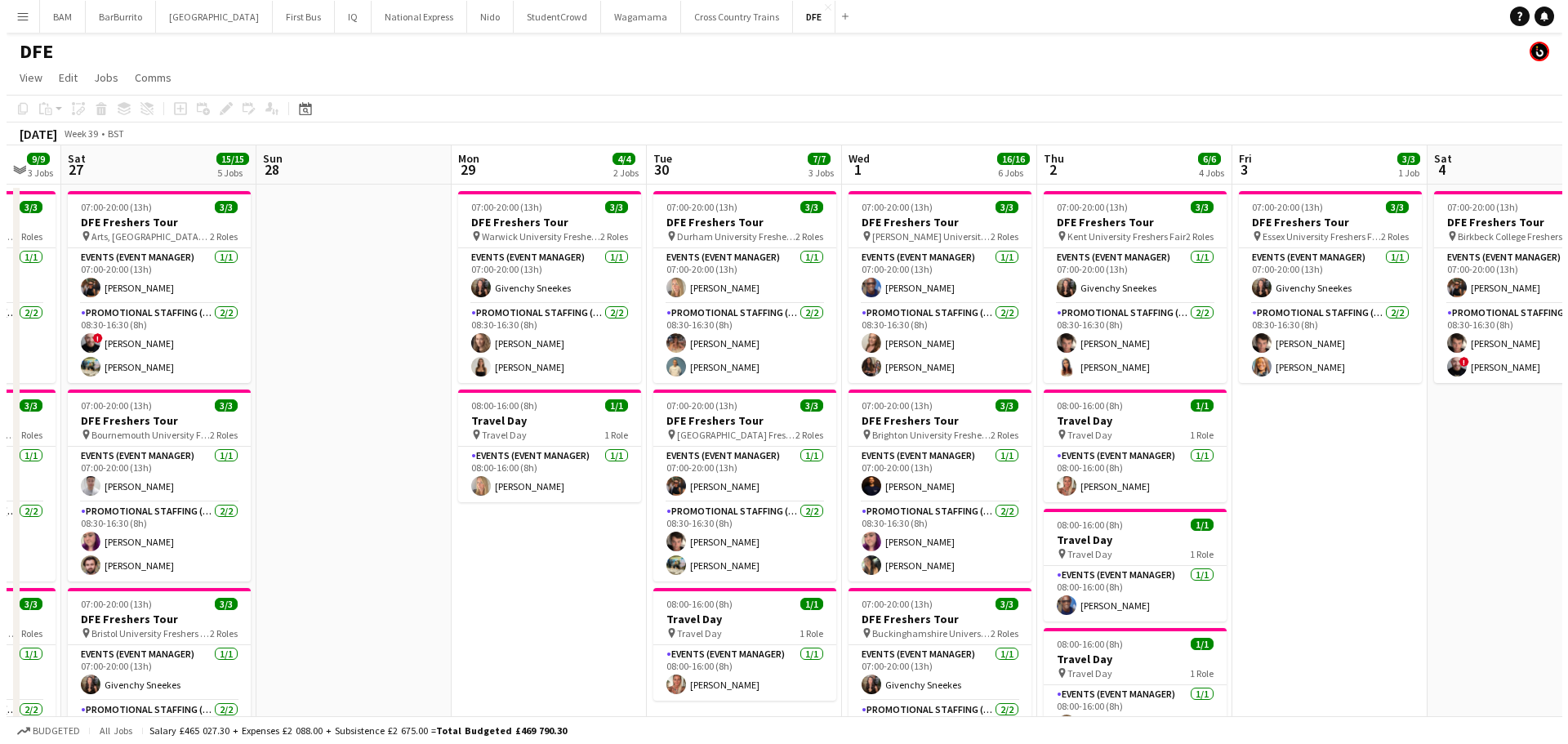
scroll to position [0, 522]
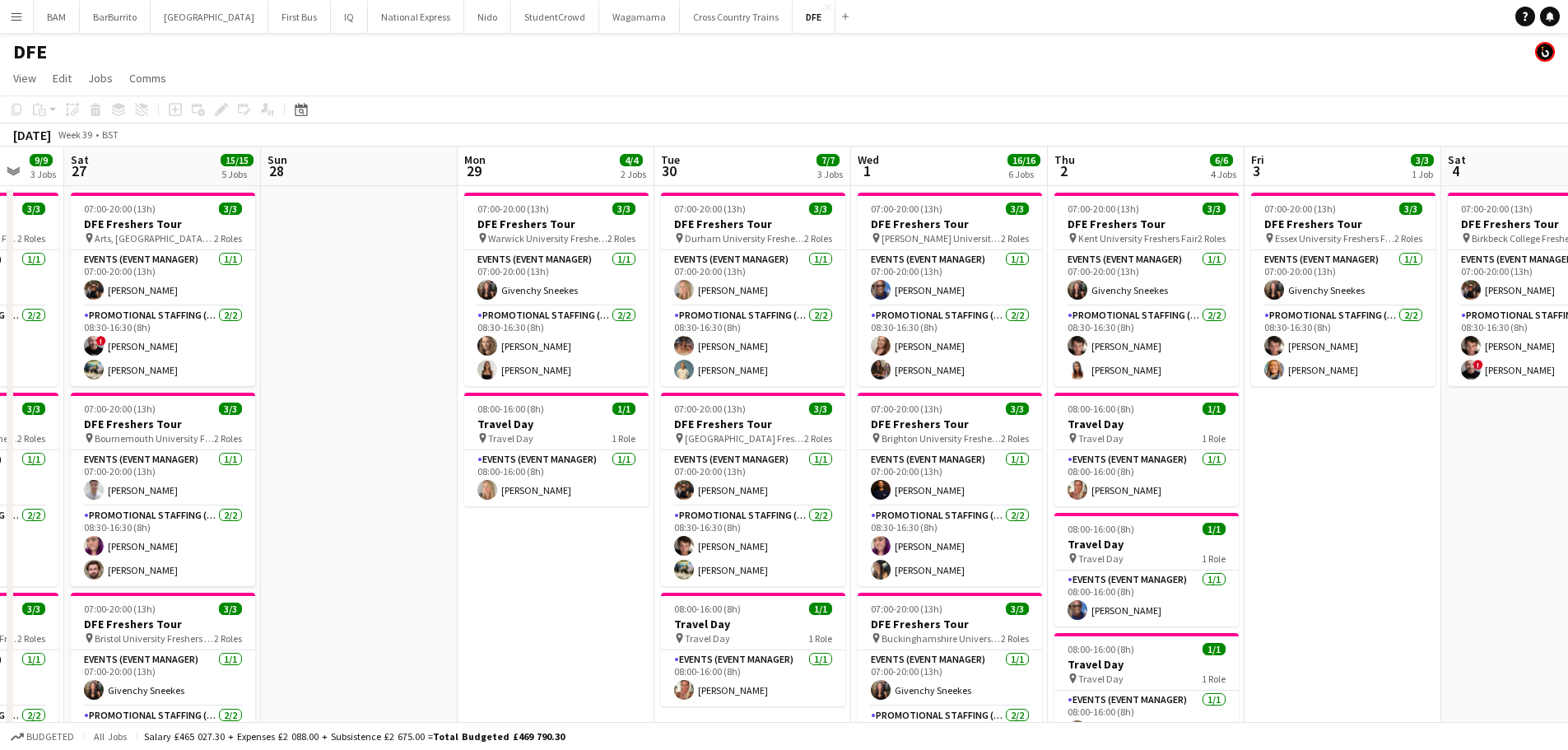
drag, startPoint x: 333, startPoint y: 219, endPoint x: 415, endPoint y: 219, distance: 82.0
click at [9, 11] on button "Menu" at bounding box center [16, 16] width 33 height 33
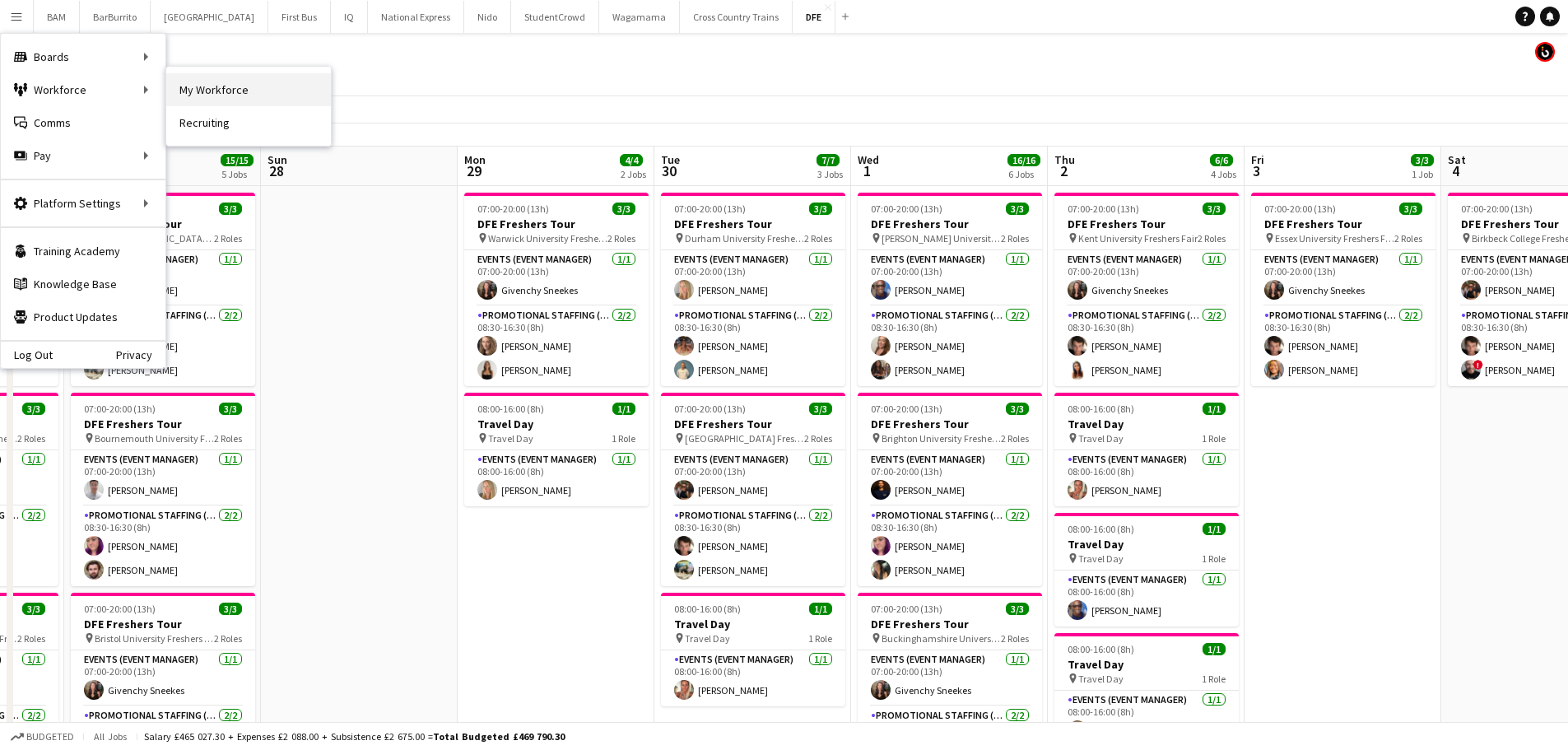
click at [186, 90] on link "My Workforce" at bounding box center [249, 89] width 165 height 33
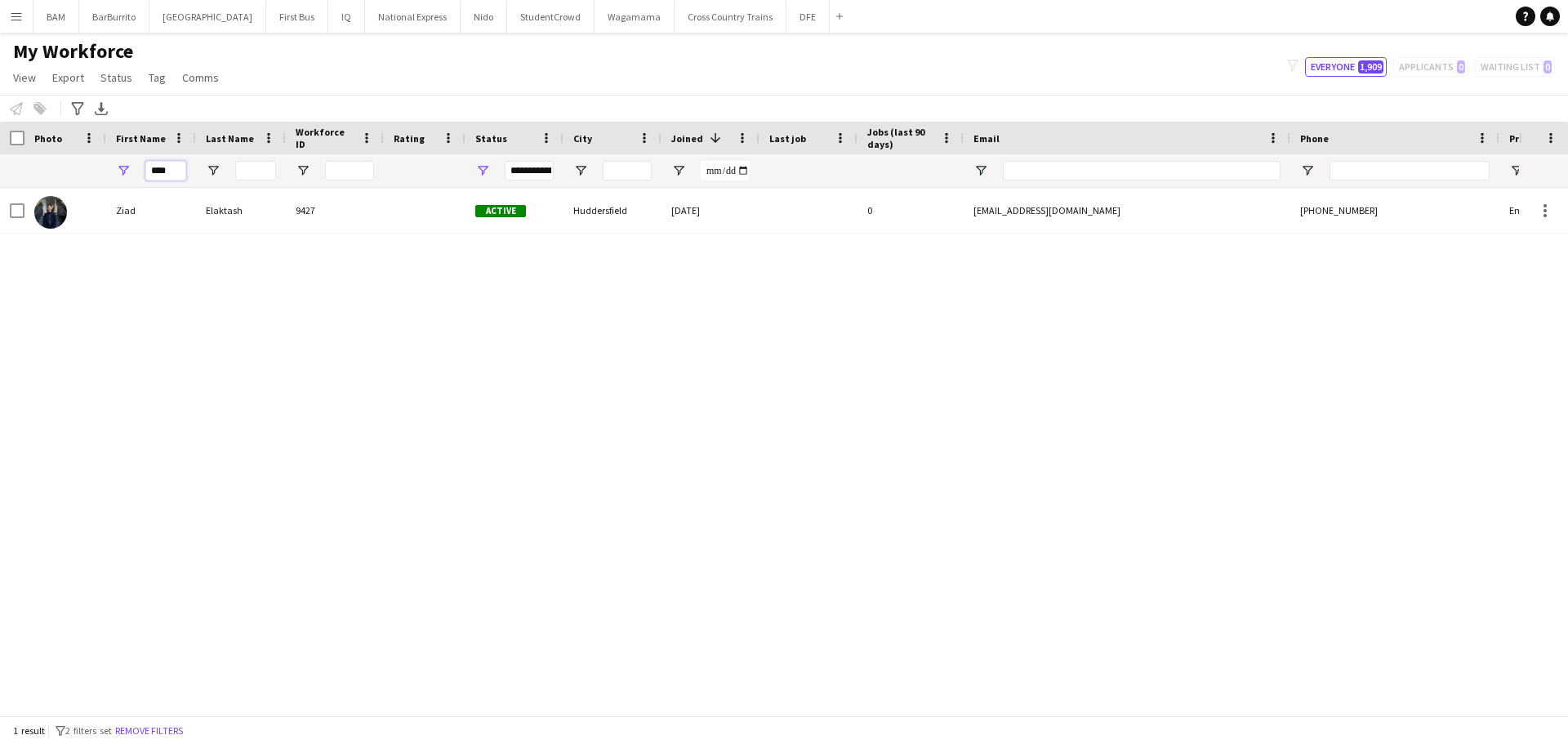
drag, startPoint x: 172, startPoint y: 171, endPoint x: 96, endPoint y: 163, distance: 76.4
click at [104, 171] on div "****" at bounding box center [885, 170] width 1770 height 33
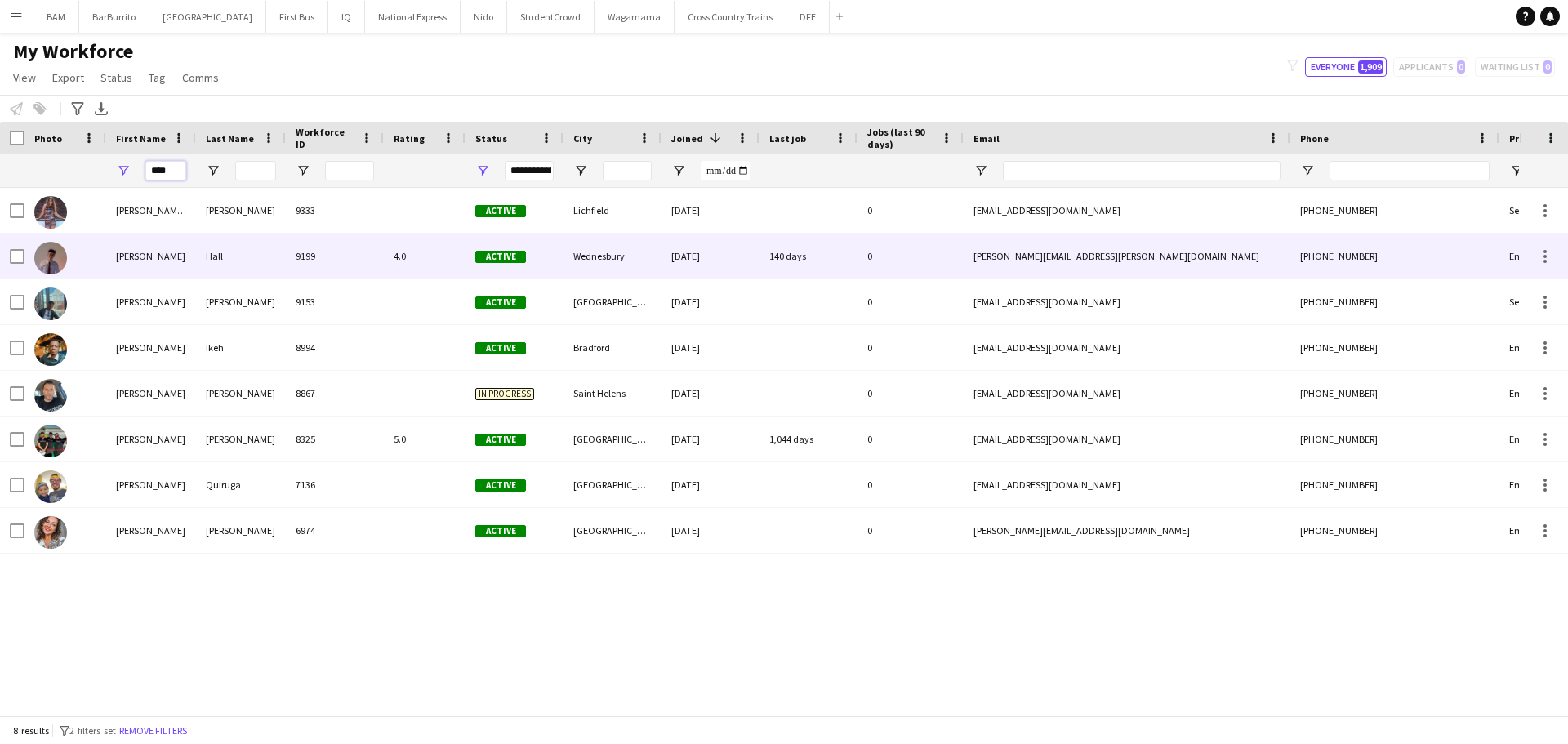
type input "****"
click at [227, 266] on div "Hall" at bounding box center [241, 256] width 90 height 45
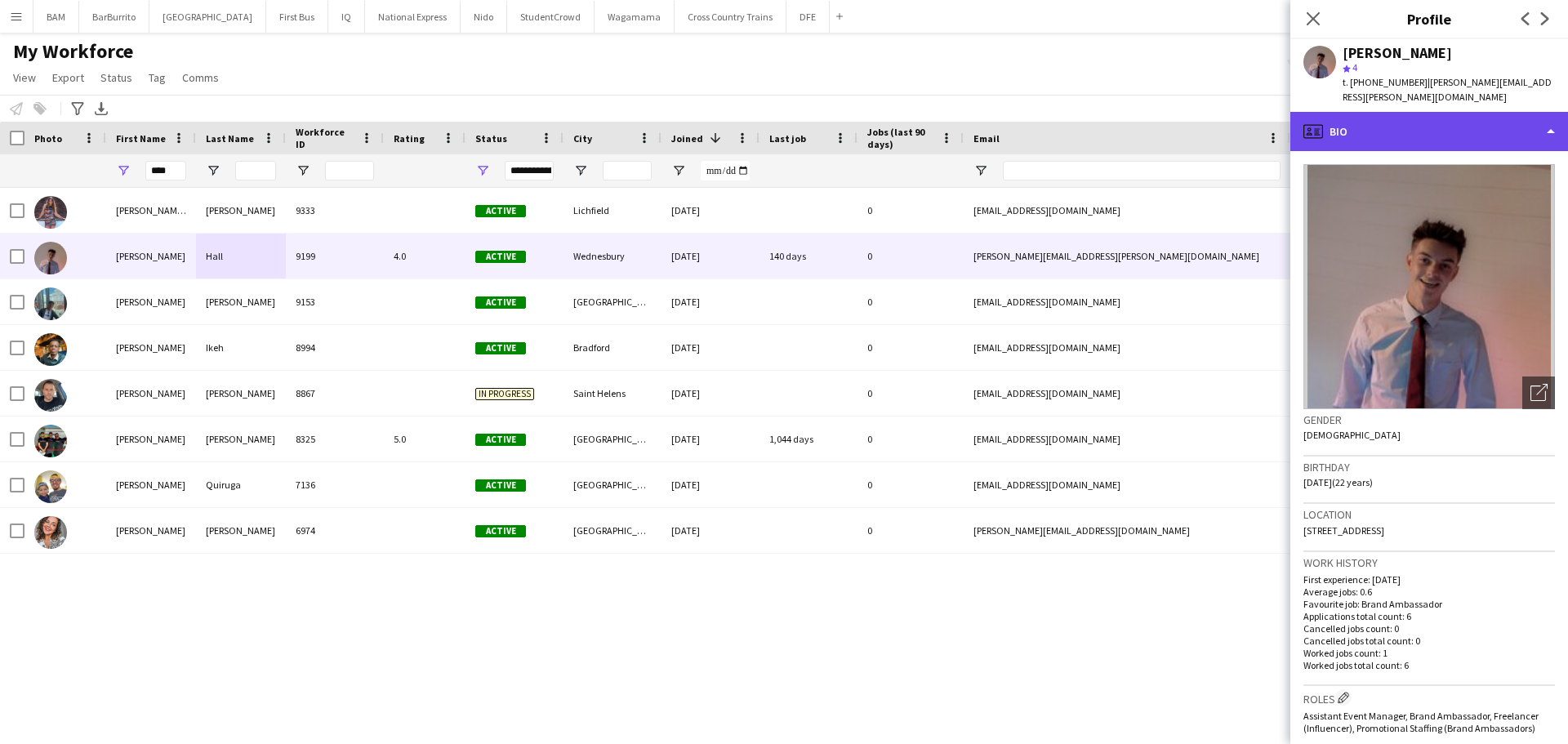
click at [1412, 128] on div "profile Bio" at bounding box center [1429, 131] width 278 height 39
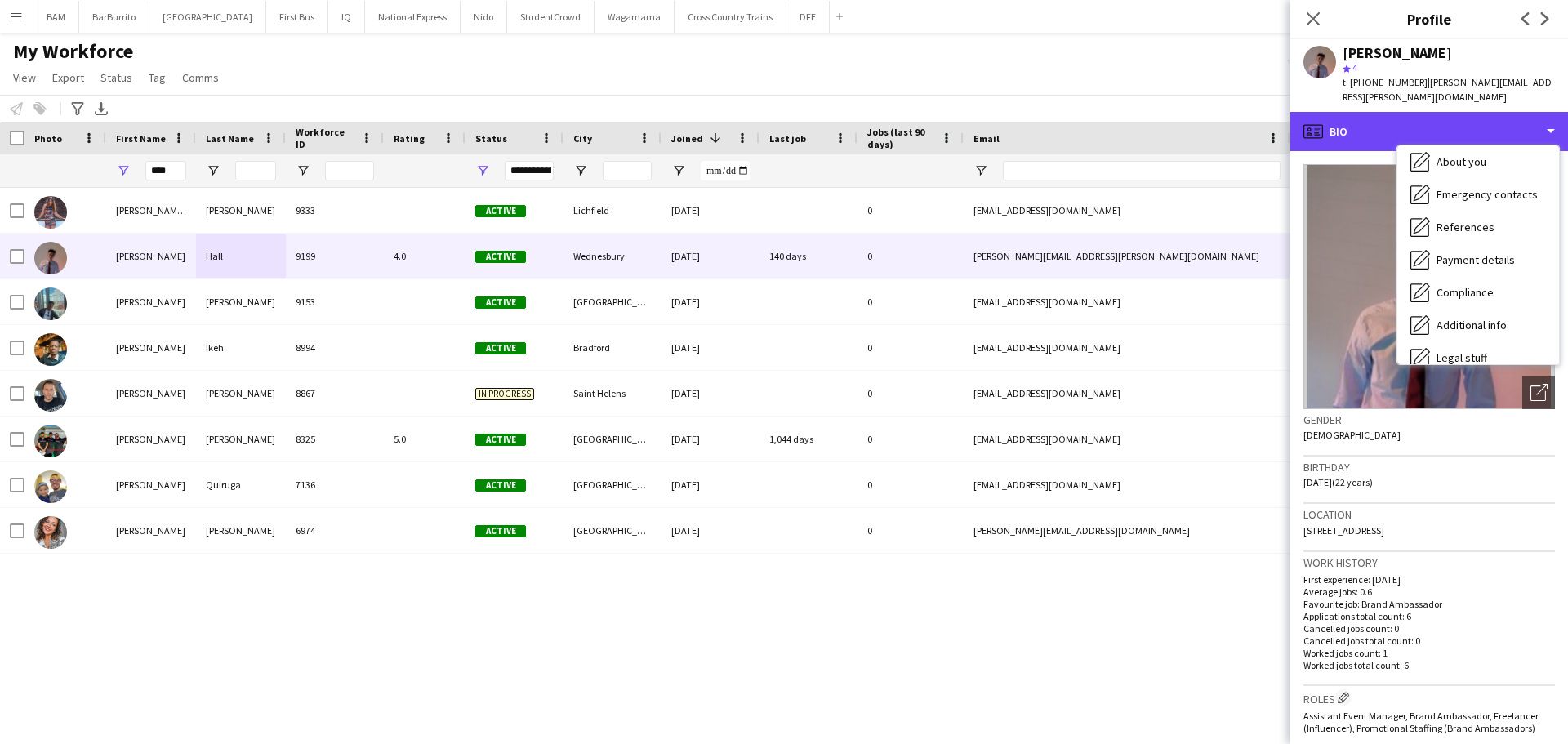
scroll to position [163, 0]
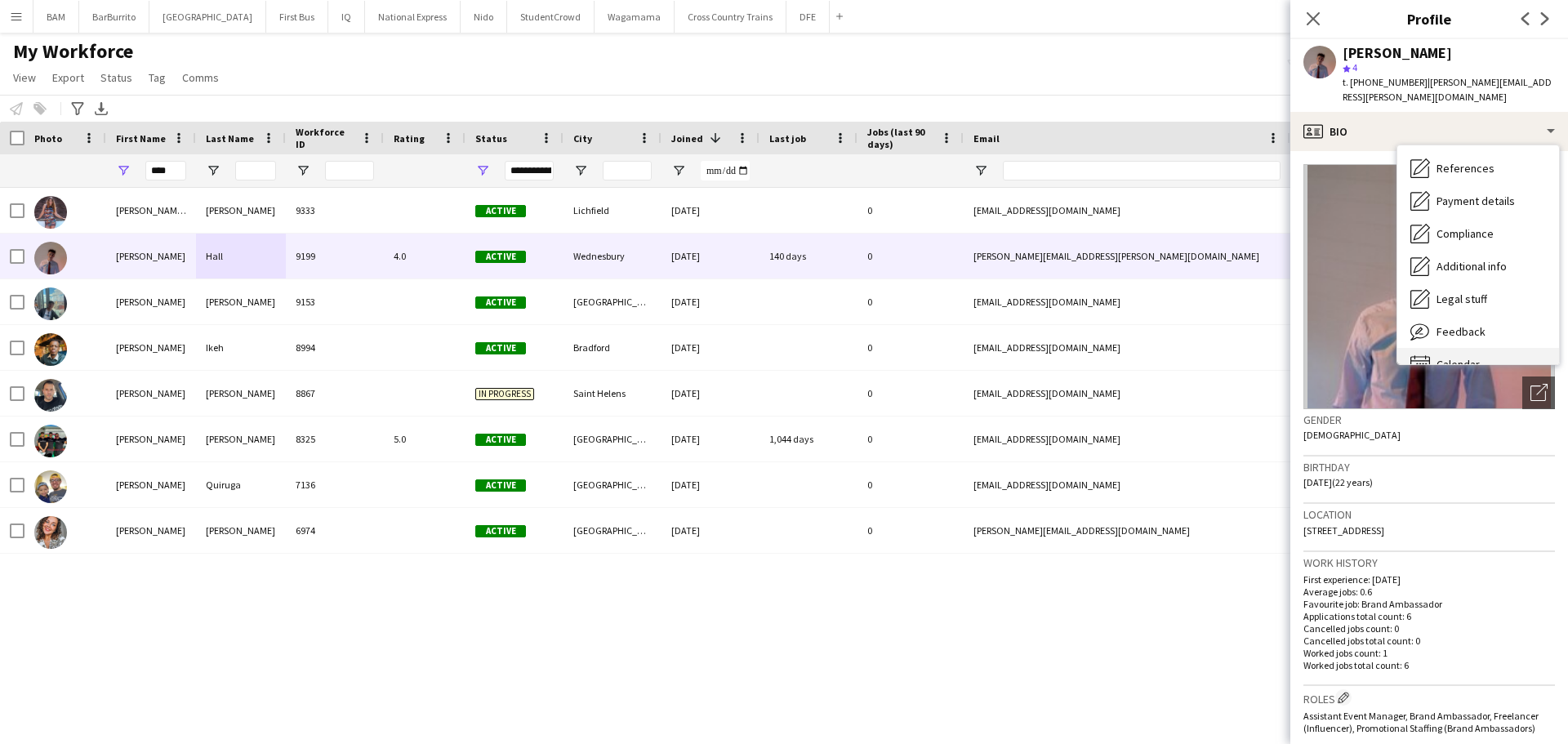
click at [1475, 348] on div "Calendar Calendar" at bounding box center [1478, 364] width 162 height 33
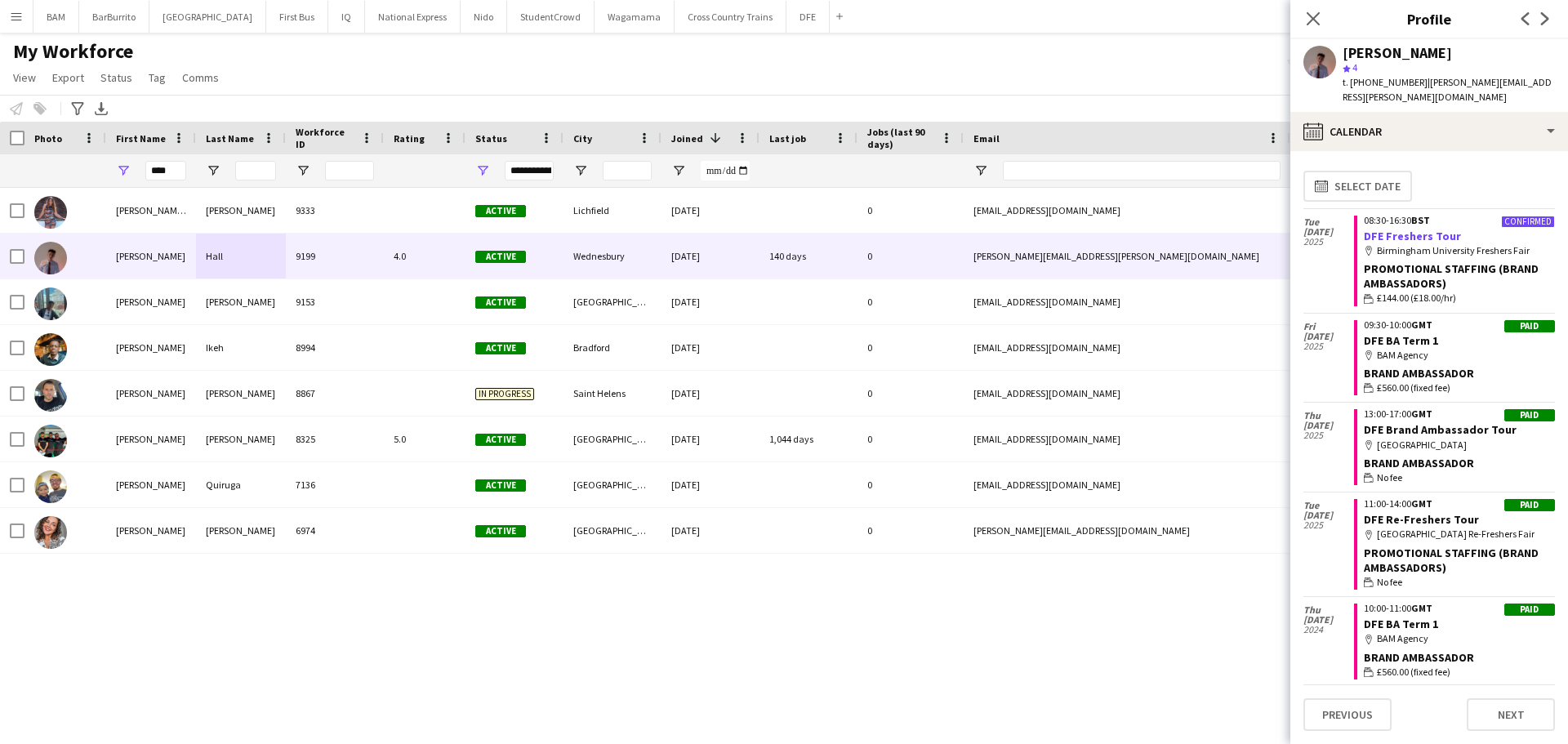
click at [1415, 229] on link "DFE Freshers Tour" at bounding box center [1412, 236] width 98 height 15
click at [615, 68] on div "My Workforce View Views Default view New view Update view Delete view Edit name…" at bounding box center [784, 67] width 1568 height 56
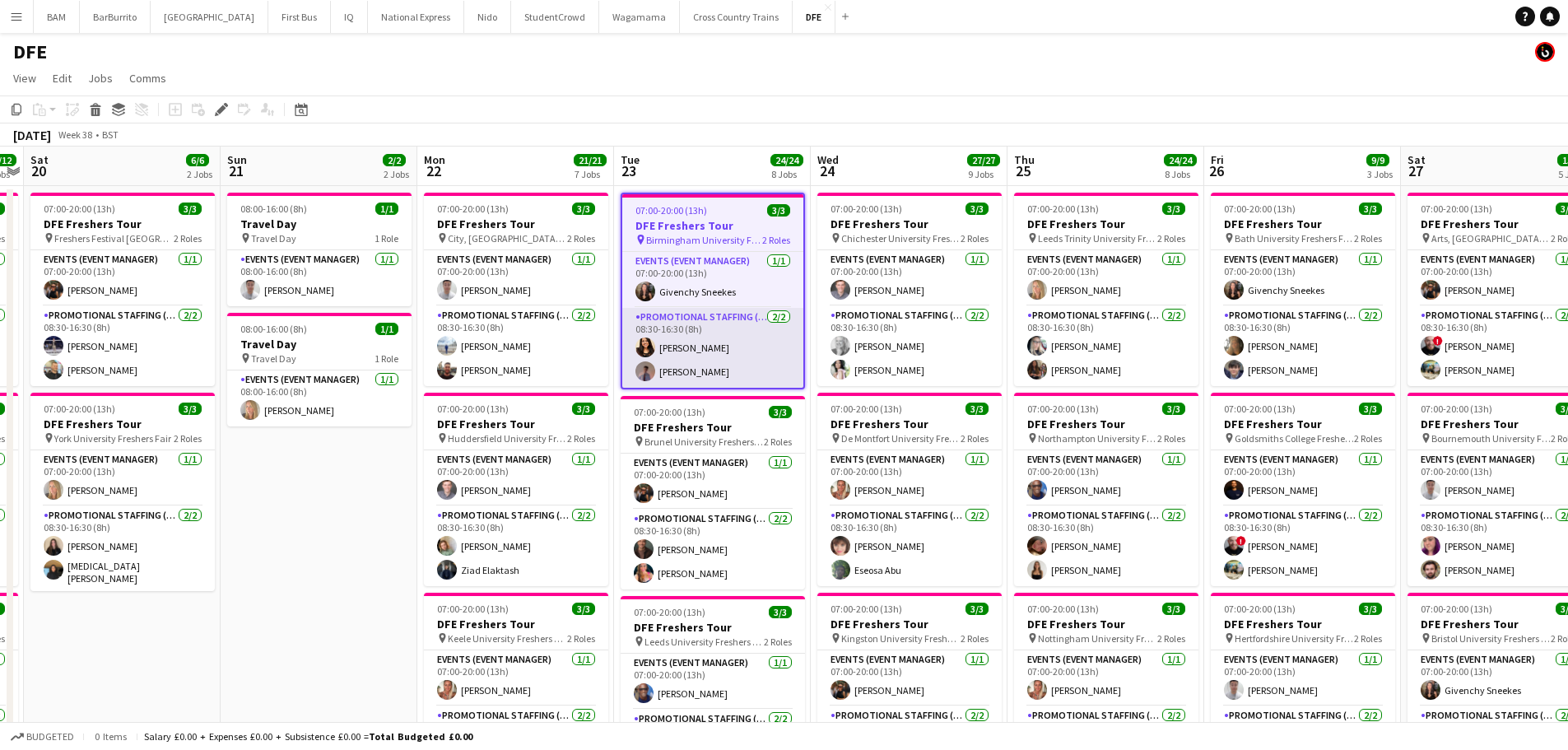
click at [727, 359] on app-card-role "Promotional Staffing (Brand Ambassadors) 2/2 08:30-16:30 (8h) kiren chanchal Jo…" at bounding box center [712, 347] width 181 height 80
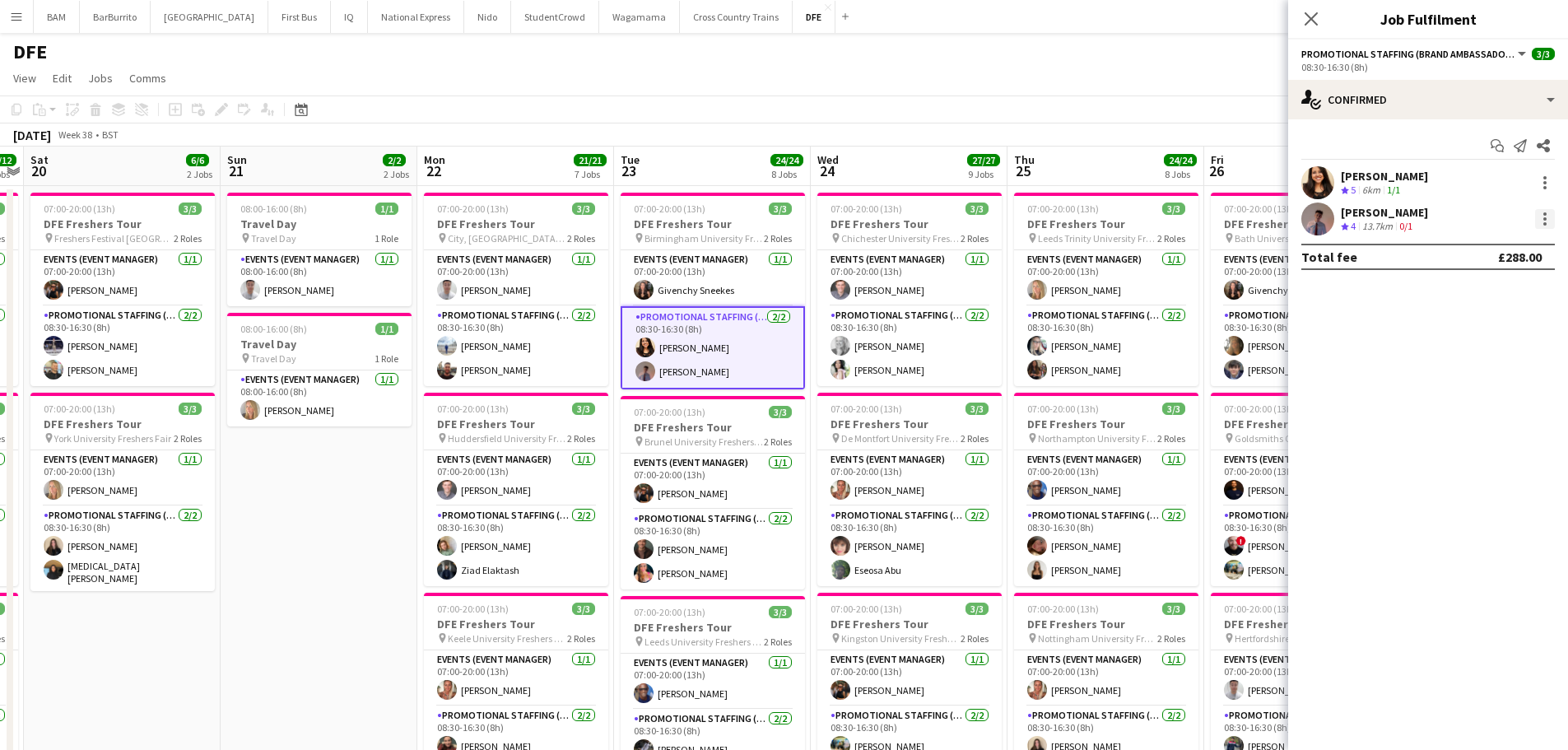
click at [1539, 213] on div at bounding box center [1544, 219] width 19 height 19
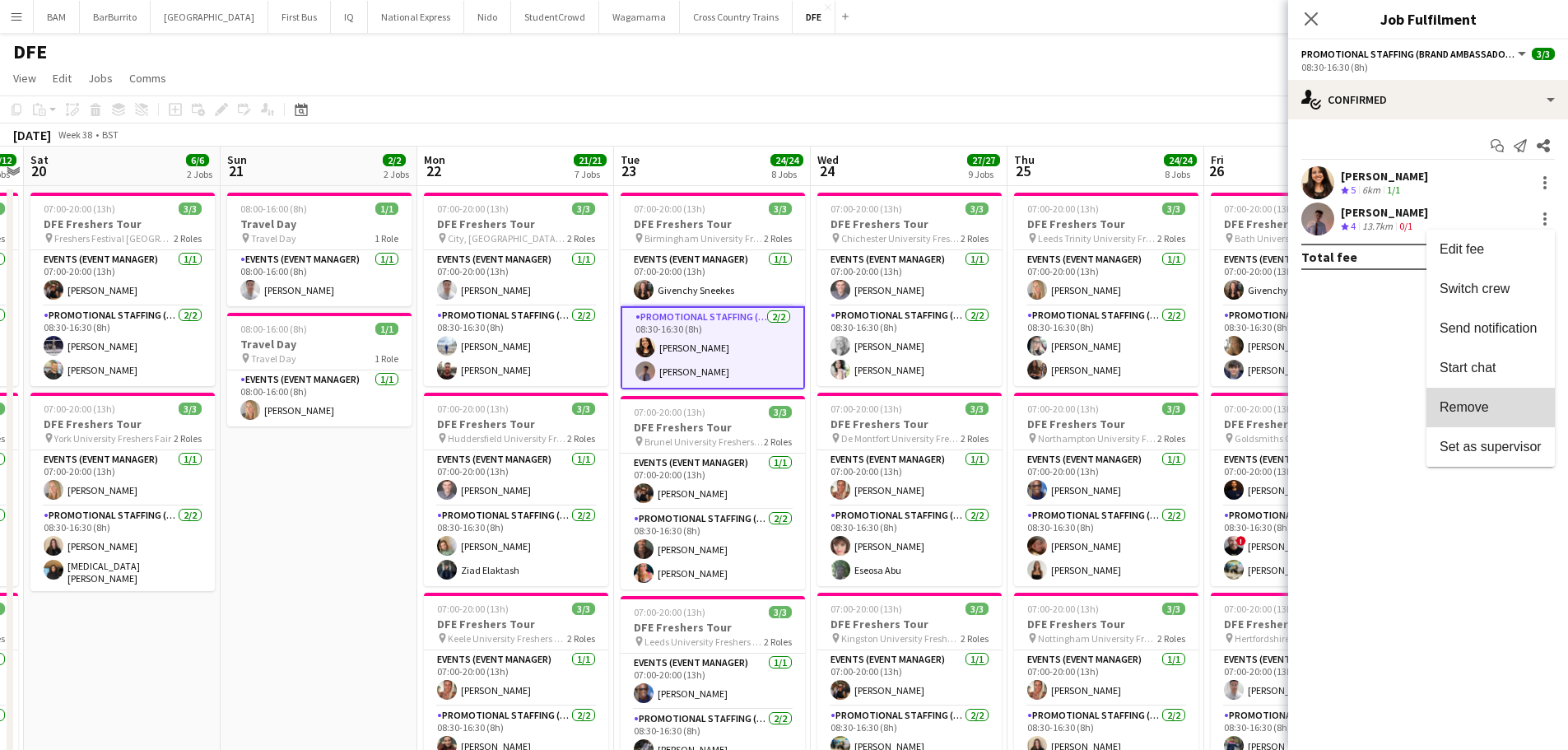
click at [1500, 399] on button "Remove" at bounding box center [1491, 407] width 129 height 40
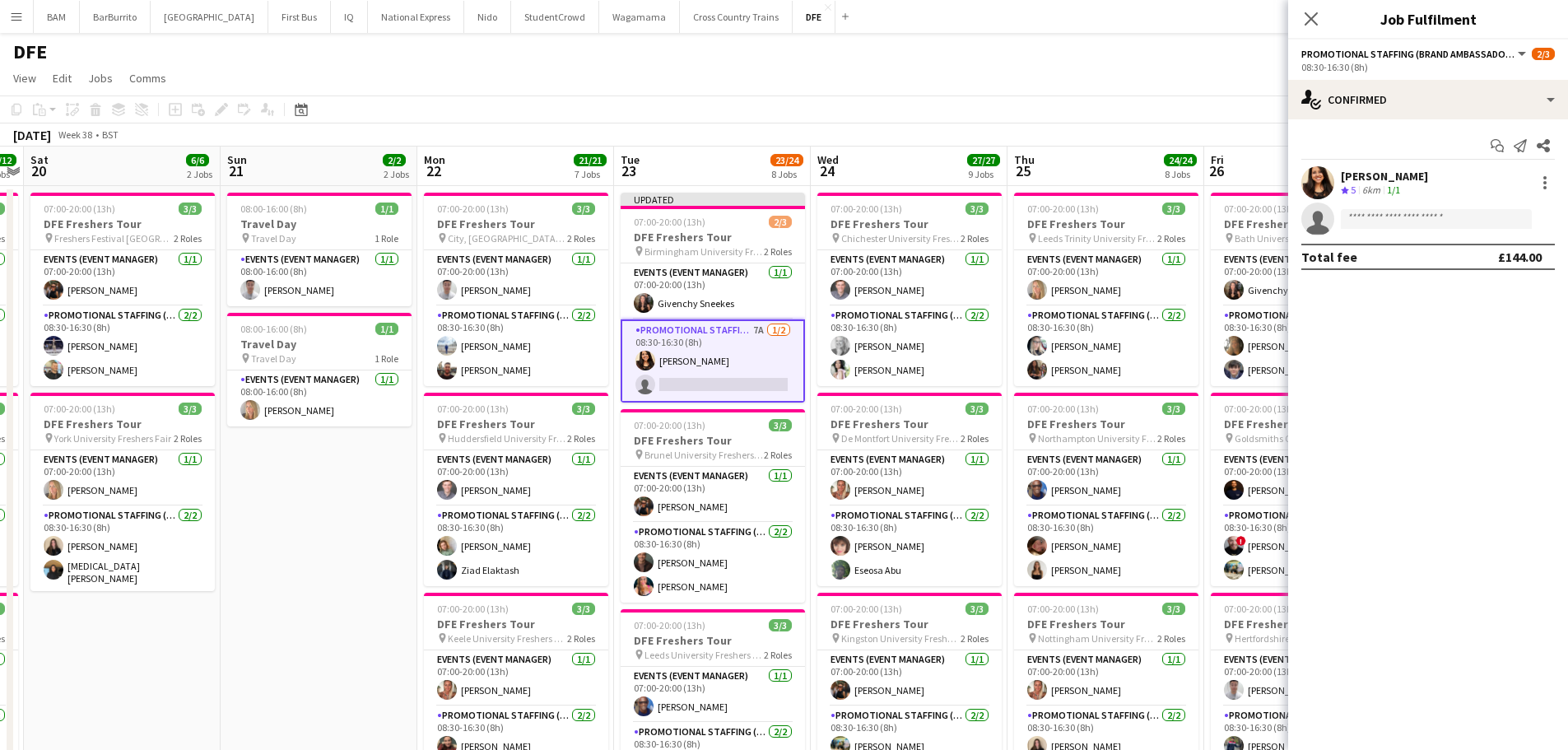
click at [681, 121] on app-toolbar "Copy Paste Paste Ctrl+V Paste with crew Ctrl+Shift+V Paste linked Job [GEOGRAPH…" at bounding box center [784, 109] width 1568 height 28
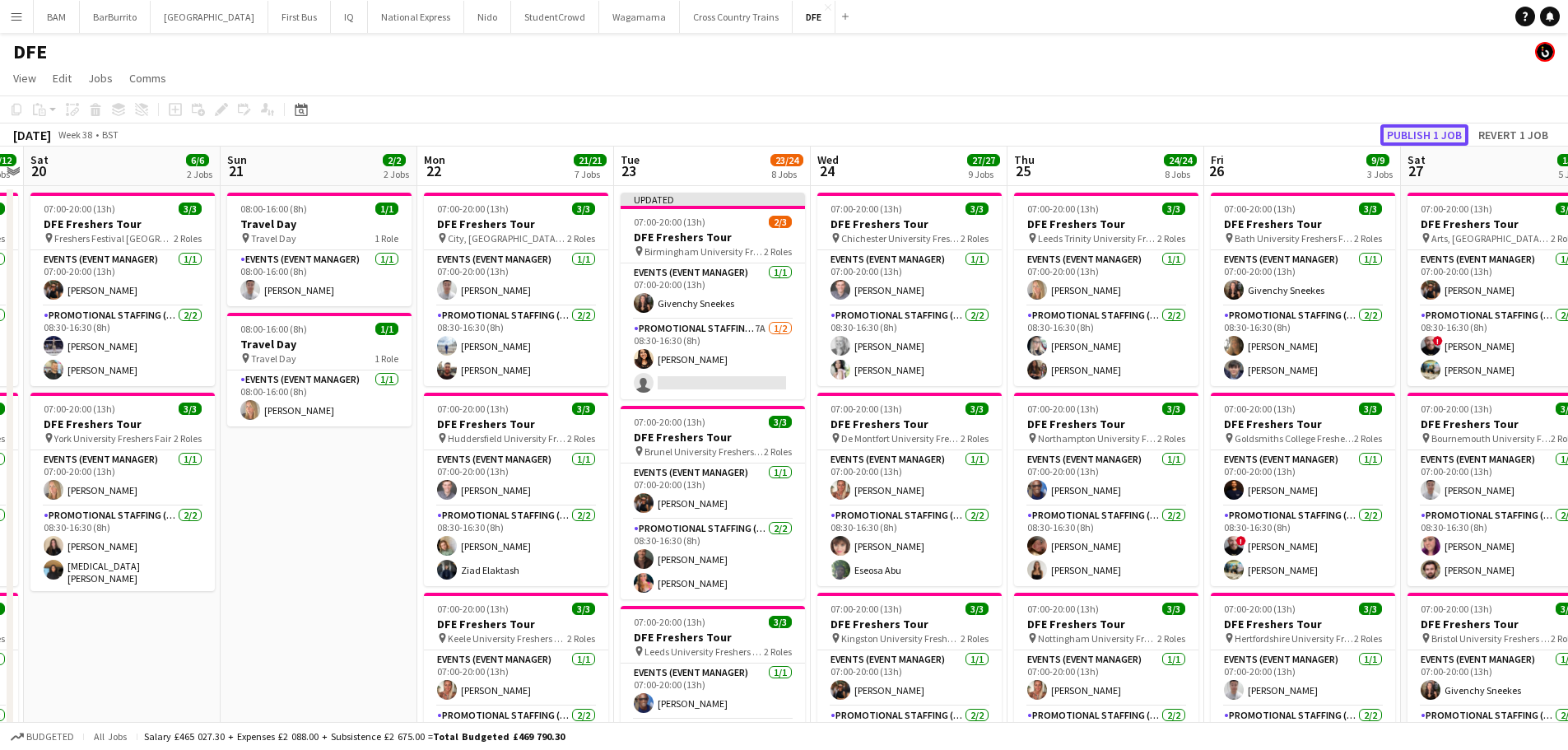
click at [1454, 137] on button "Publish 1 job" at bounding box center [1424, 135] width 88 height 21
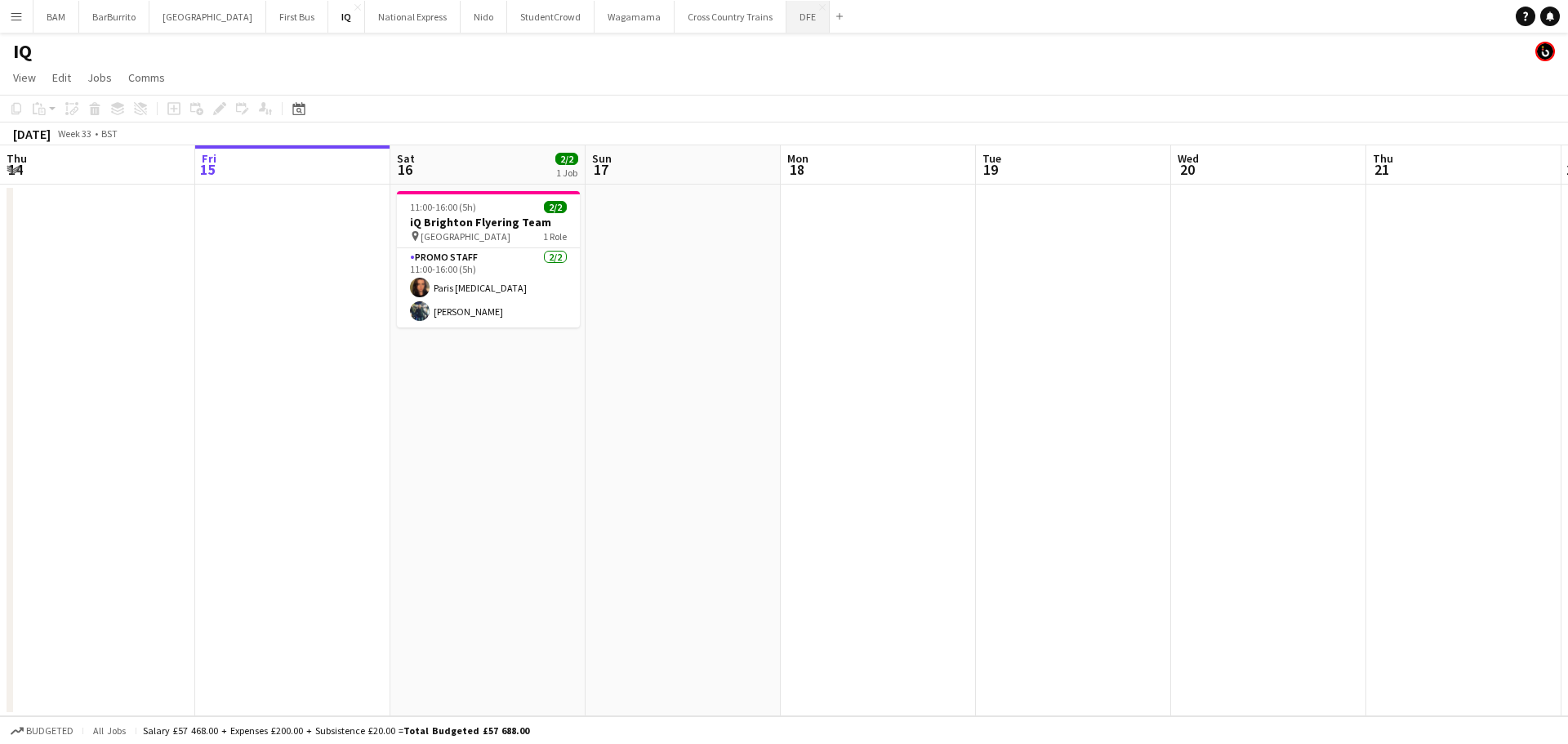
click at [787, 19] on button "DFE Close" at bounding box center [808, 17] width 43 height 32
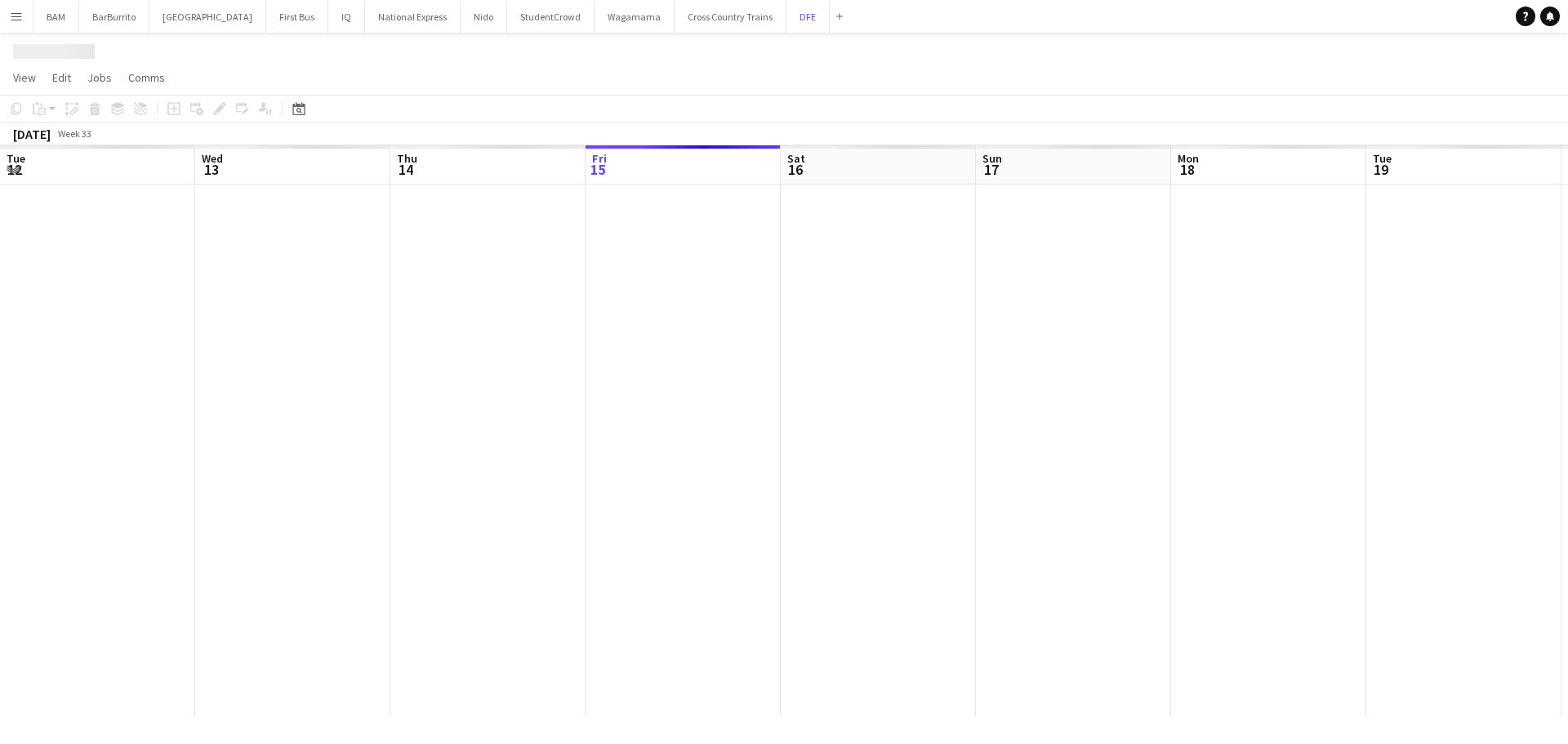
scroll to position [0, 390]
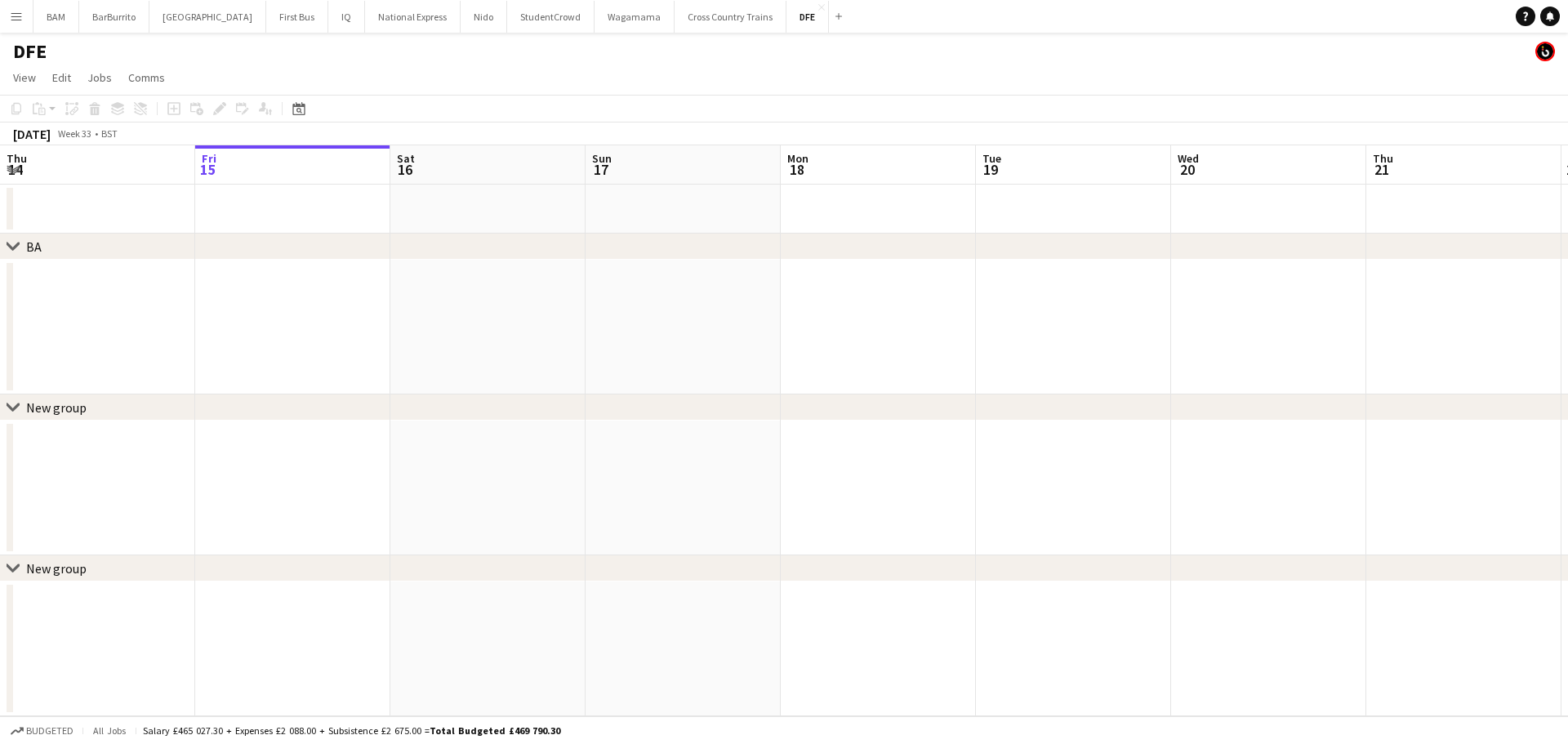
click at [285, 108] on div "Date picker AUG 2025 AUG 2025 Monday M Tuesday T Wednesday W Thursday T Friday …" at bounding box center [294, 108] width 37 height 19
click at [299, 110] on icon "Date picker" at bounding box center [299, 108] width 13 height 13
click at [421, 156] on span "Next month" at bounding box center [430, 164] width 33 height 33
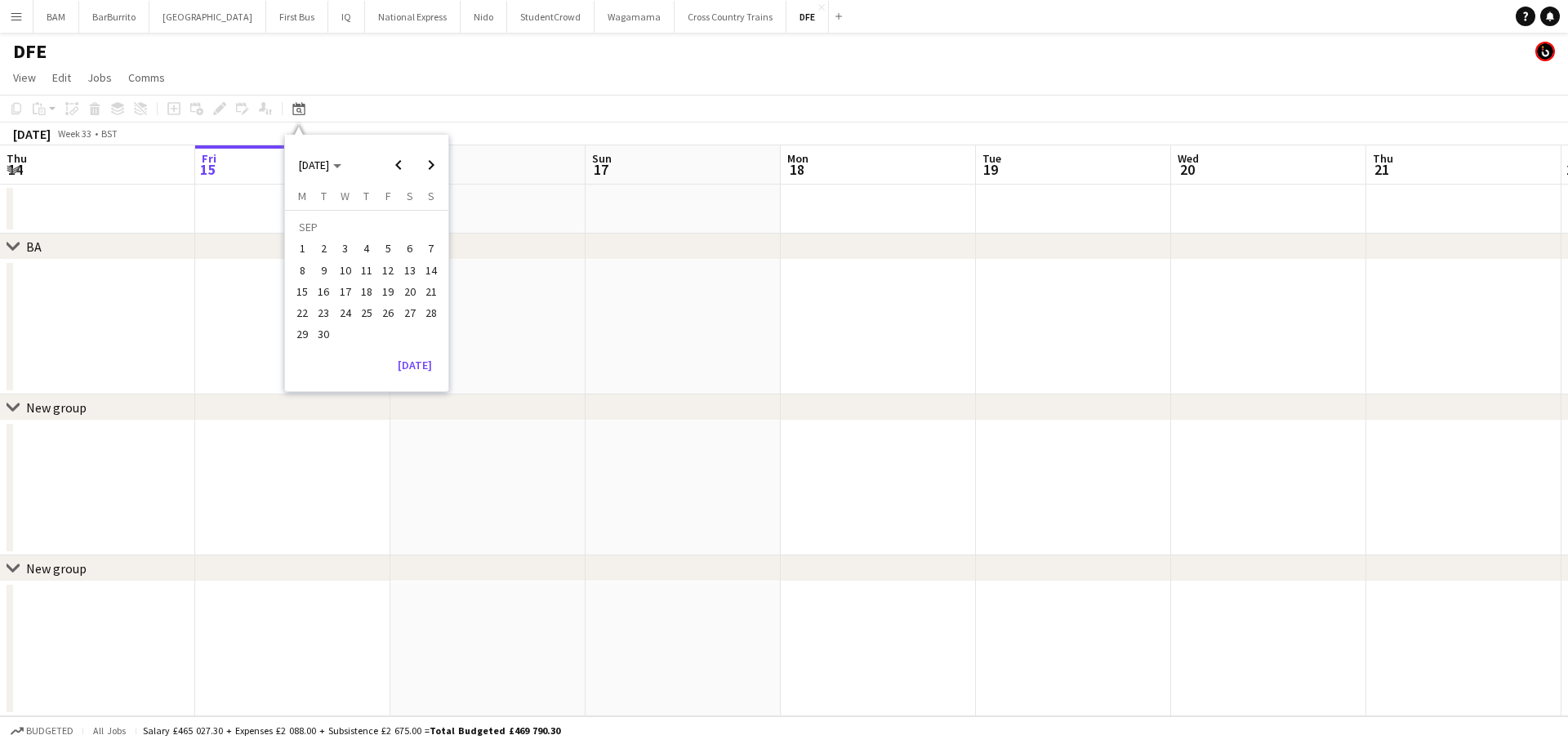
click at [319, 336] on span "30" at bounding box center [324, 334] width 19 height 19
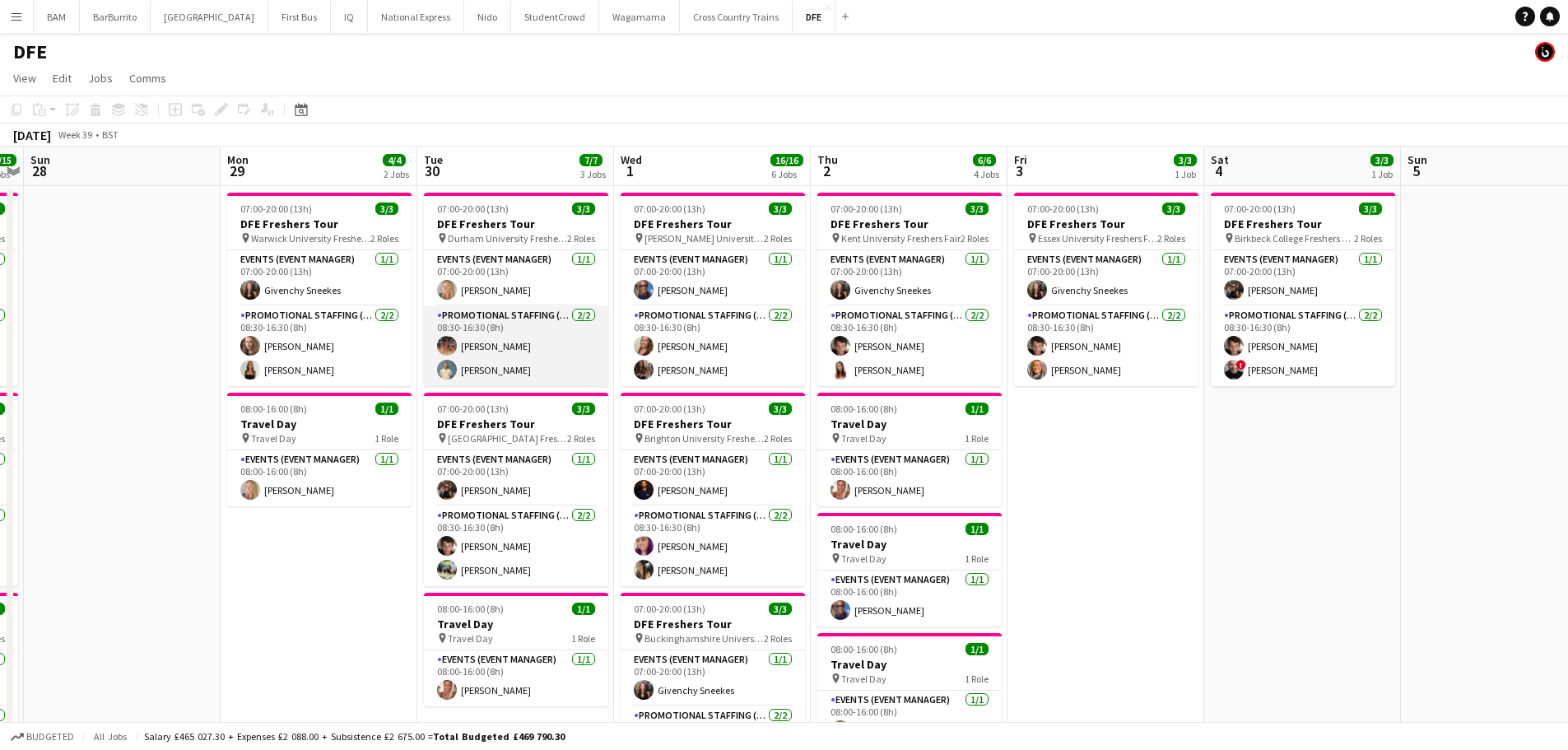
click at [510, 367] on app-card-role "Promotional Staffing (Brand Ambassadors) [DATE] 08:30-16:30 (8h) [PERSON_NAME] …" at bounding box center [515, 346] width 184 height 80
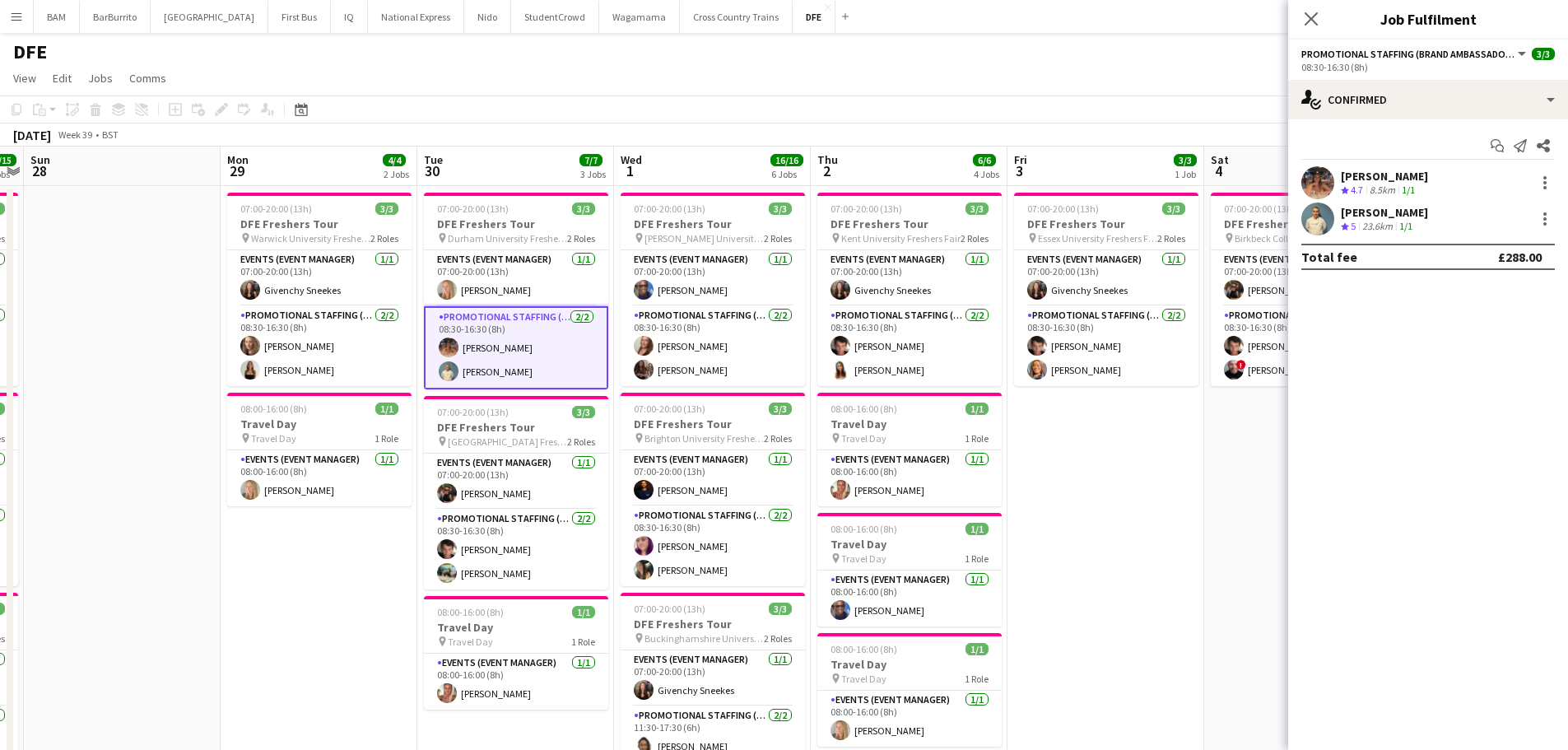
click at [1480, 193] on div "[PERSON_NAME] Crew rating 4.7 8.5km 1/1" at bounding box center [1428, 182] width 280 height 33
click at [1483, 208] on div "Ellie Ashcroft Crew rating 5 23.6km 1/1" at bounding box center [1428, 219] width 280 height 33
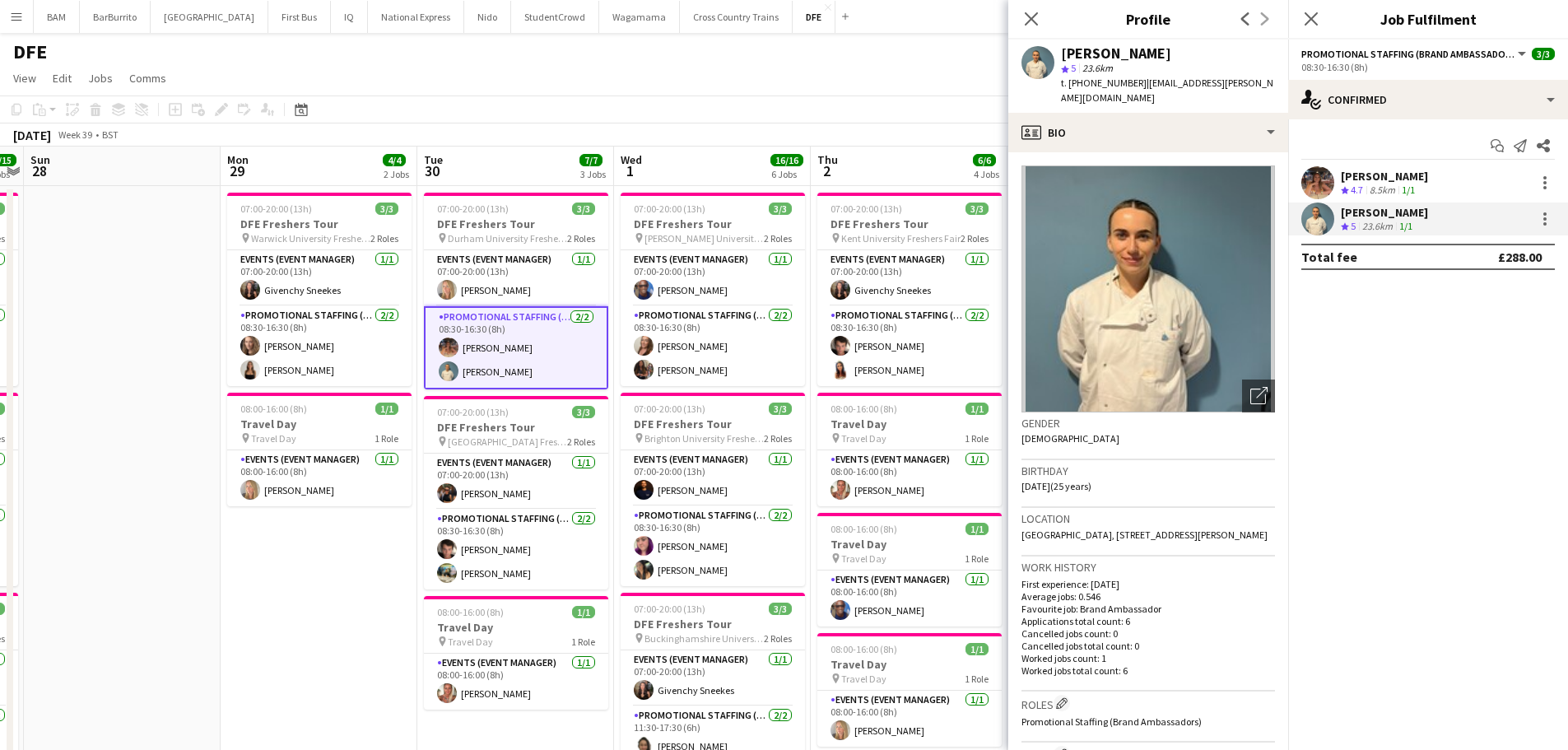
drag, startPoint x: 1066, startPoint y: 50, endPoint x: 1153, endPoint y: 52, distance: 87.0
click at [1153, 52] on div "[PERSON_NAME]" at bounding box center [1168, 54] width 214 height 15
drag, startPoint x: 1148, startPoint y: 54, endPoint x: 1061, endPoint y: 55, distance: 87.0
click at [1061, 55] on div "[PERSON_NAME]" at bounding box center [1168, 54] width 214 height 15
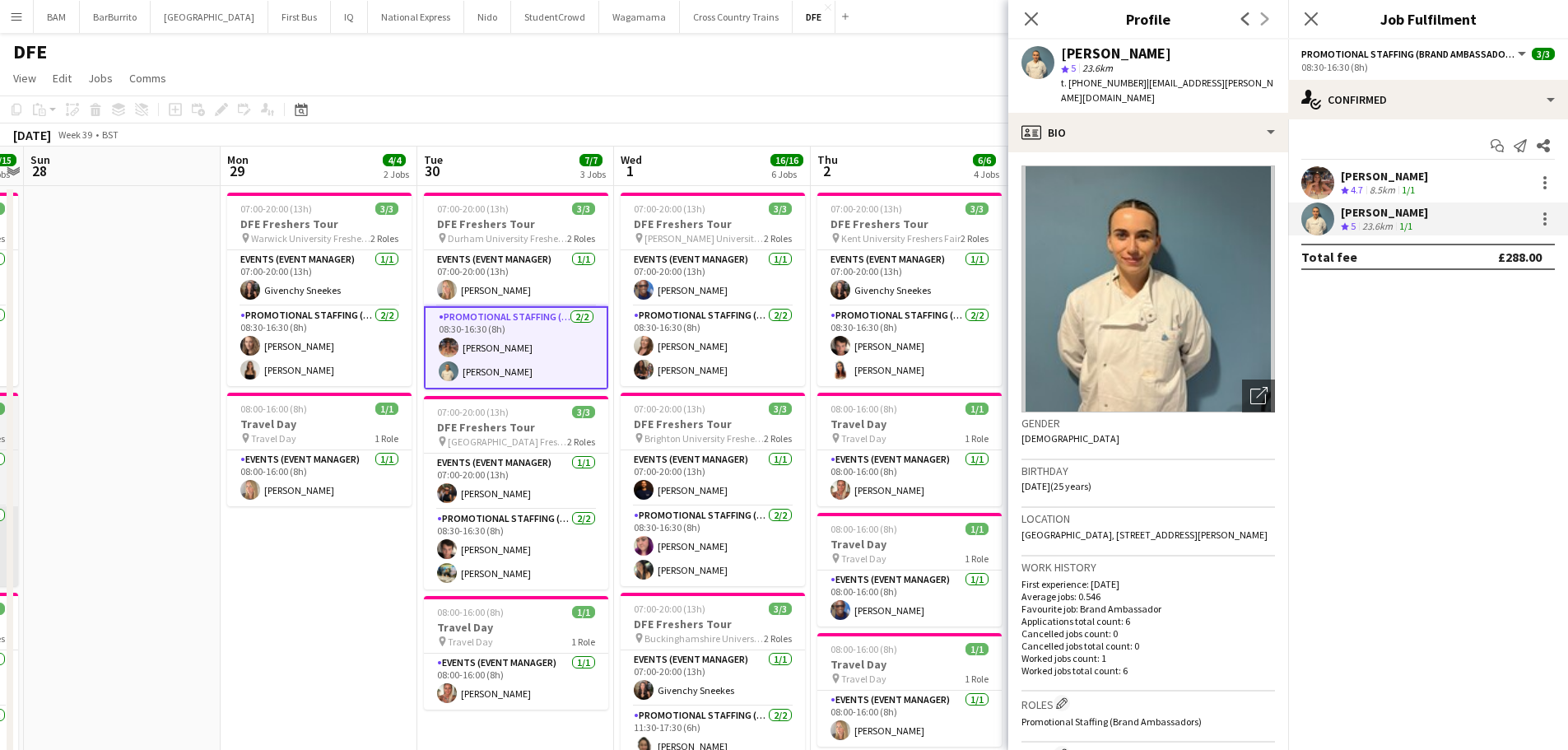
copy div "[PERSON_NAME]"
click at [827, 105] on app-toolbar "Copy Paste Paste Ctrl+V Paste with crew Ctrl+Shift+V Paste linked Job Delete Gr…" at bounding box center [784, 109] width 1568 height 28
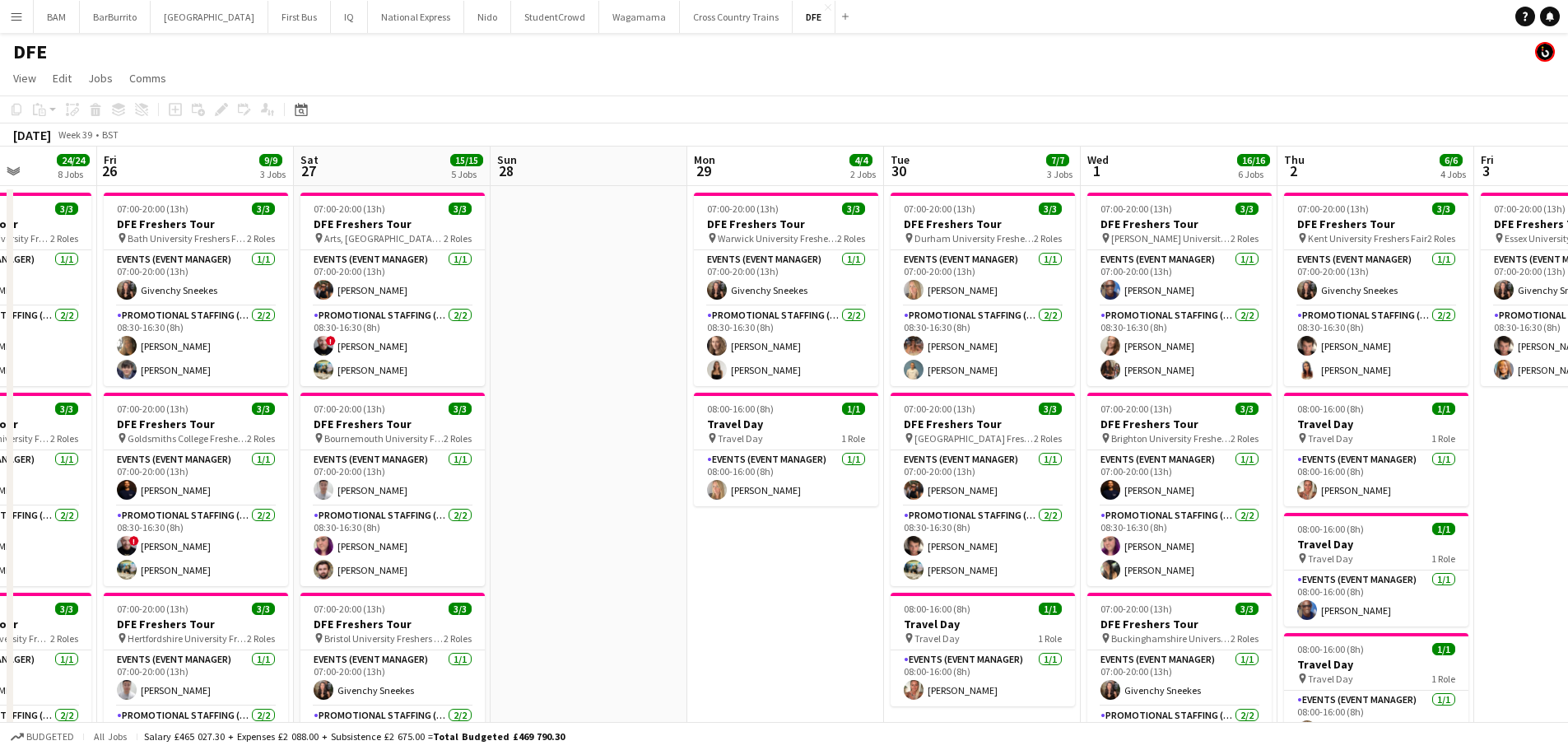
drag, startPoint x: 379, startPoint y: 295, endPoint x: 836, endPoint y: 323, distance: 457.9
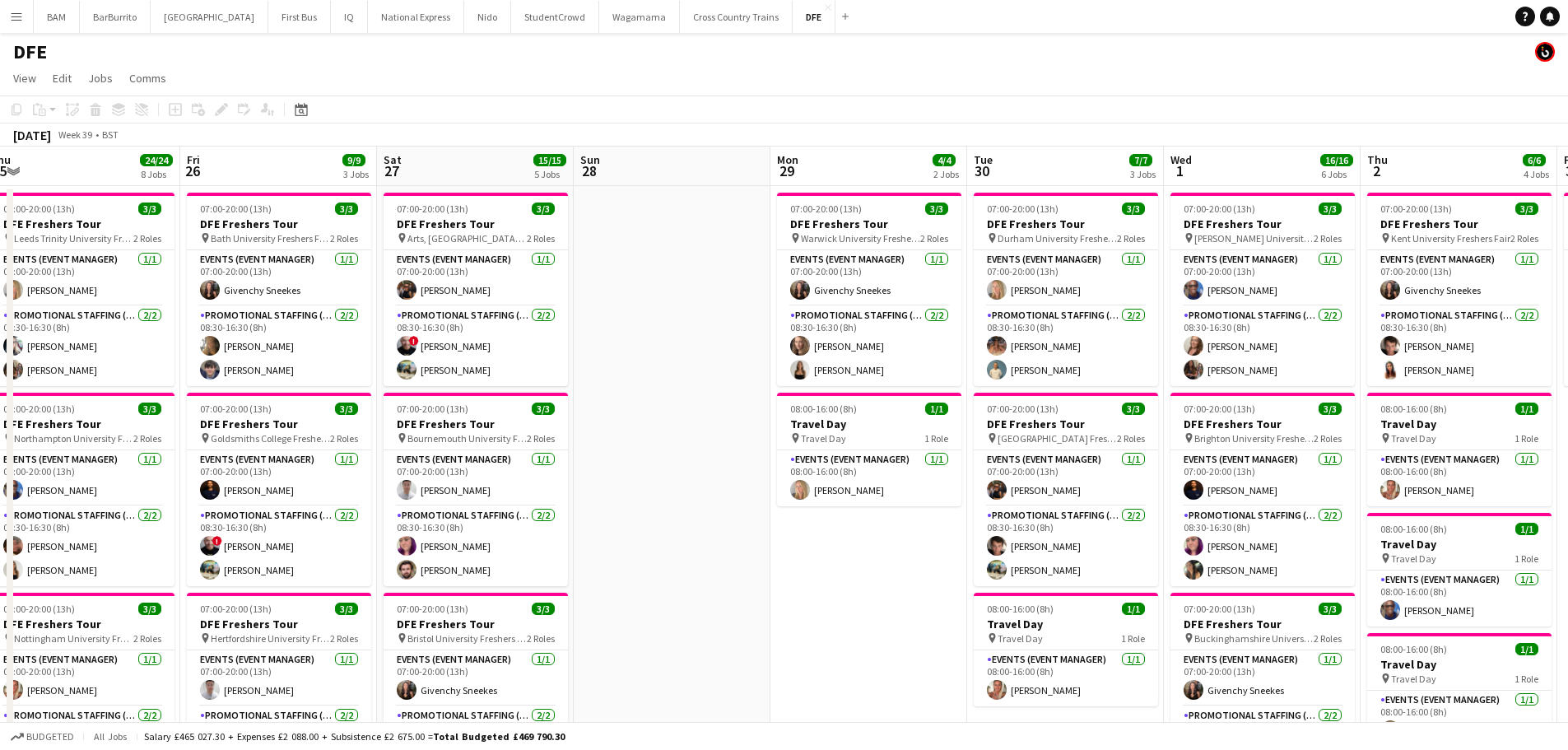
drag, startPoint x: 318, startPoint y: 340, endPoint x: 948, endPoint y: 342, distance: 630.0
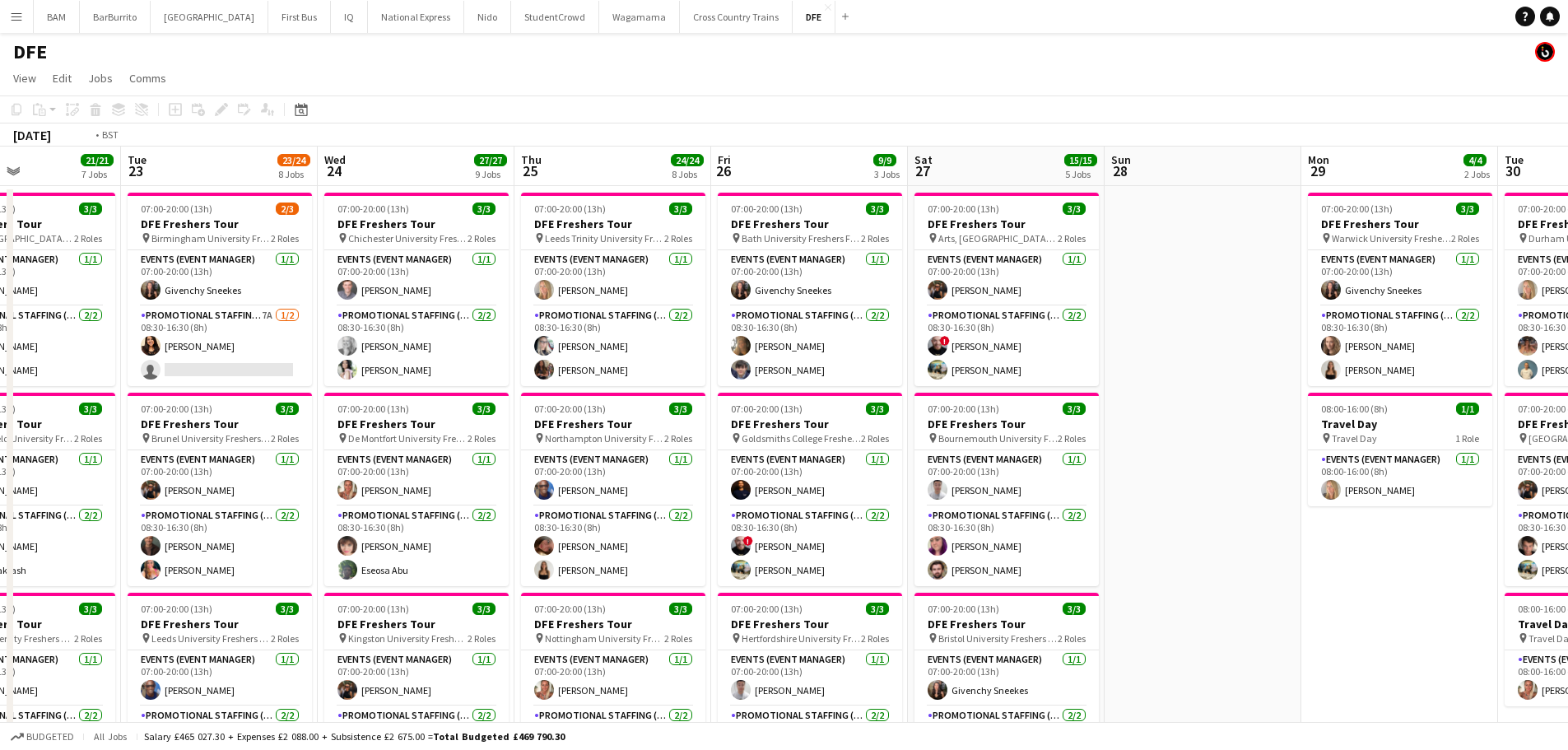
drag, startPoint x: 562, startPoint y: 353, endPoint x: 1050, endPoint y: 373, distance: 488.4
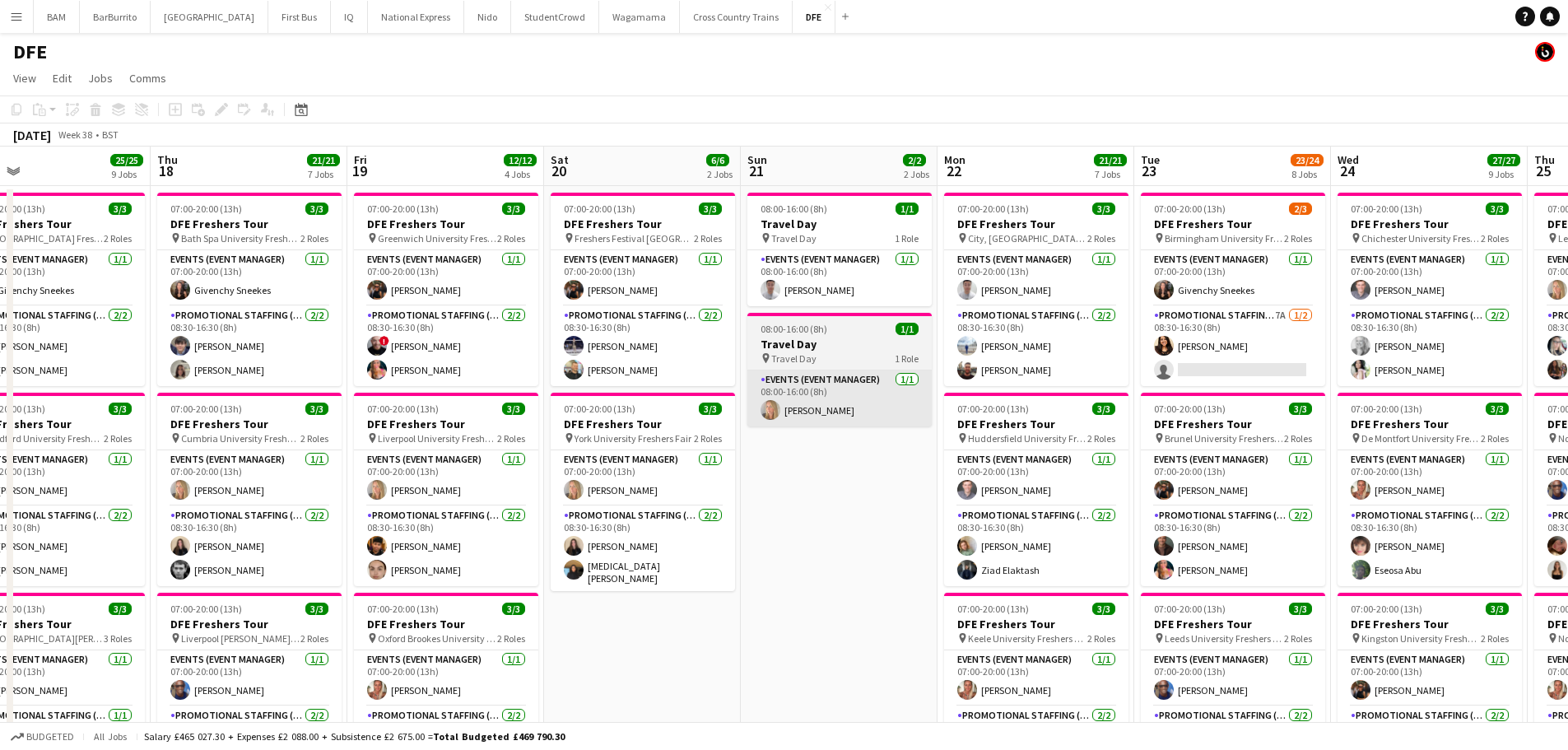
drag, startPoint x: 308, startPoint y: 385, endPoint x: 736, endPoint y: 392, distance: 428.1
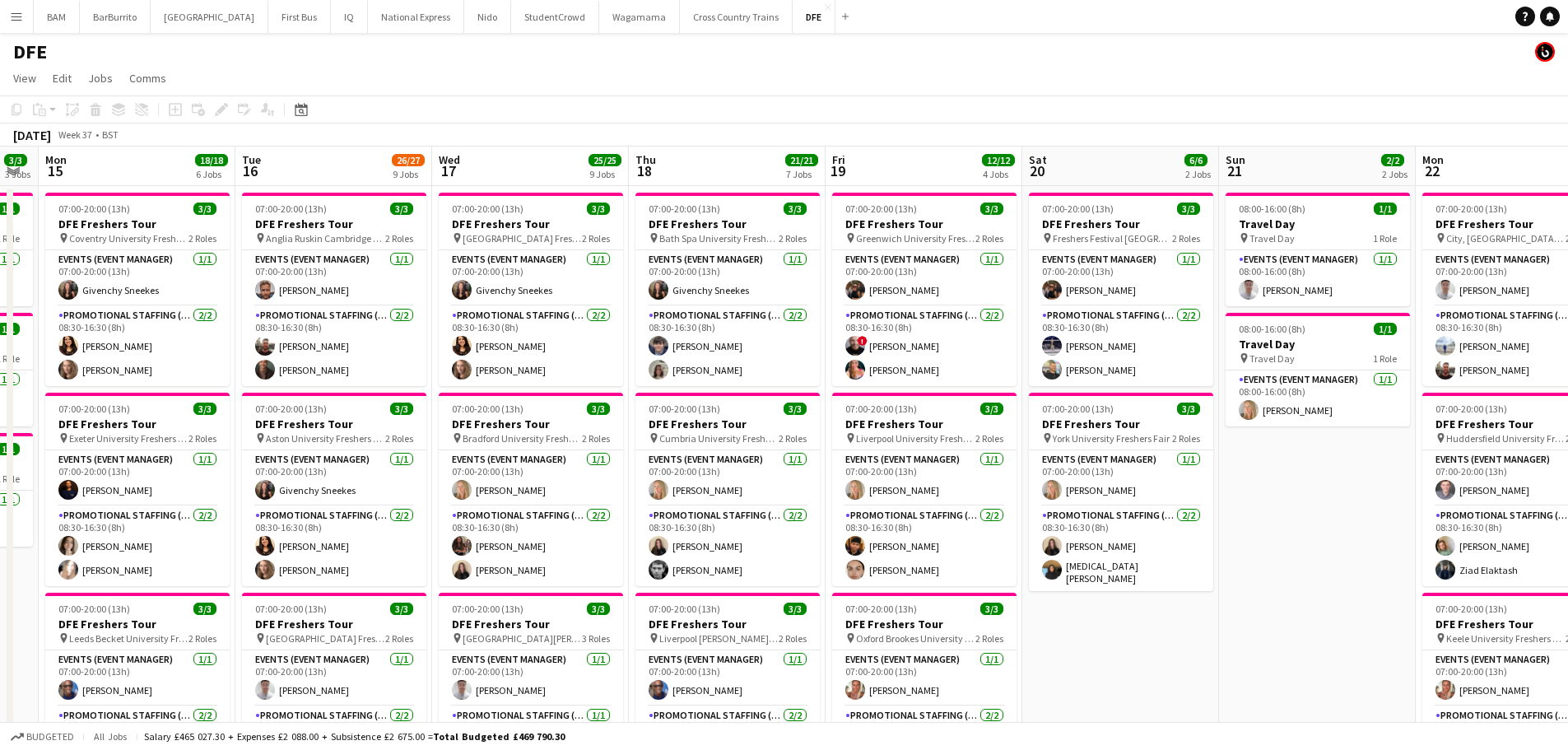
scroll to position [0, 346]
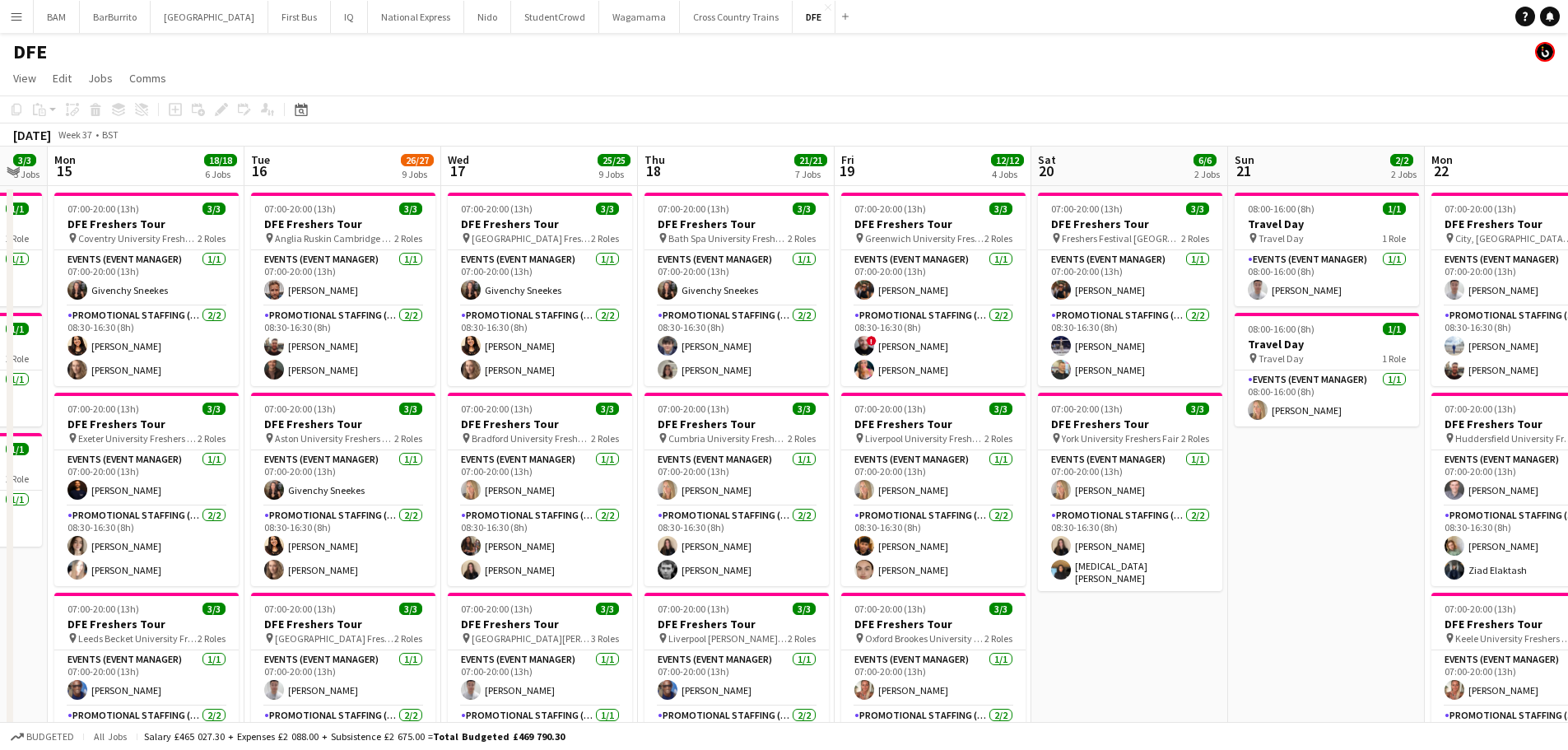
drag, startPoint x: 312, startPoint y: 367, endPoint x: 852, endPoint y: 366, distance: 540.0
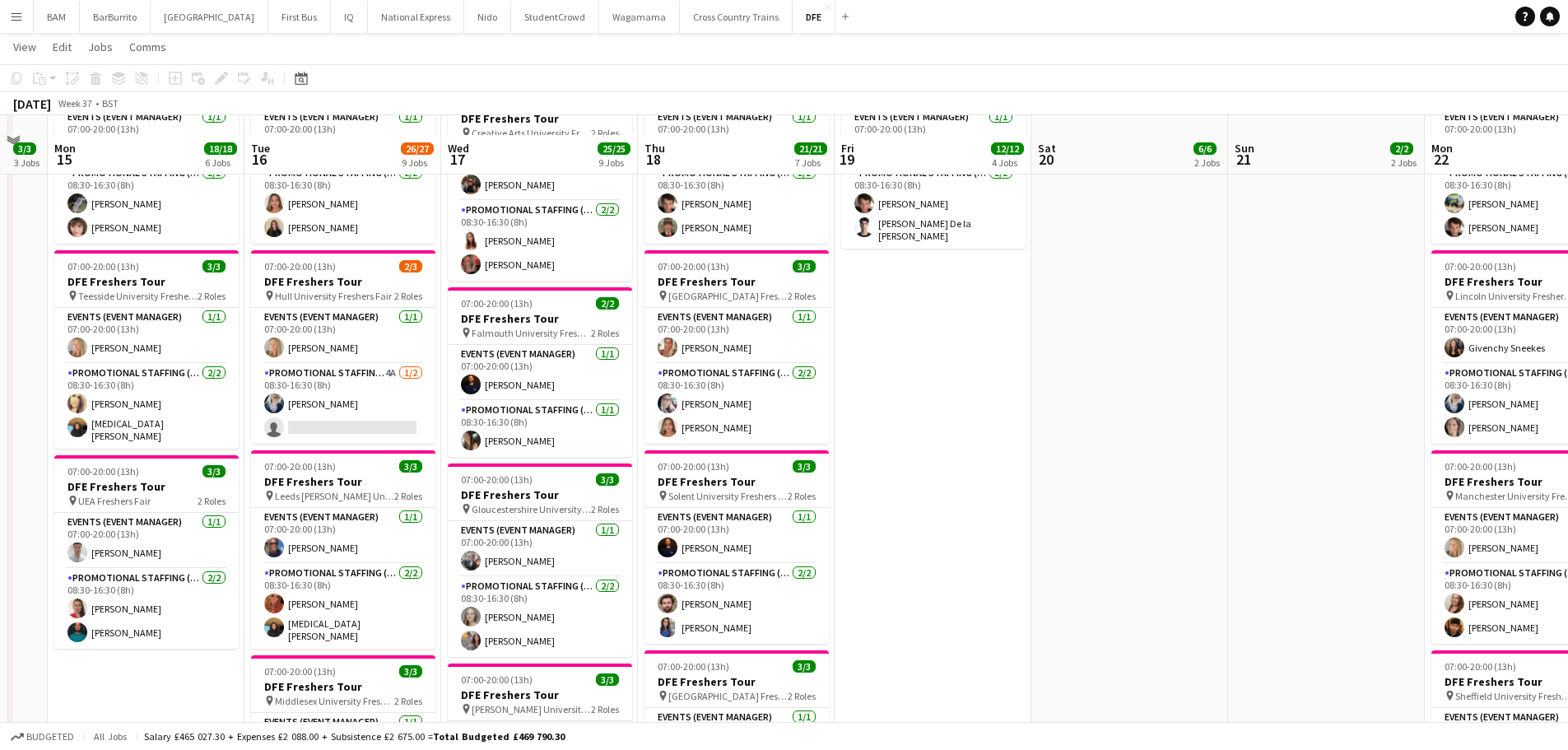
scroll to position [823, 0]
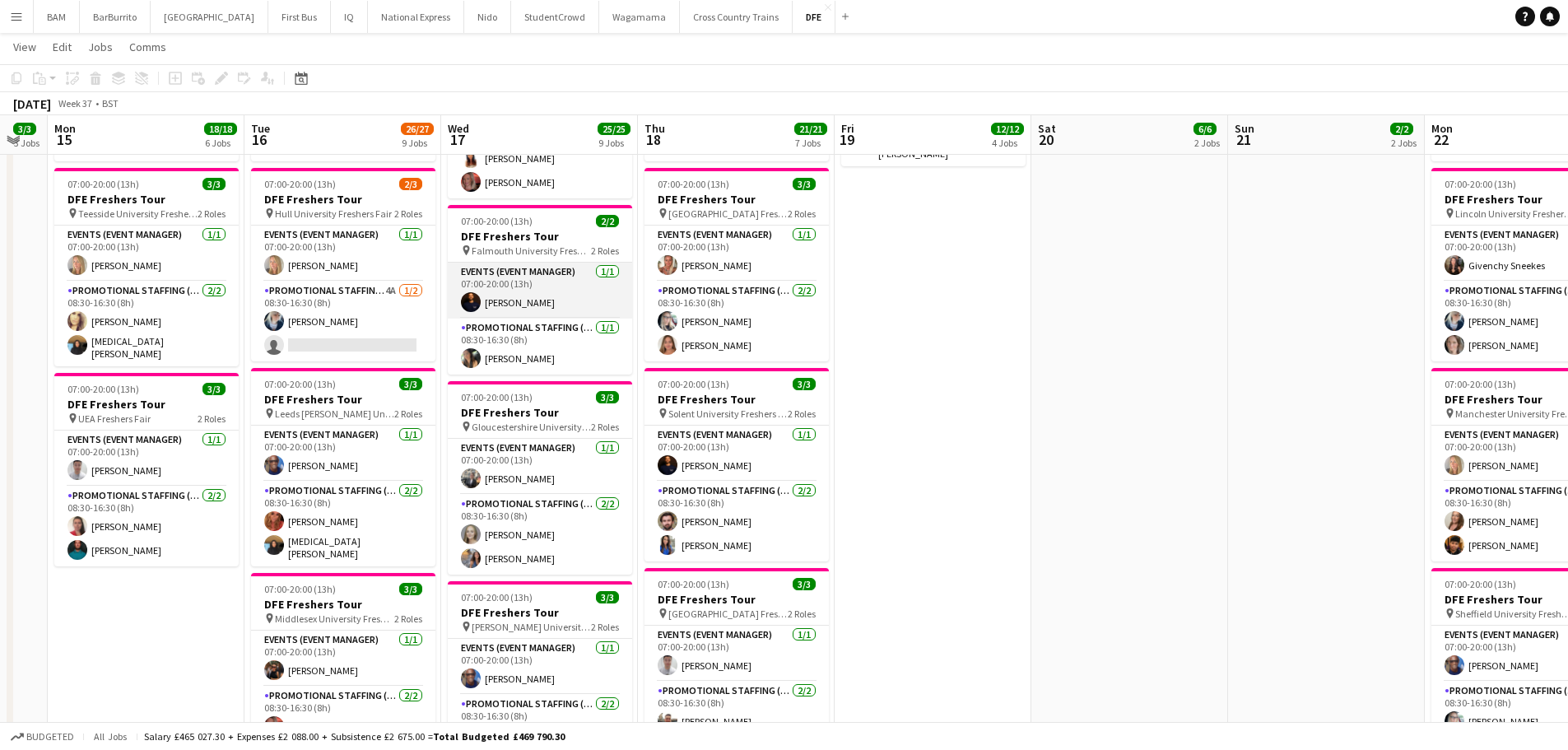
click at [571, 293] on app-card-role "Events (Event Manager) 1/1 07:00-20:00 (13h) michael newman" at bounding box center [540, 290] width 184 height 56
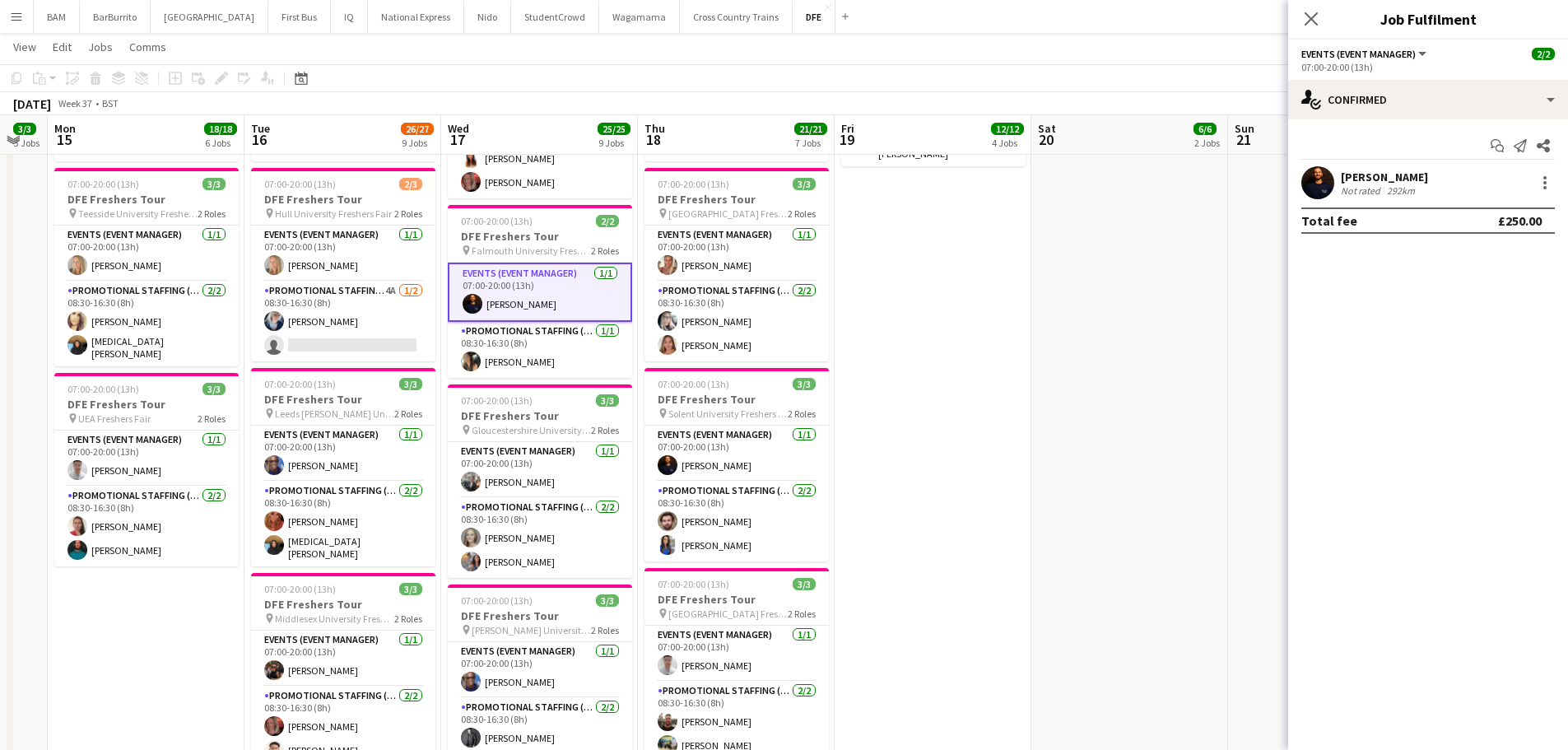
click at [1428, 176] on div "[PERSON_NAME]" at bounding box center [1385, 177] width 87 height 15
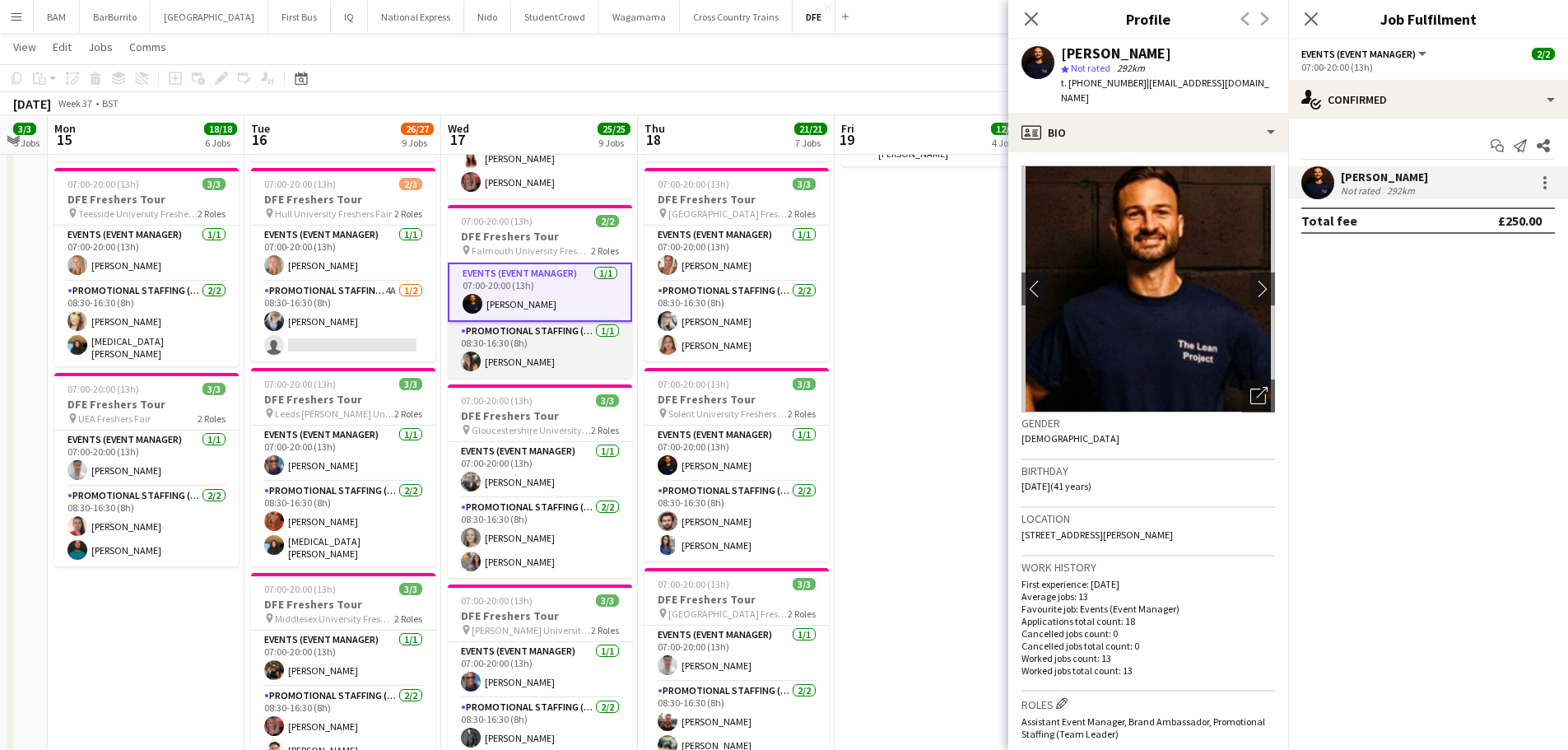
click at [587, 359] on app-card-role "Promotional Staffing (Brand Ambassadors) 1/1 08:30-16:30 (8h) Maria Oakley" at bounding box center [540, 350] width 184 height 56
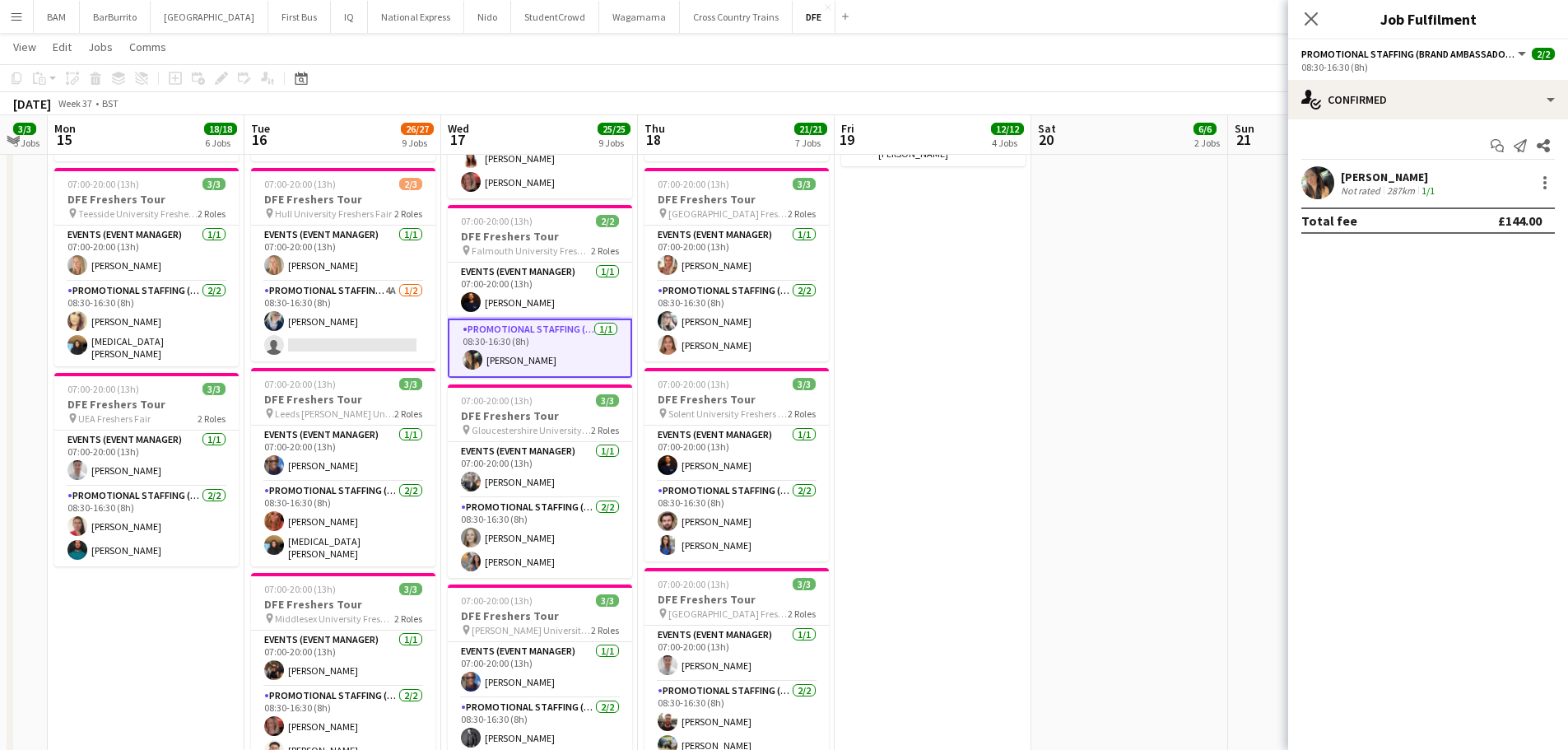
click at [1345, 180] on div "[PERSON_NAME]" at bounding box center [1390, 177] width 98 height 15
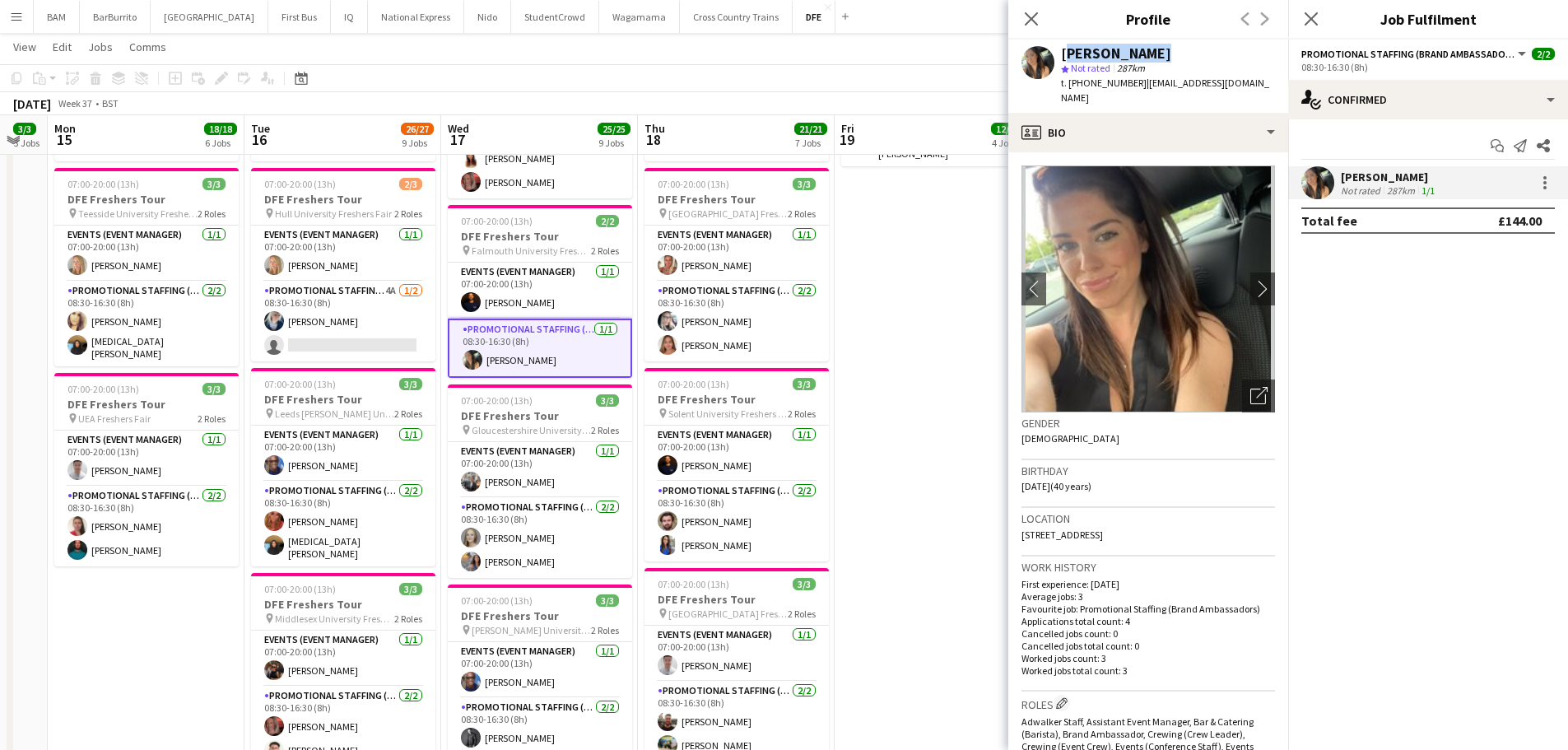
drag, startPoint x: 1062, startPoint y: 49, endPoint x: 1159, endPoint y: 53, distance: 97.1
click at [1159, 53] on div "[PERSON_NAME]" at bounding box center [1168, 54] width 214 height 15
copy div "[PERSON_NAME]"
click at [1032, 9] on app-icon "Close pop-in" at bounding box center [1032, 19] width 24 height 24
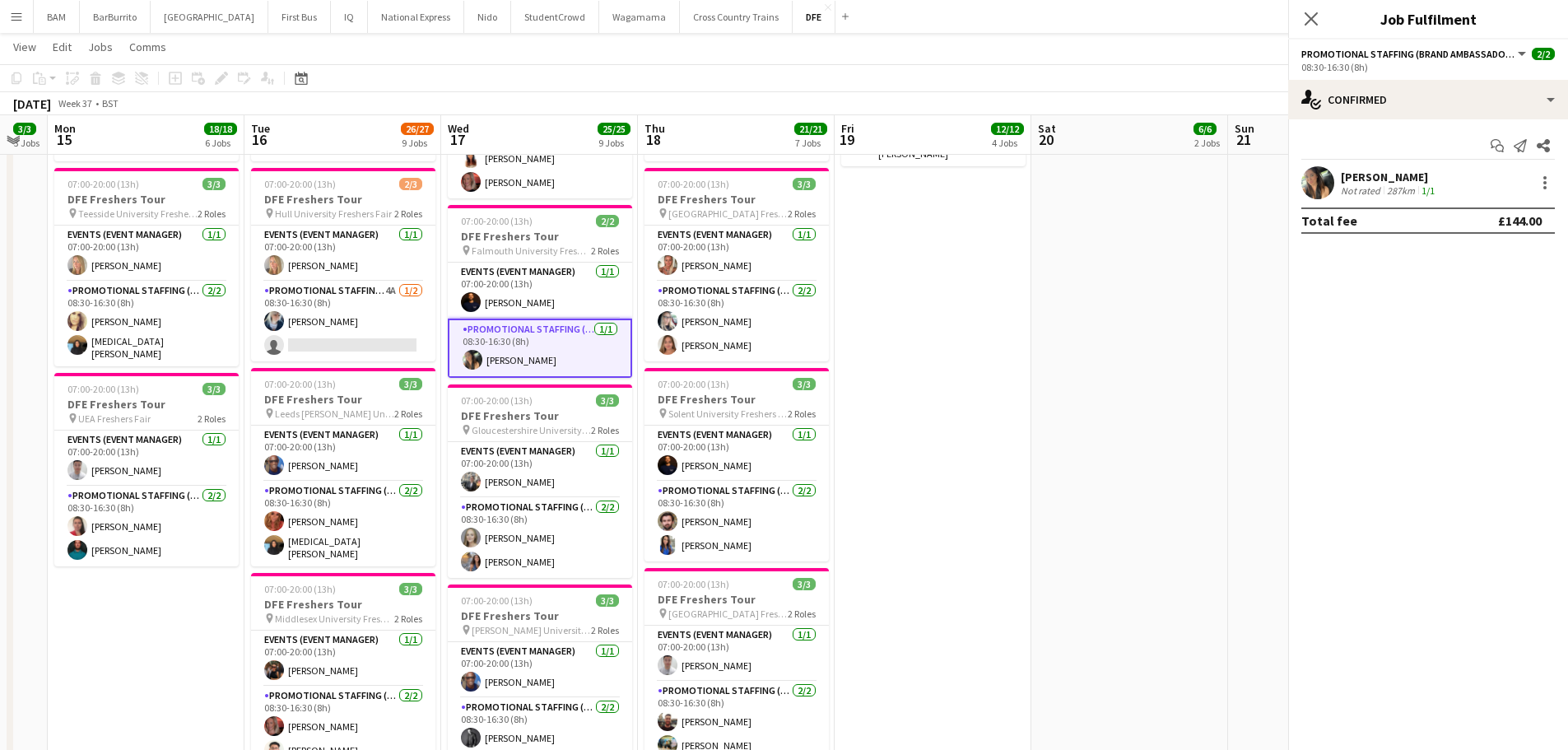
click at [678, 79] on app-toolbar "Copy Paste Paste Ctrl+V Paste with crew Ctrl+Shift+V Paste linked Job Delete Gr…" at bounding box center [784, 77] width 1568 height 28
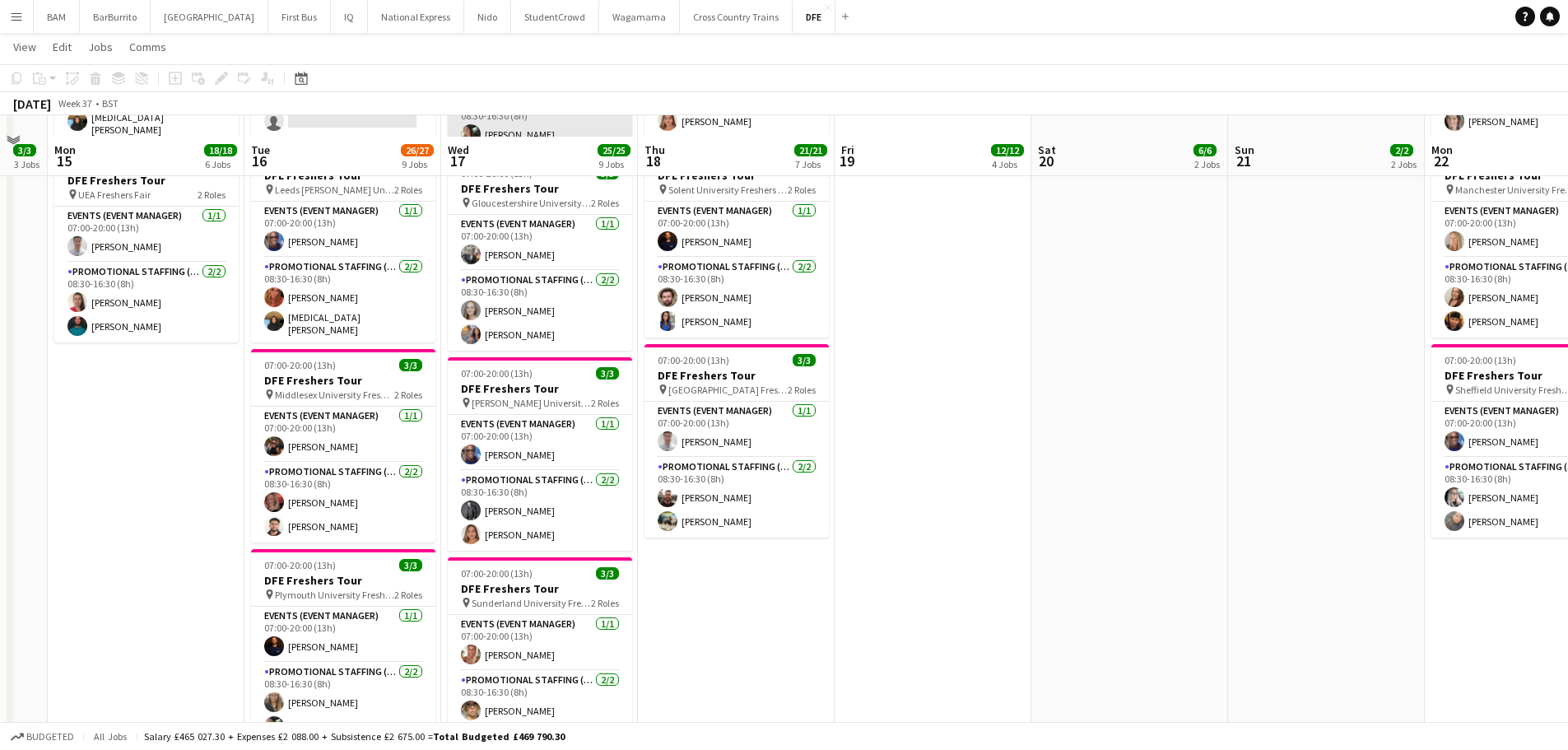
scroll to position [906, 0]
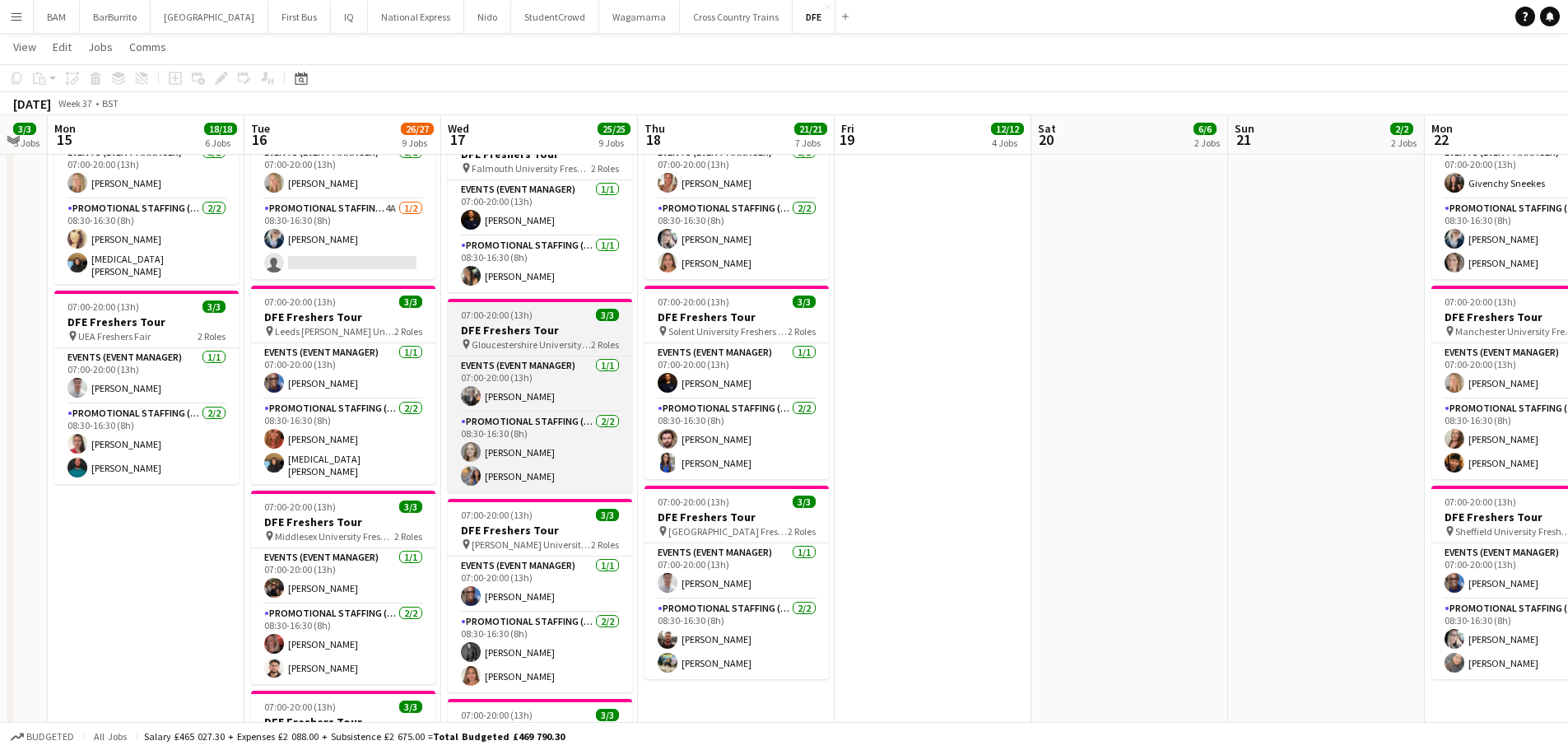
click at [559, 338] on span "Gloucestershire University Freshers Fair" at bounding box center [531, 344] width 119 height 13
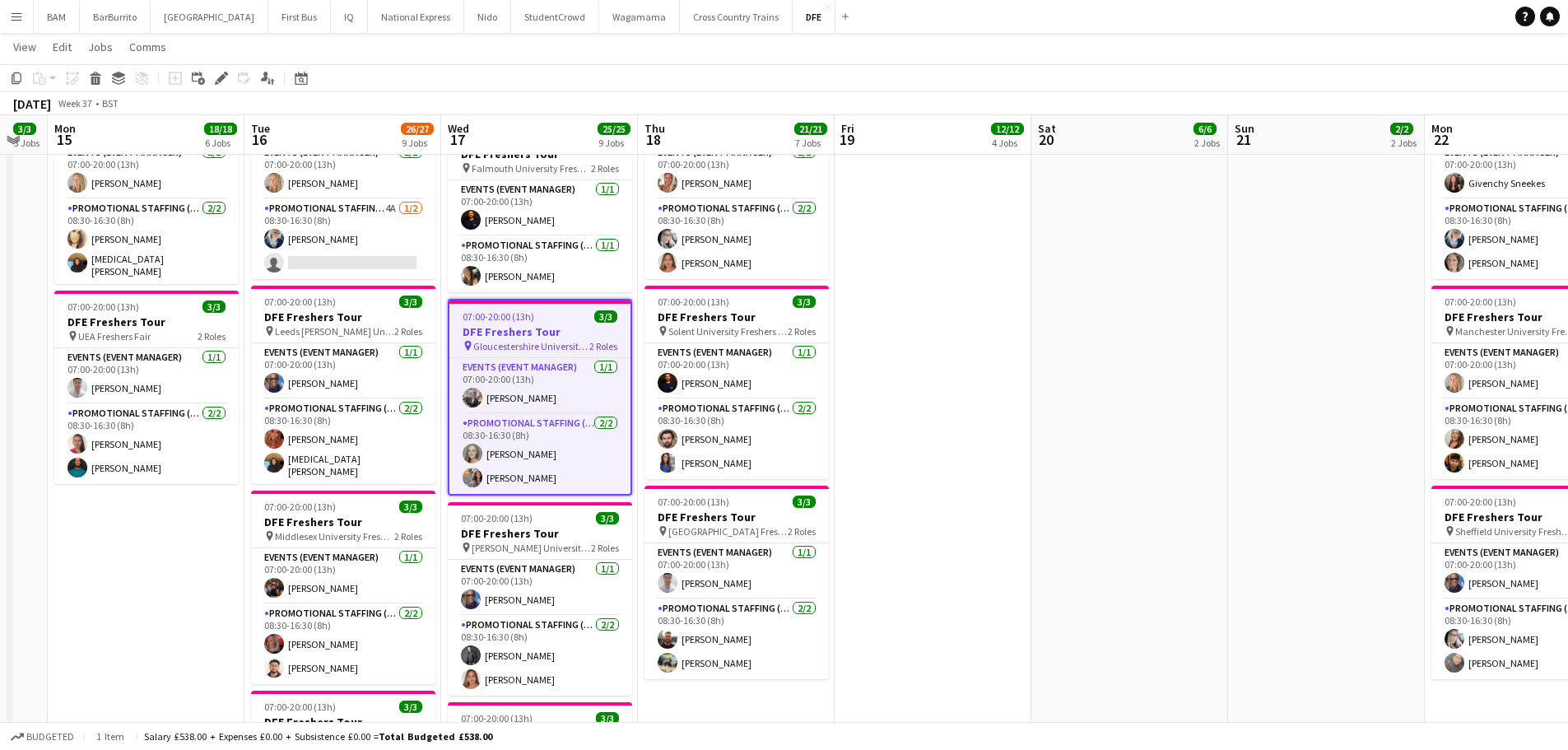
click at [594, 91] on app-toolbar "Copy Paste Paste Ctrl+V Paste with crew Ctrl+Shift+V Paste linked Job Delete Gr…" at bounding box center [784, 77] width 1568 height 28
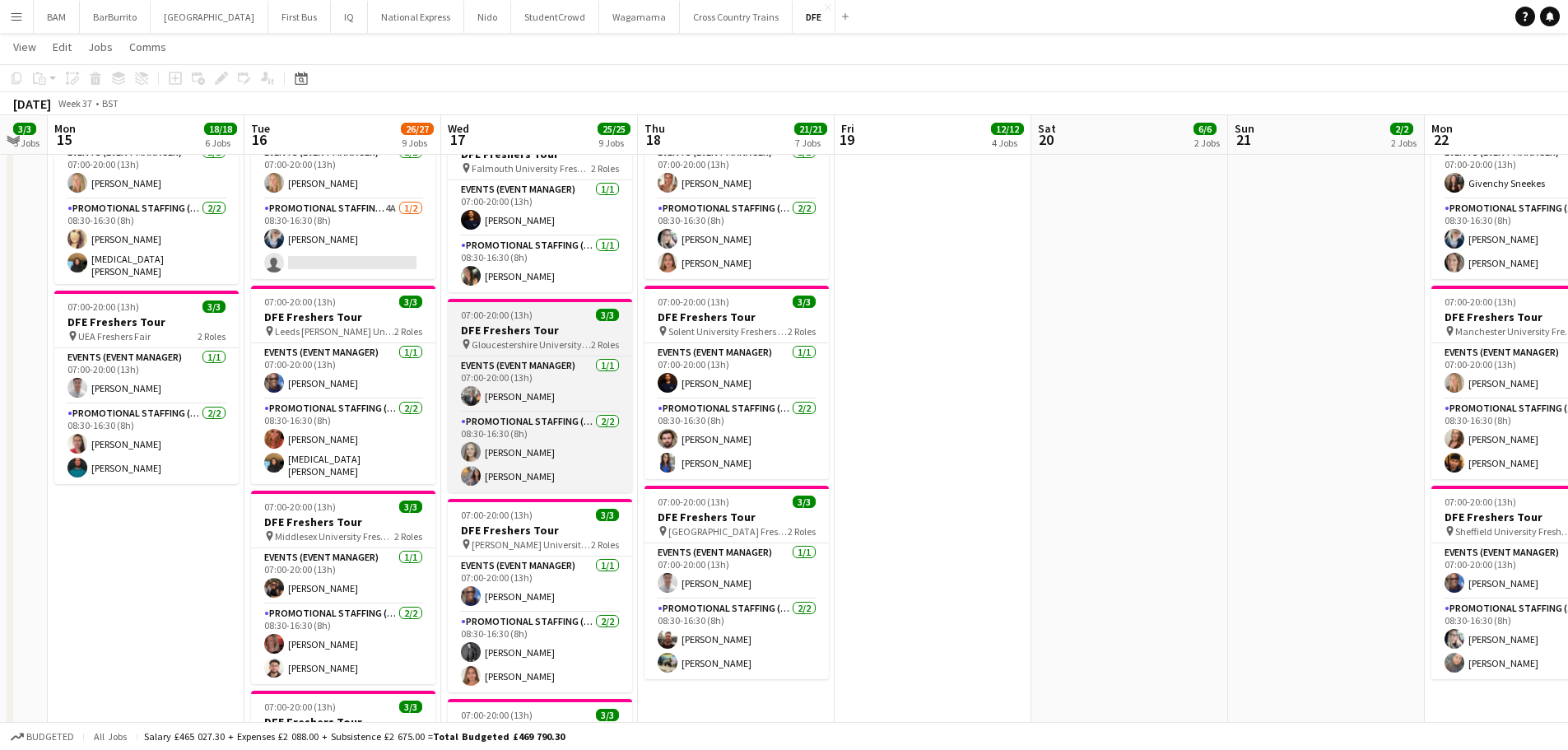
click at [532, 313] on div "07:00-20:00 (13h) 3/3" at bounding box center [540, 314] width 184 height 13
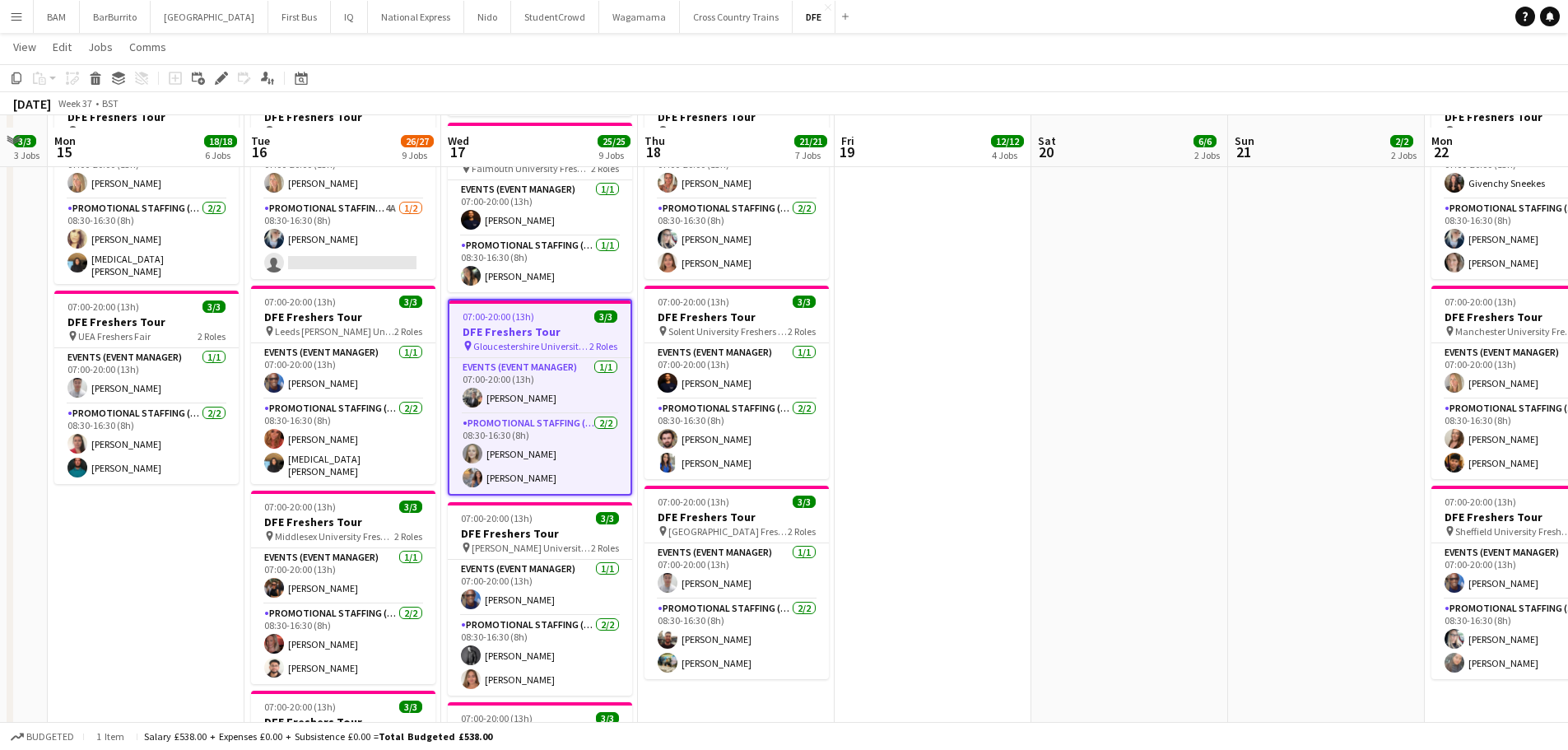
scroll to position [988, 0]
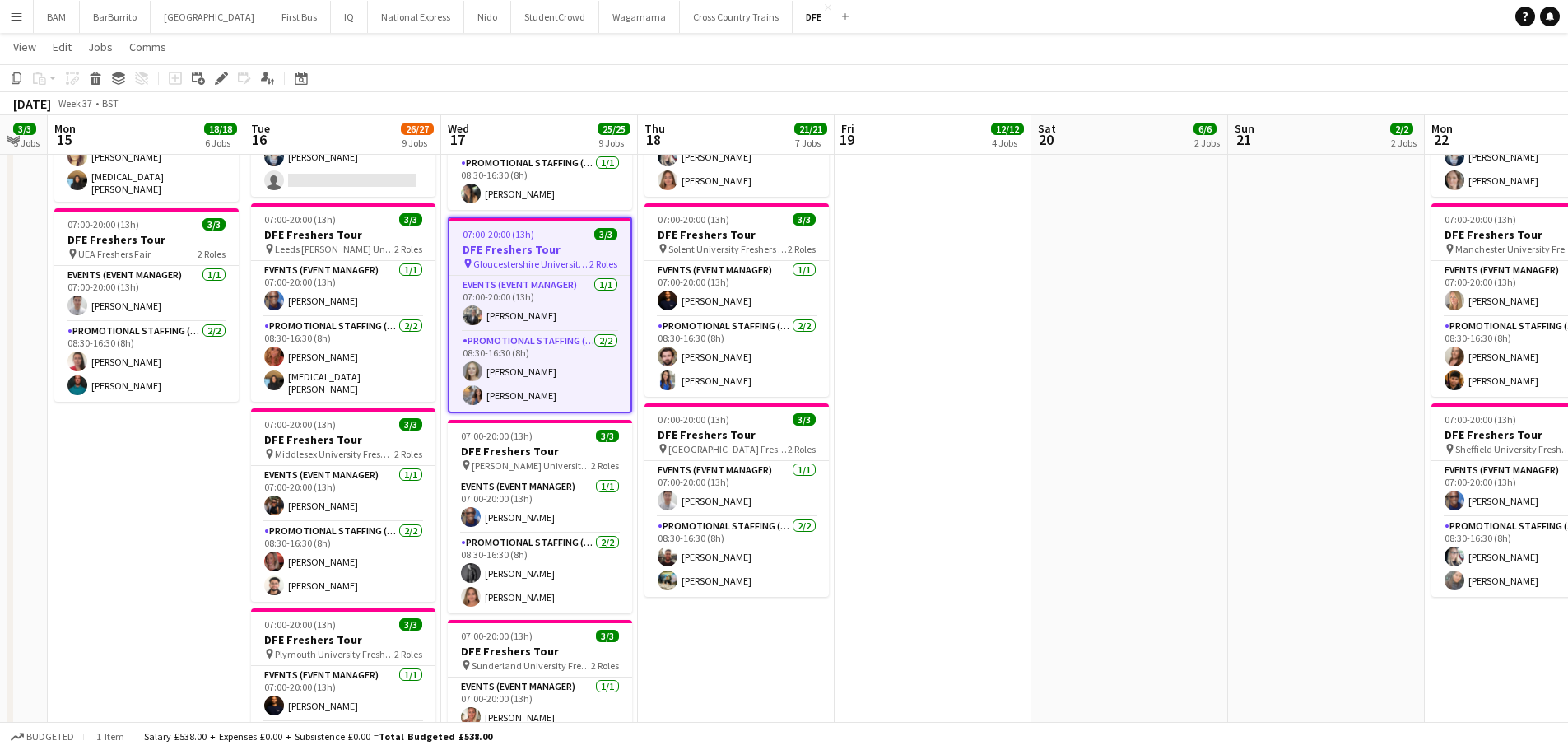
drag, startPoint x: 505, startPoint y: 378, endPoint x: 639, endPoint y: 363, distance: 134.8
click at [505, 378] on app-card-role "Promotional Staffing (Brand Ambassadors) 2/2 08:30-16:30 (8h) Sadie Castle Soph…" at bounding box center [540, 372] width 181 height 80
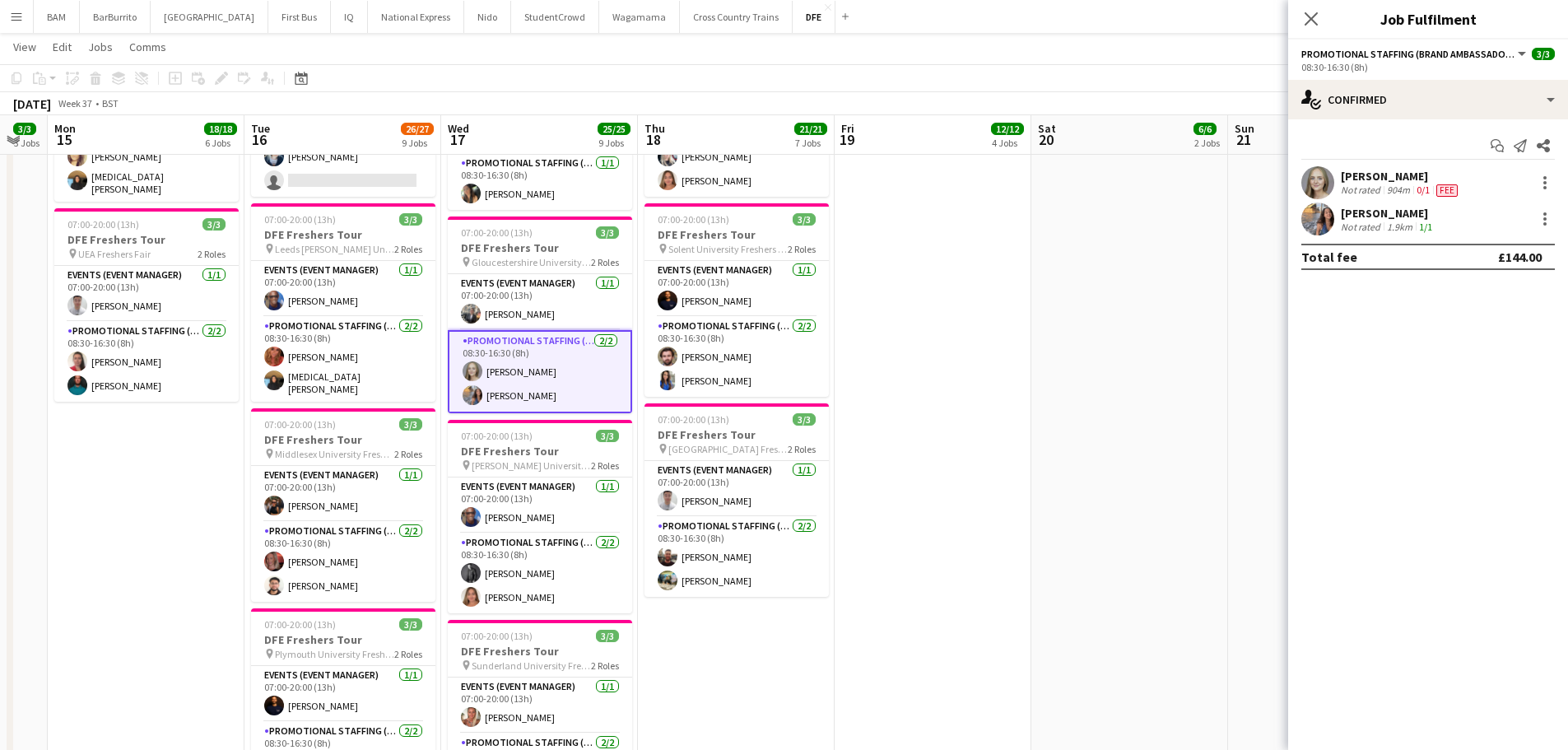
click at [1428, 189] on app-skills-label "0/1" at bounding box center [1423, 189] width 13 height 13
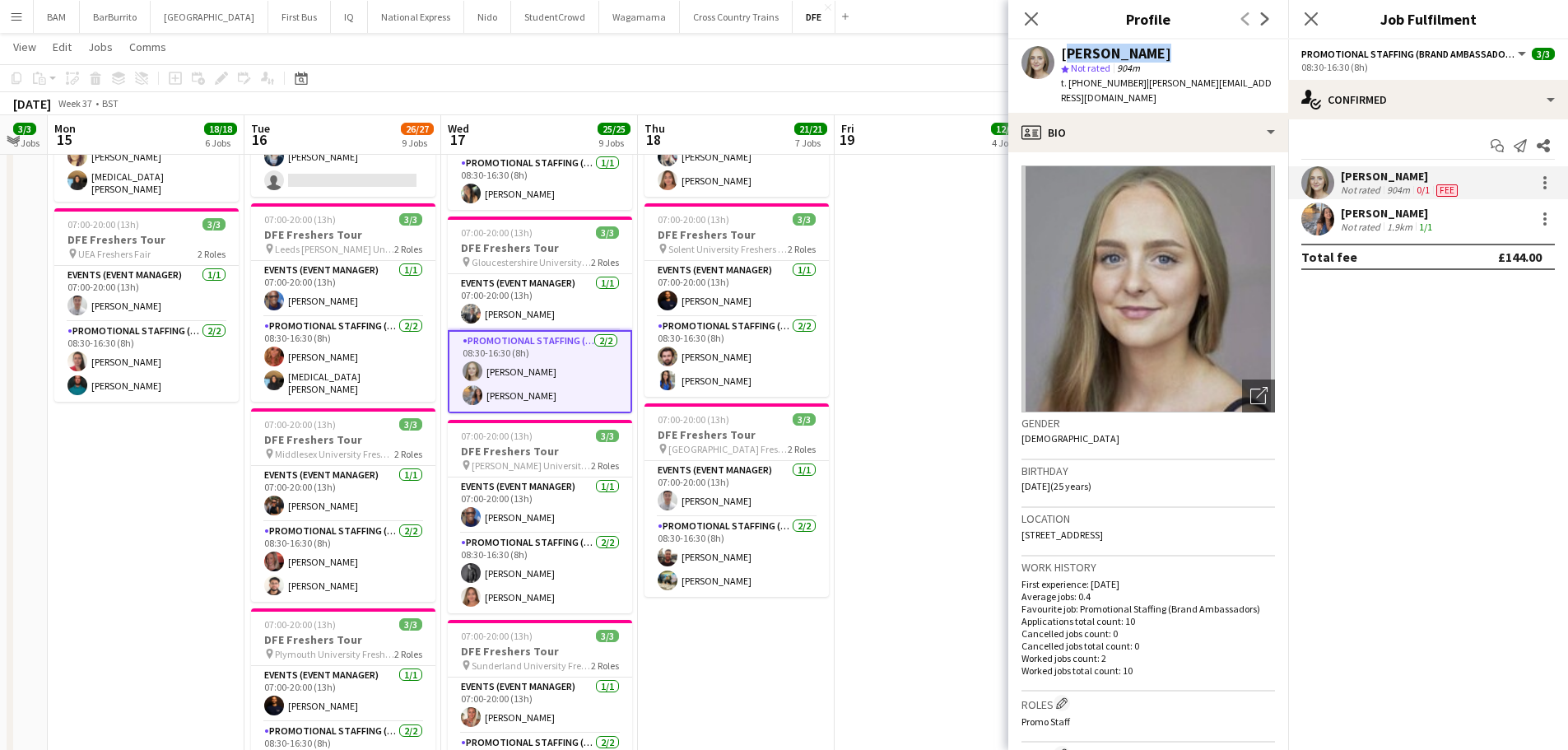
drag, startPoint x: 1065, startPoint y: 51, endPoint x: 1179, endPoint y: 56, distance: 114.1
click at [1179, 56] on div "[PERSON_NAME]" at bounding box center [1168, 54] width 214 height 15
click at [515, 298] on app-card-role "Events (Event Manager) 1/1 07:00-20:00 (13h) Charlie Handy" at bounding box center [540, 302] width 184 height 56
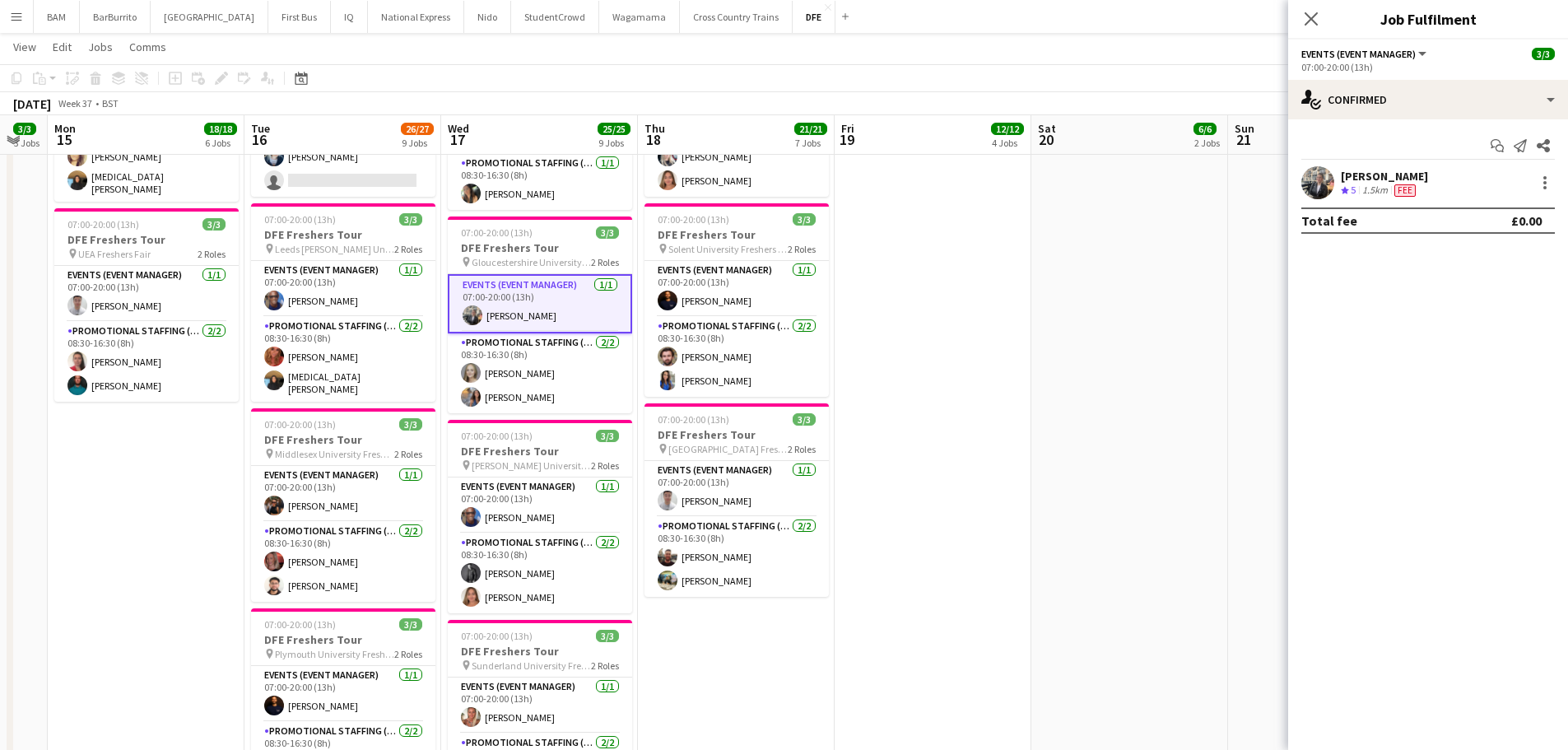
click at [1405, 167] on div "Charlie Handy Crew rating 5 1.5km Fee" at bounding box center [1428, 182] width 280 height 33
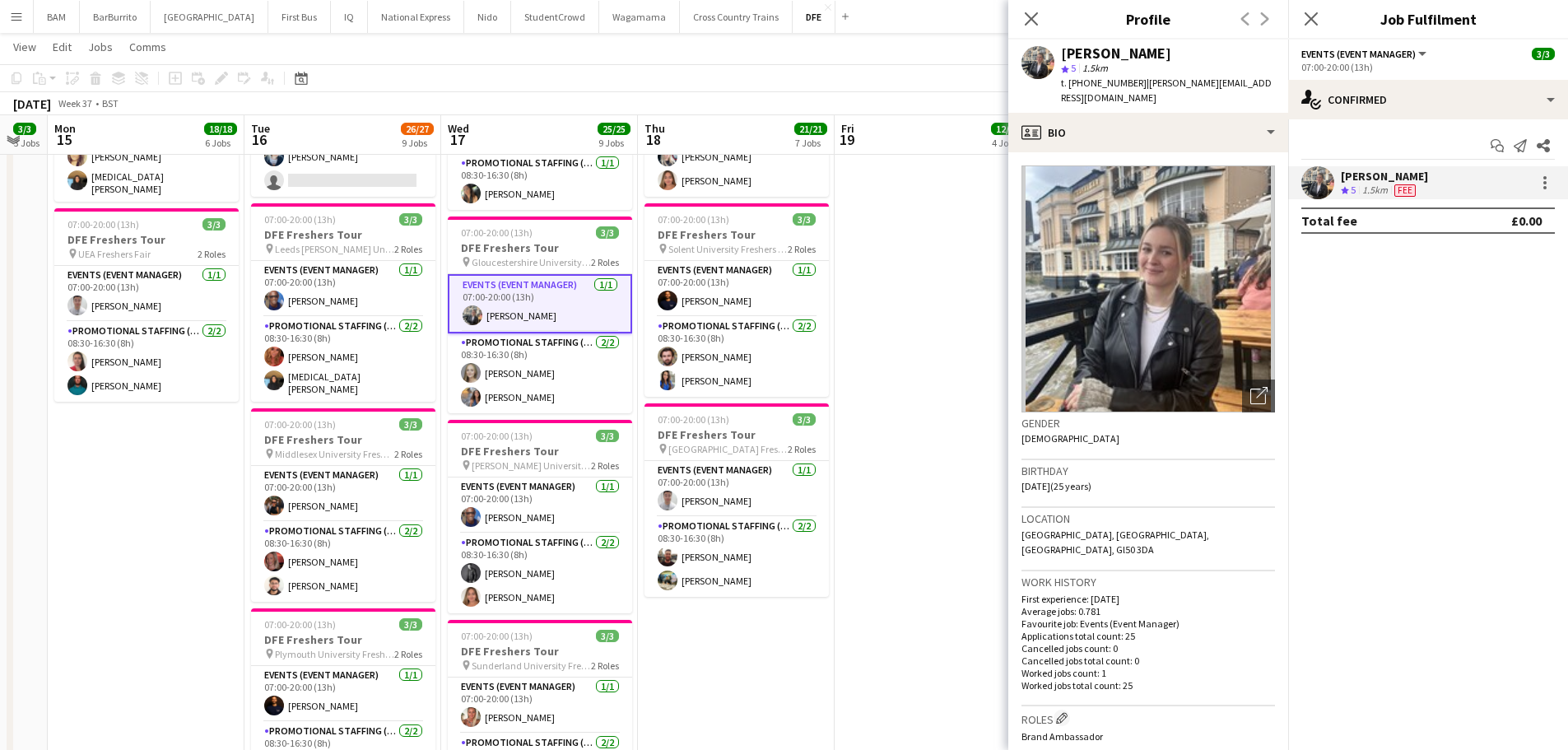
drag, startPoint x: 1065, startPoint y: 51, endPoint x: 1159, endPoint y: 52, distance: 94.0
click at [1159, 52] on div "[PERSON_NAME]" at bounding box center [1168, 54] width 214 height 15
copy div "[PERSON_NAME]"
drag, startPoint x: 1081, startPoint y: 81, endPoint x: 1138, endPoint y: 84, distance: 57.1
click at [1138, 84] on span "t. +4407582592322" at bounding box center [1104, 82] width 86 height 13
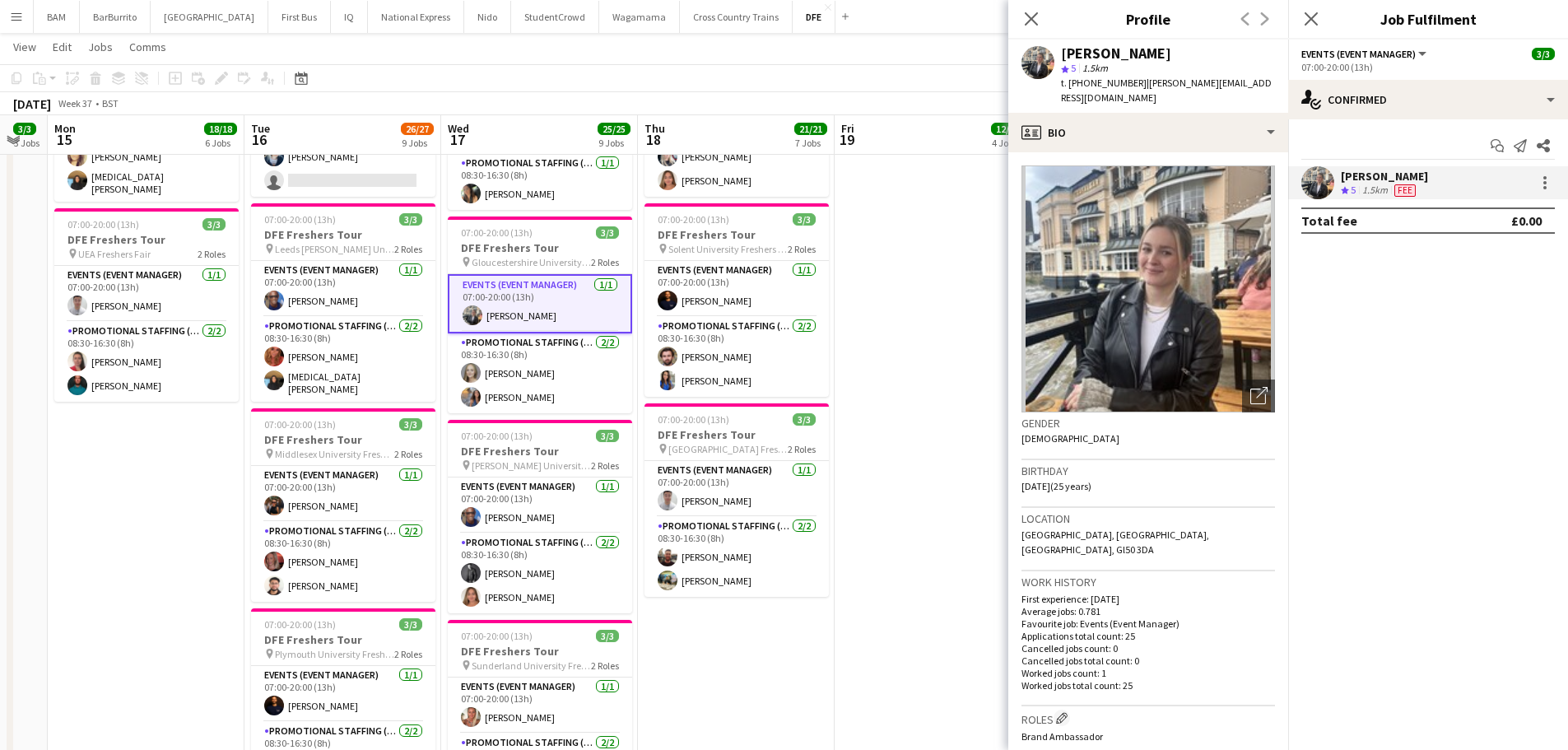
copy span "07582592322"
click at [813, 65] on app-toolbar "Copy Paste Paste Ctrl+V Paste with crew Ctrl+Shift+V Paste linked Job Delete Gr…" at bounding box center [784, 77] width 1568 height 28
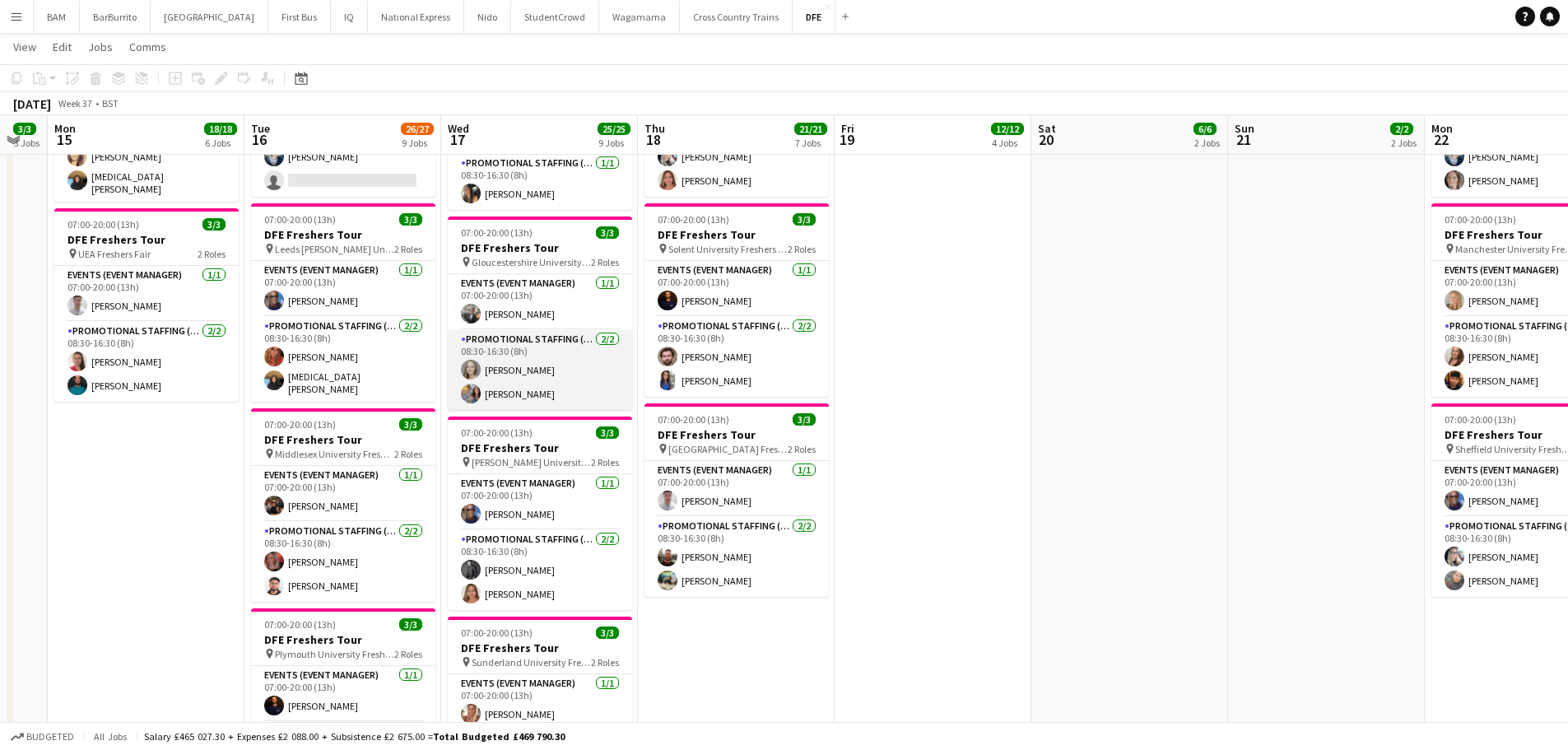
click at [538, 376] on app-card-role "Promotional Staffing (Brand Ambassadors) 2/2 08:30-16:30 (8h) Sadie Castle Soph…" at bounding box center [540, 370] width 184 height 80
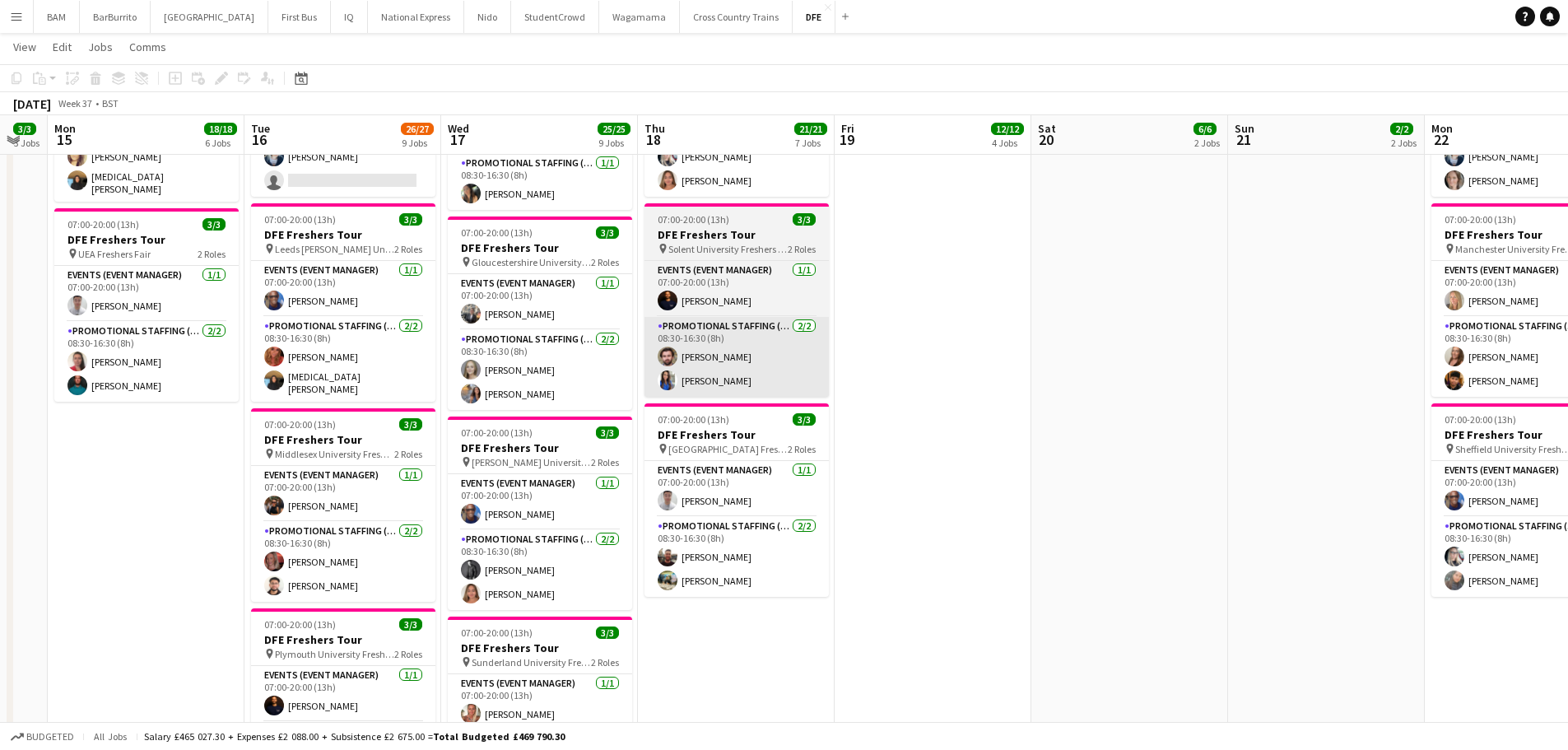
scroll to position [0, 345]
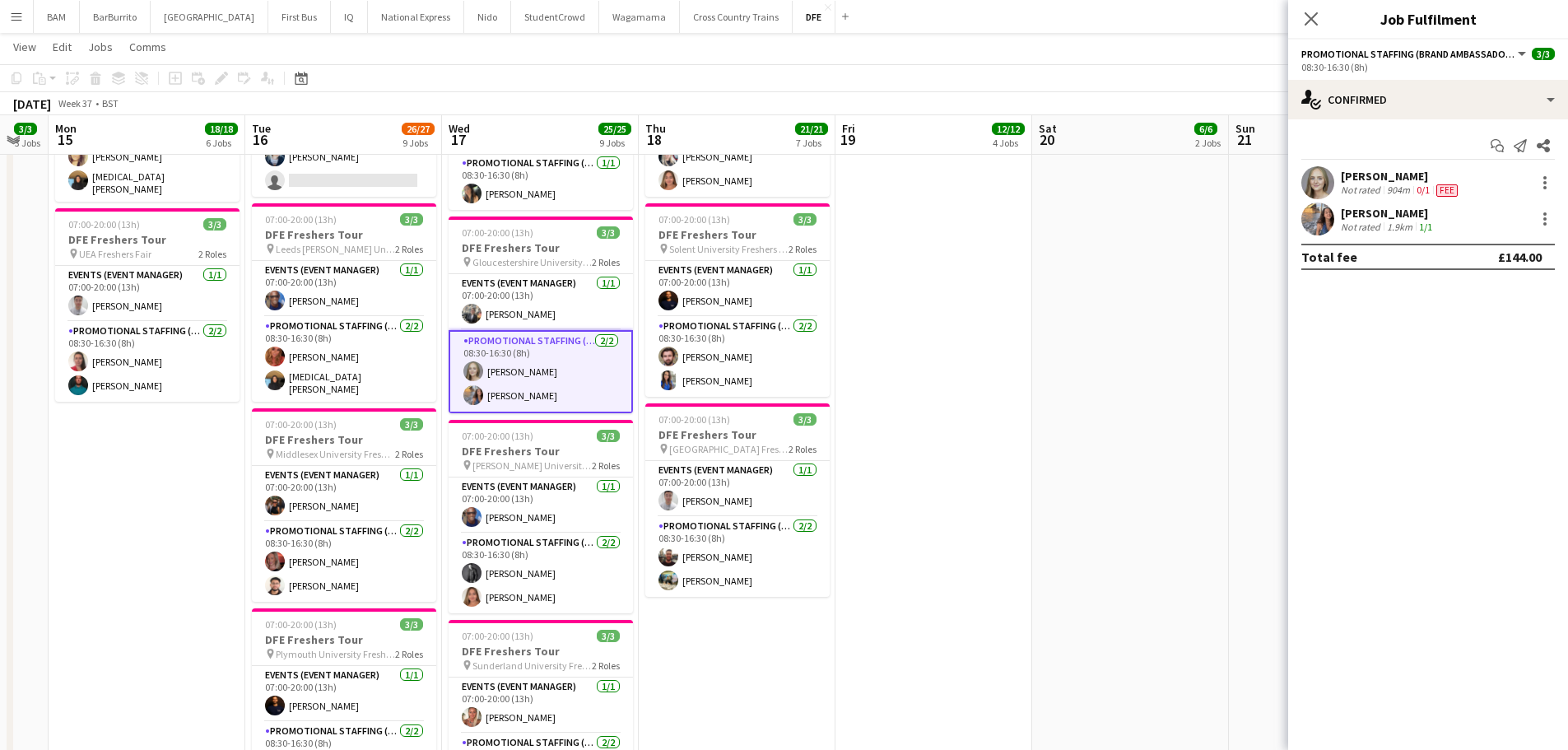
click at [1431, 227] on div "1/1" at bounding box center [1425, 226] width 19 height 13
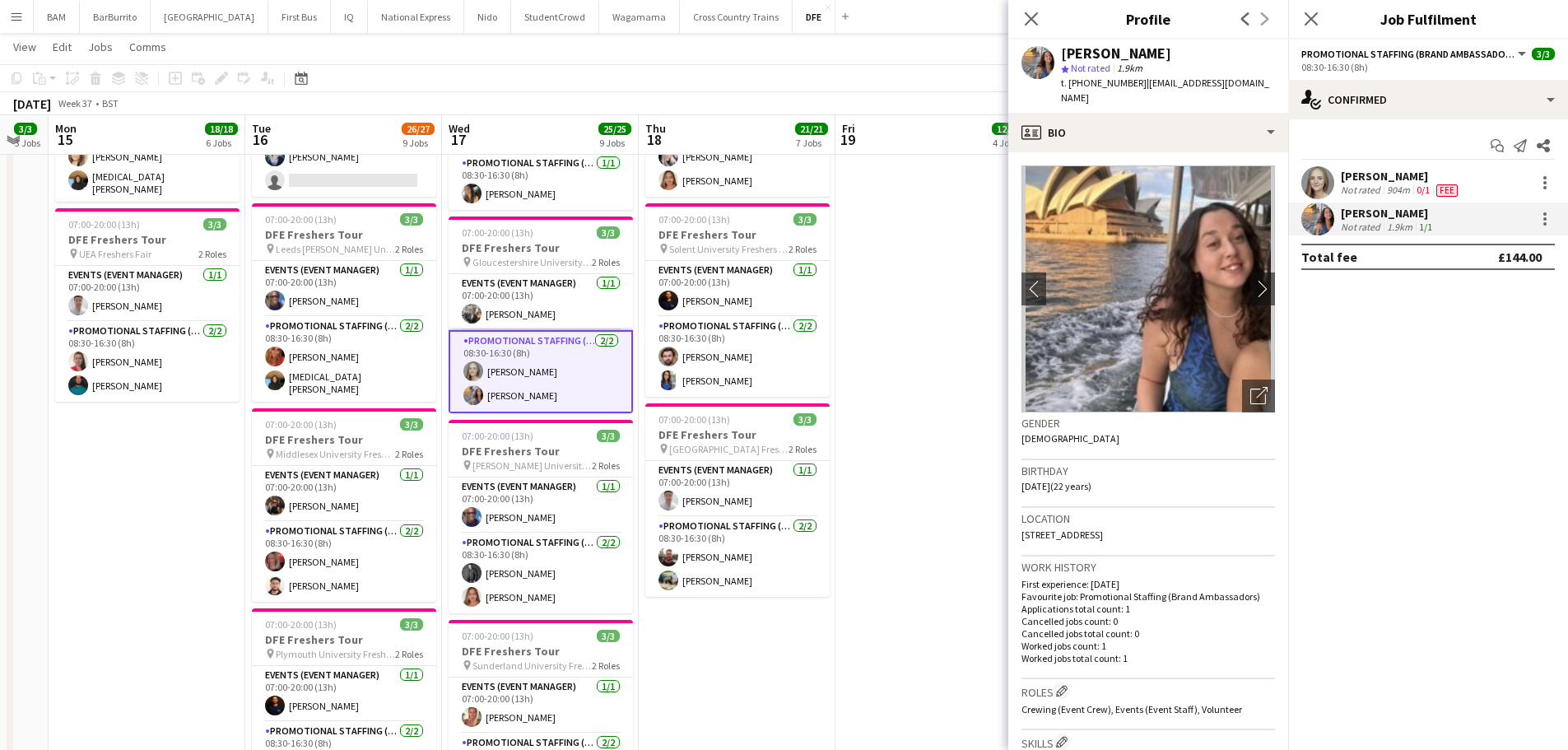
drag, startPoint x: 1112, startPoint y: 53, endPoint x: 1164, endPoint y: 55, distance: 52.0
click at [1164, 55] on div "[PERSON_NAME]" at bounding box center [1116, 54] width 110 height 15
copy div "[PERSON_NAME]"
click at [580, 376] on app-card-role "Promotional Staffing (Brand Ambassadors) 2/2 08:30-16:30 (8h) Sadie Castle Soph…" at bounding box center [541, 372] width 184 height 83
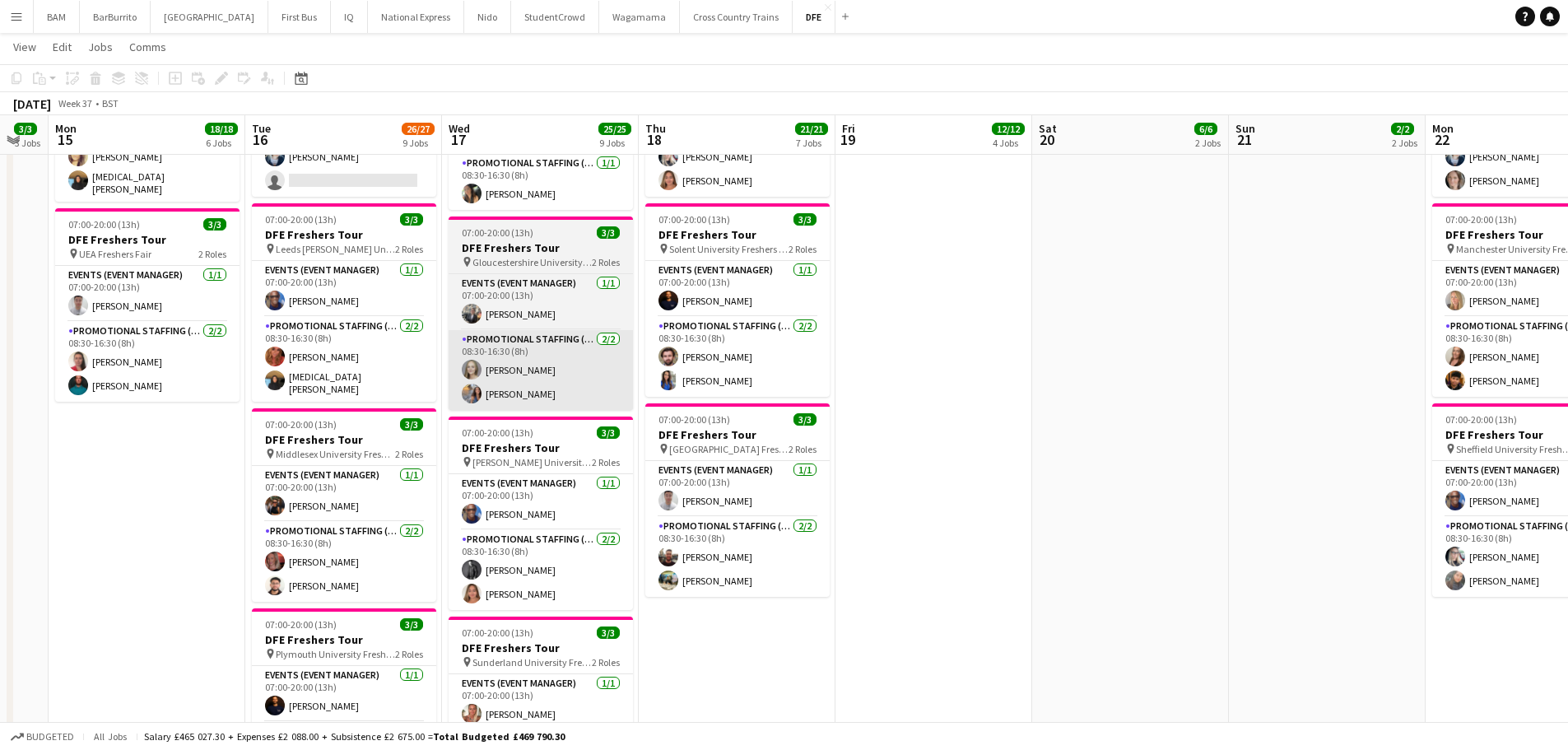
click at [479, 360] on app-user-avatar at bounding box center [471, 369] width 19 height 19
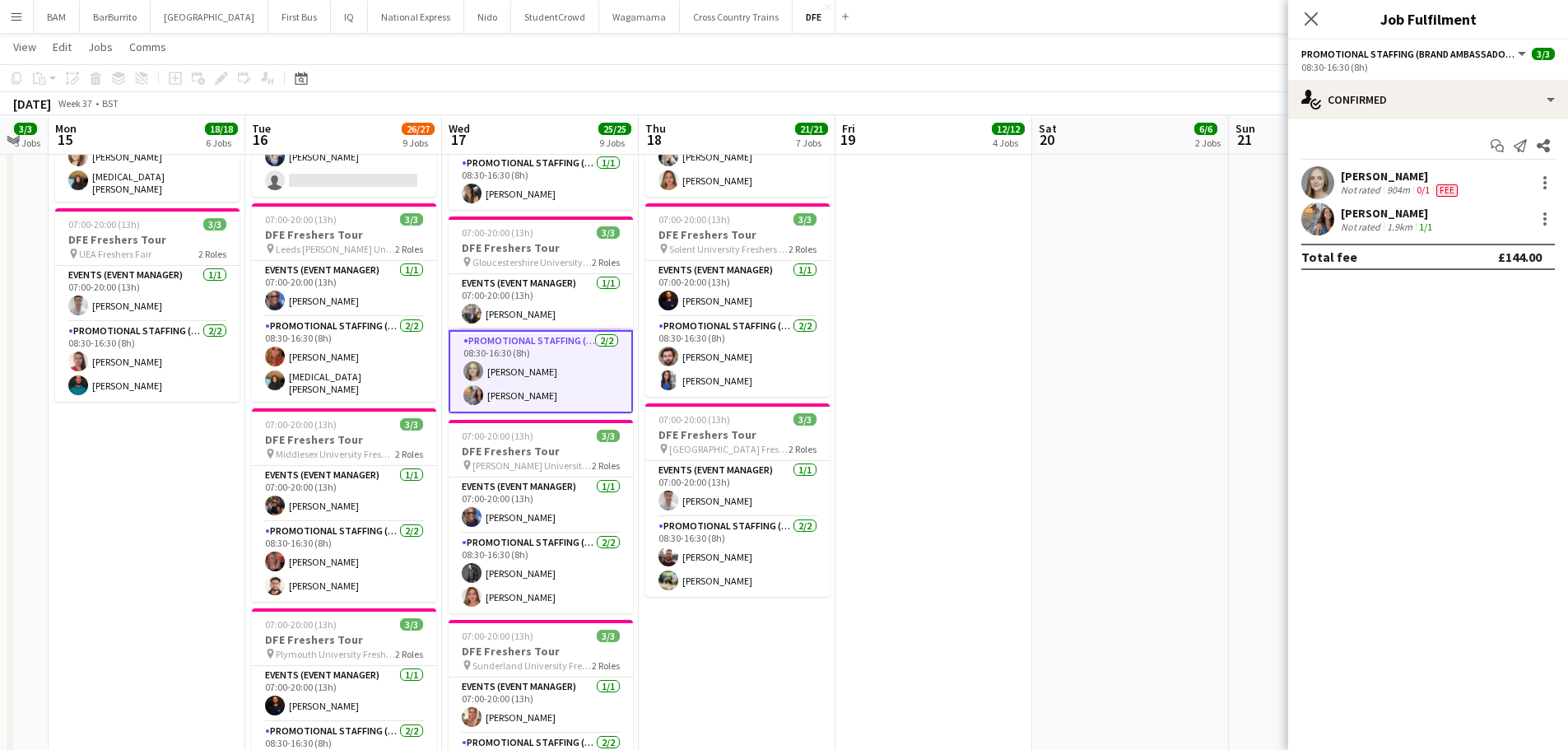
click at [1470, 179] on div "Sadie Castle Not rated 904m 0/1 Fee" at bounding box center [1428, 182] width 280 height 33
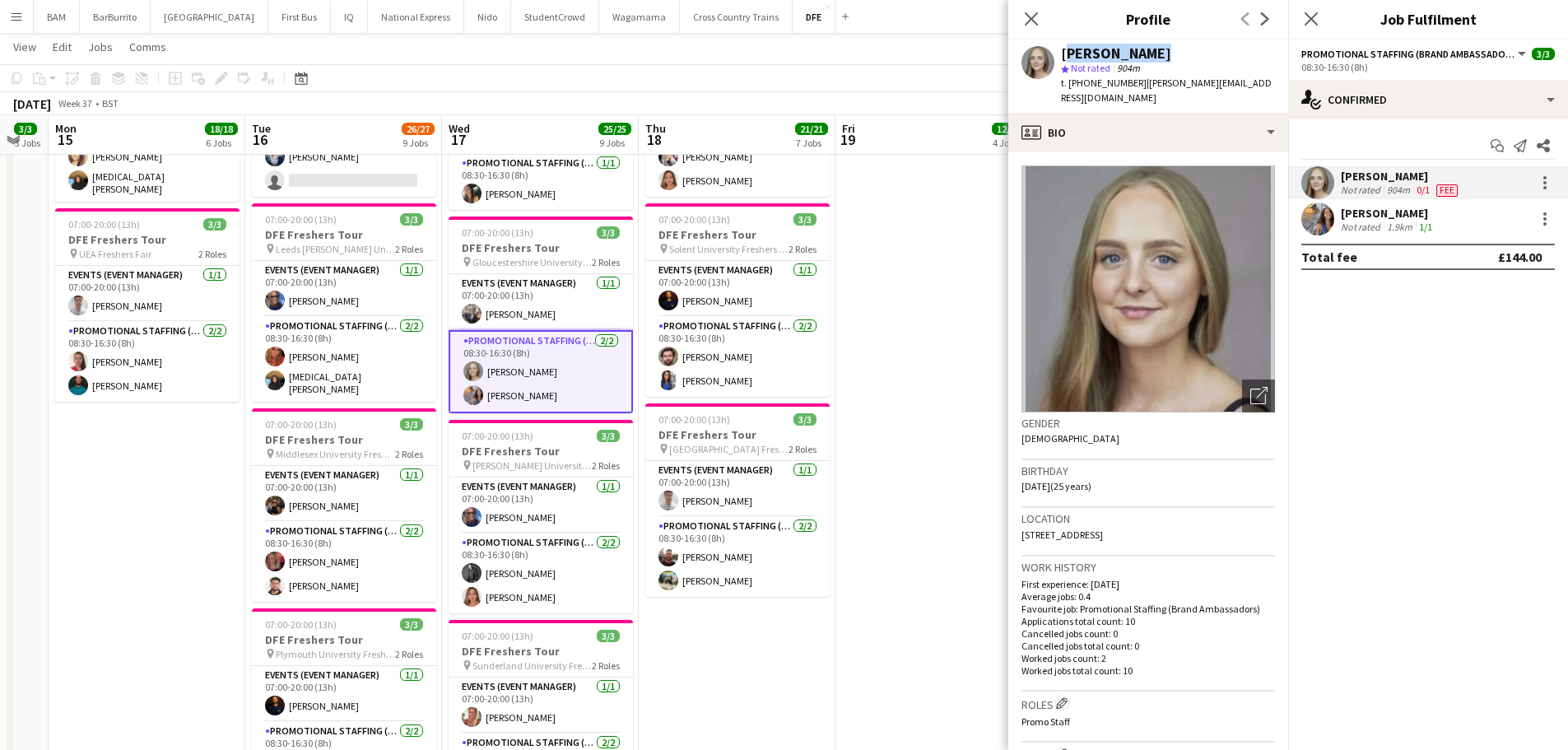
drag, startPoint x: 1063, startPoint y: 55, endPoint x: 1164, endPoint y: 55, distance: 101.0
click at [1164, 55] on div "[PERSON_NAME]" at bounding box center [1168, 54] width 214 height 15
copy div "[PERSON_NAME]"
click at [1038, 18] on icon "Close pop-in" at bounding box center [1031, 18] width 16 height 16
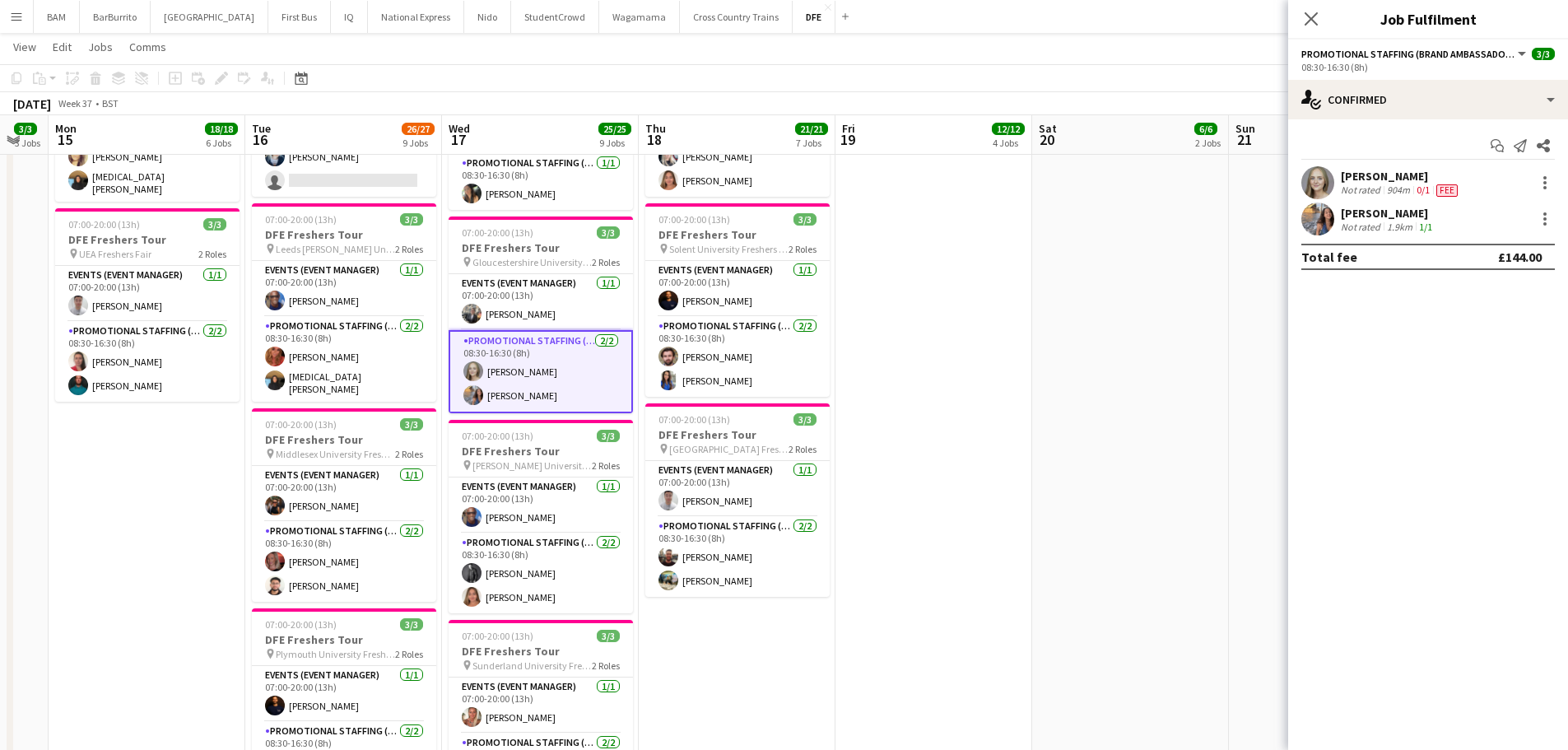
click at [1037, 38] on app-page-menu "View Day view expanded Day view collapsed Month view Date picker Jump to today …" at bounding box center [784, 48] width 1568 height 31
